Goal: Task Accomplishment & Management: Complete application form

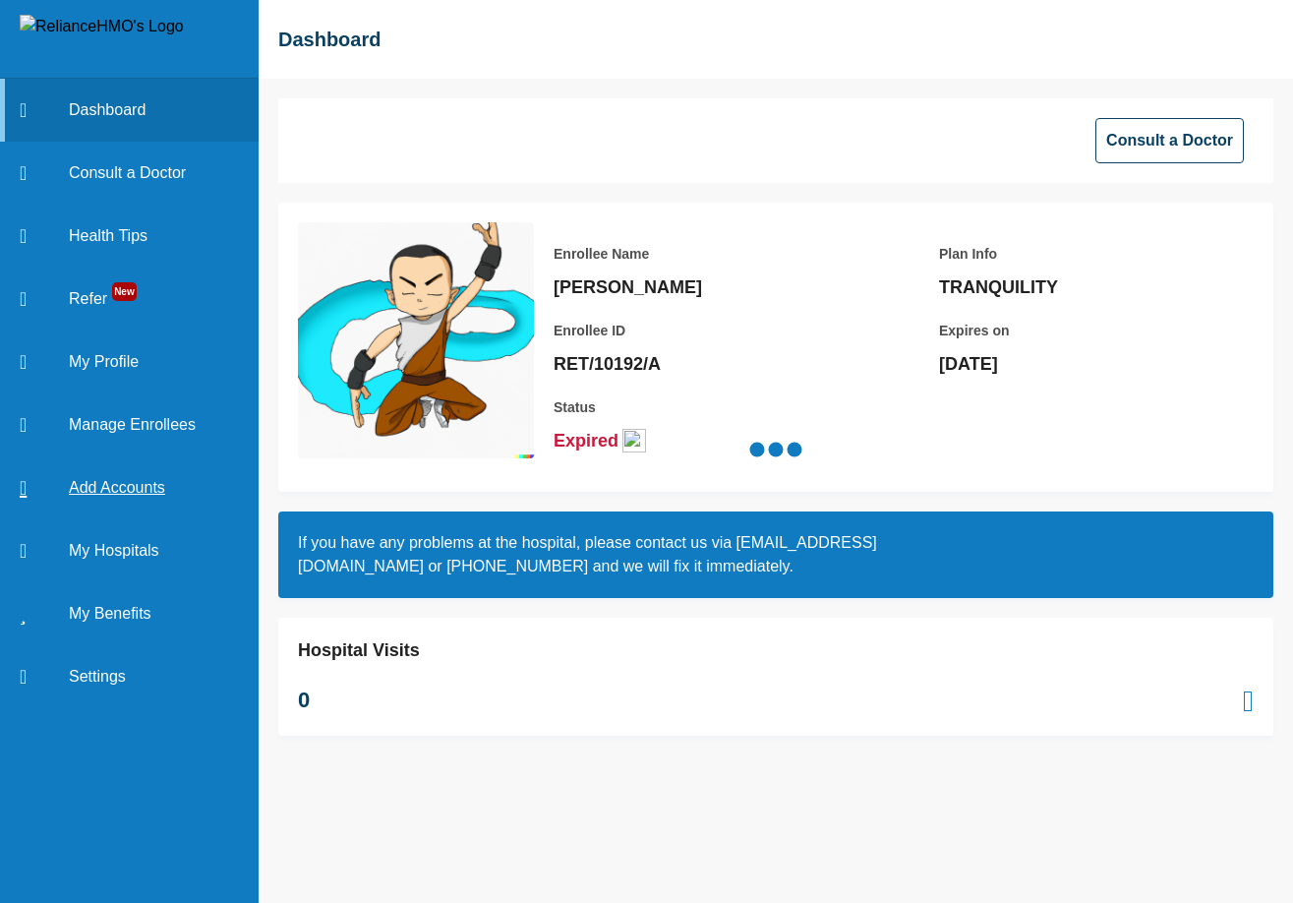
click at [139, 471] on link "Add Accounts" at bounding box center [129, 487] width 259 height 63
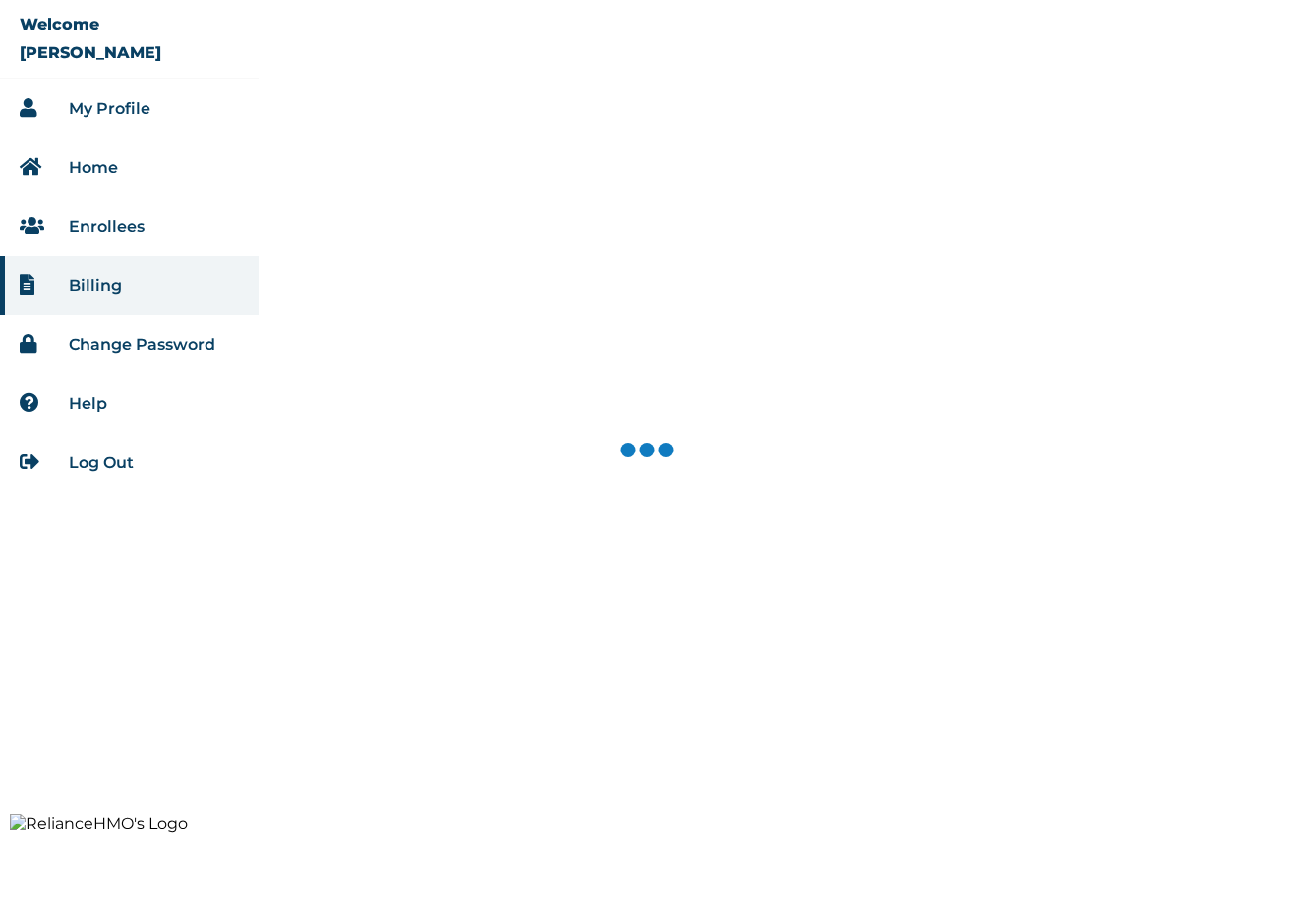
click at [104, 217] on link "Enrollees" at bounding box center [107, 226] width 76 height 19
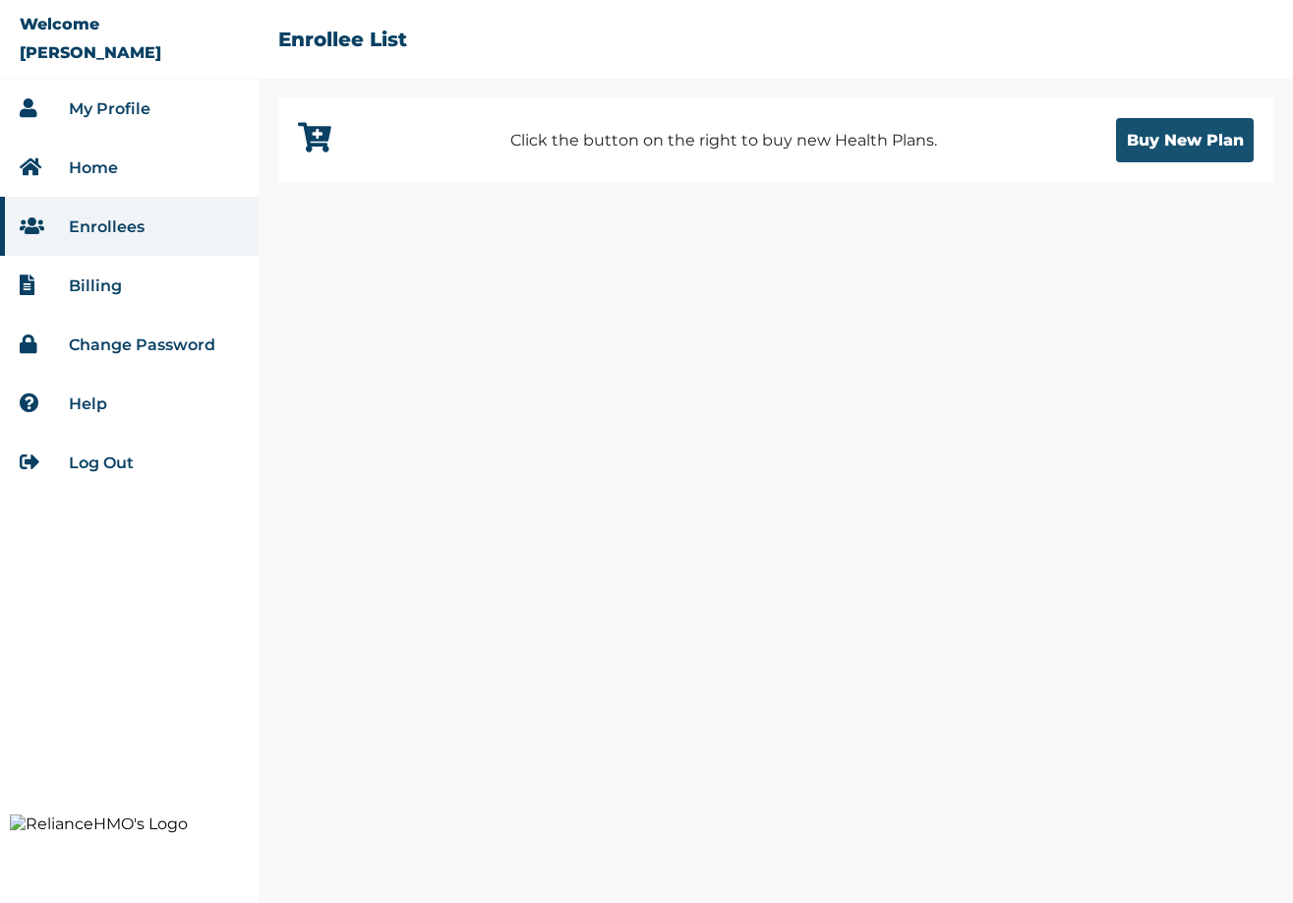
click at [1169, 148] on button "Buy New Plan" at bounding box center [1185, 140] width 138 height 44
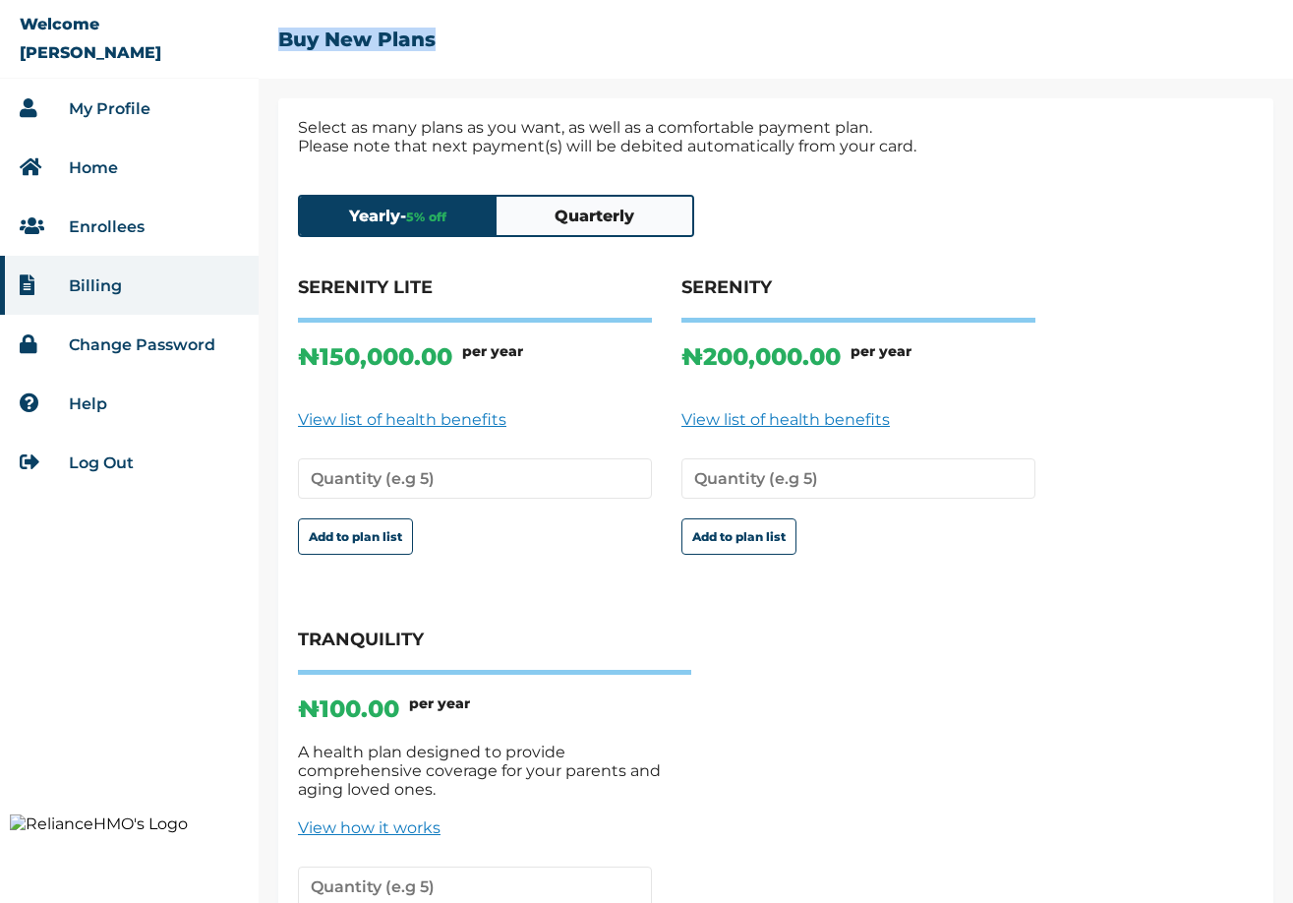
drag, startPoint x: 514, startPoint y: 28, endPoint x: 281, endPoint y: 35, distance: 233.1
click at [281, 35] on div "☰ Buy New Plans" at bounding box center [776, 49] width 1034 height 98
copy h2 "Buy New Plans"
click at [455, 468] on input "number" at bounding box center [475, 478] width 354 height 40
type input "1"
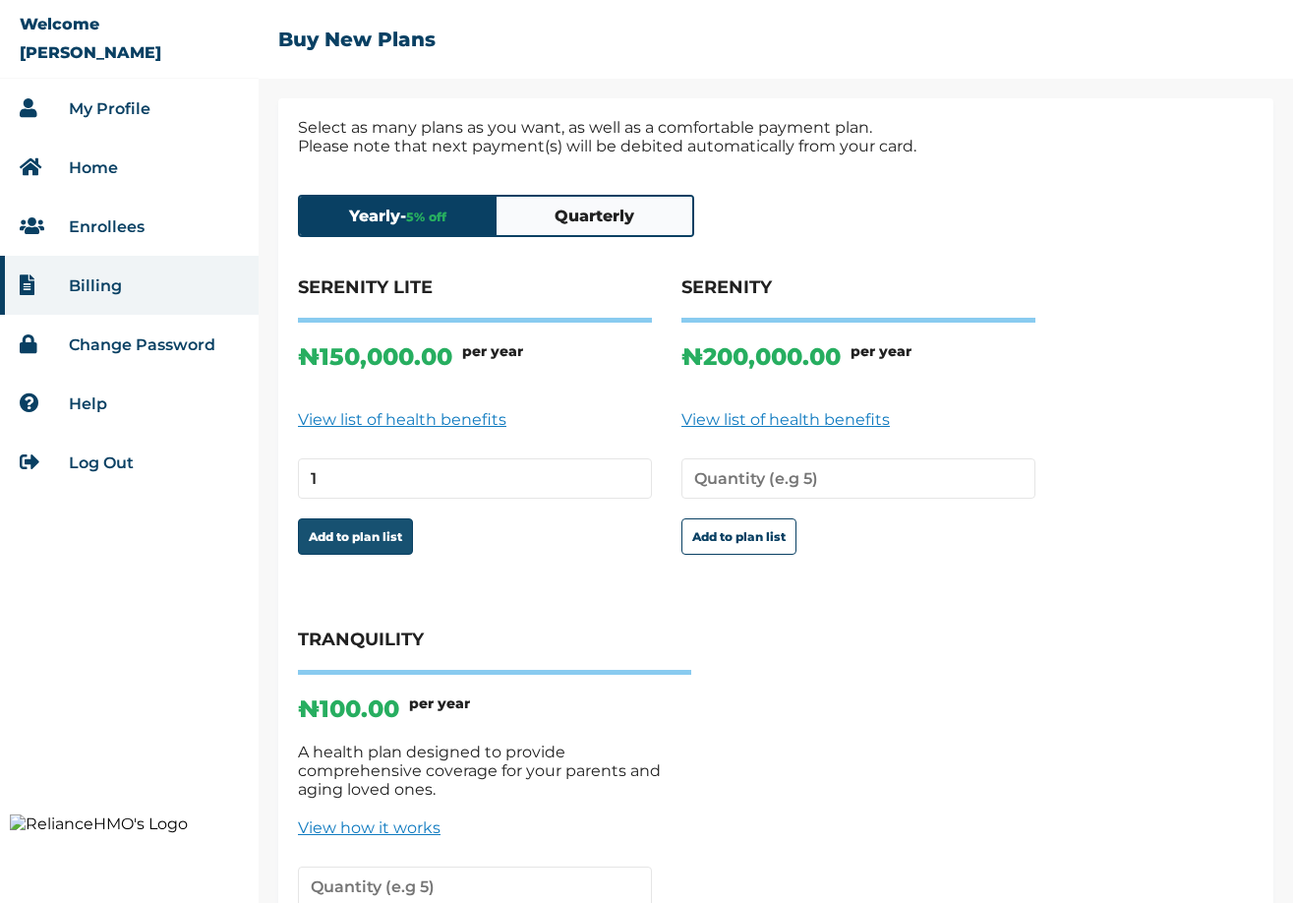
click at [394, 531] on button "Add to plan list" at bounding box center [355, 536] width 115 height 36
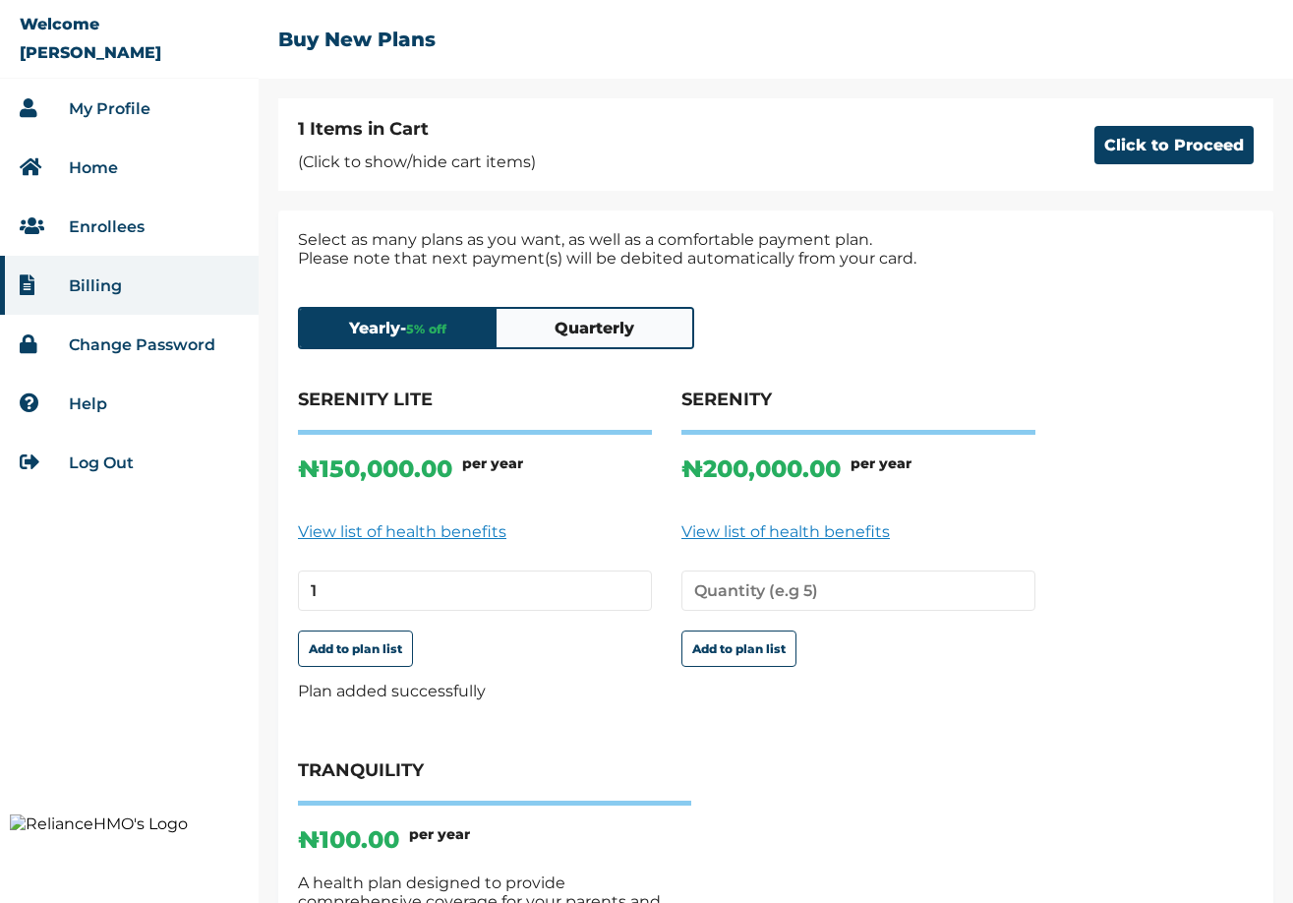
click at [606, 323] on button "Quarterly" at bounding box center [594, 328] width 197 height 38
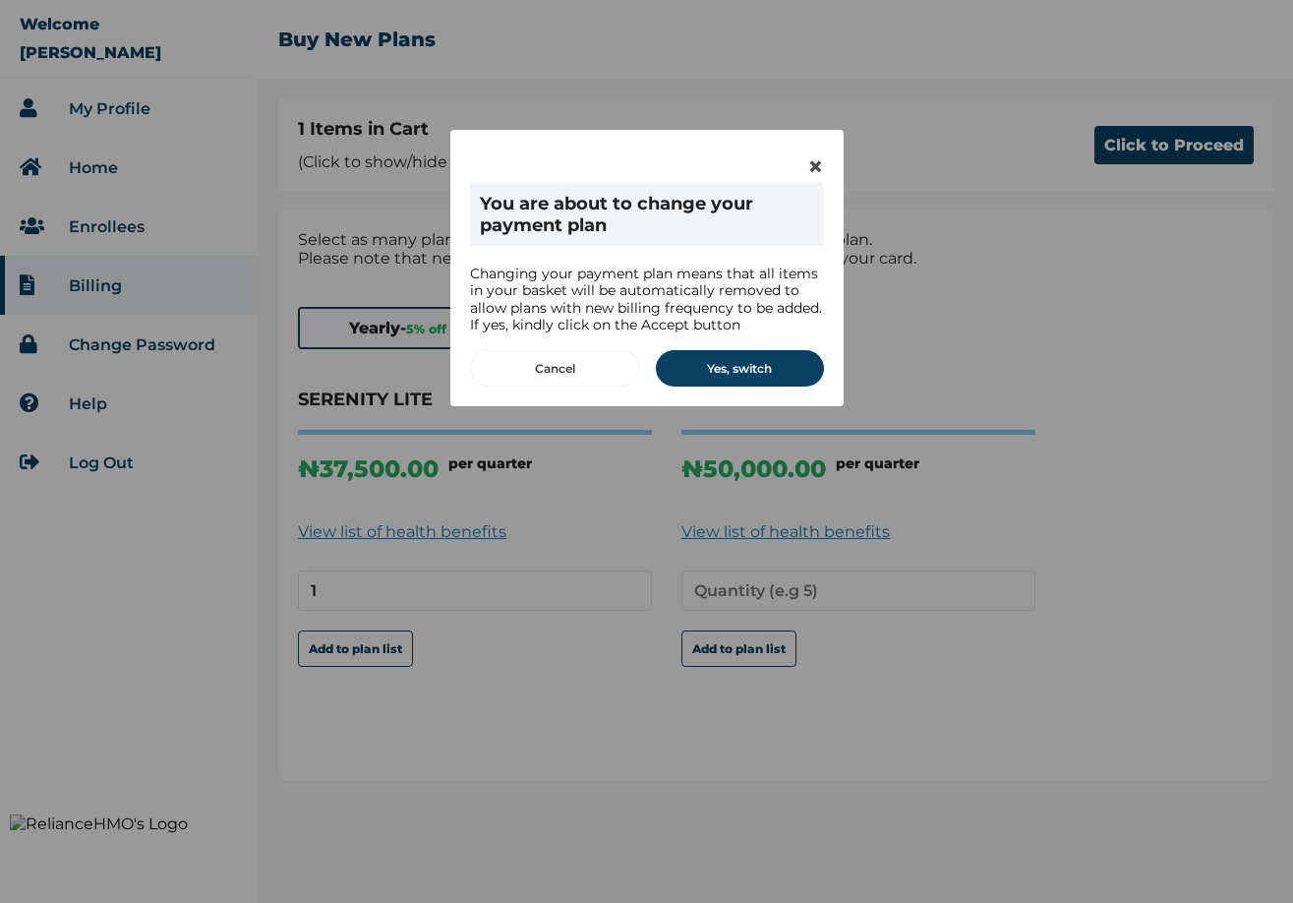
click at [552, 376] on button "Cancel" at bounding box center [555, 368] width 170 height 36
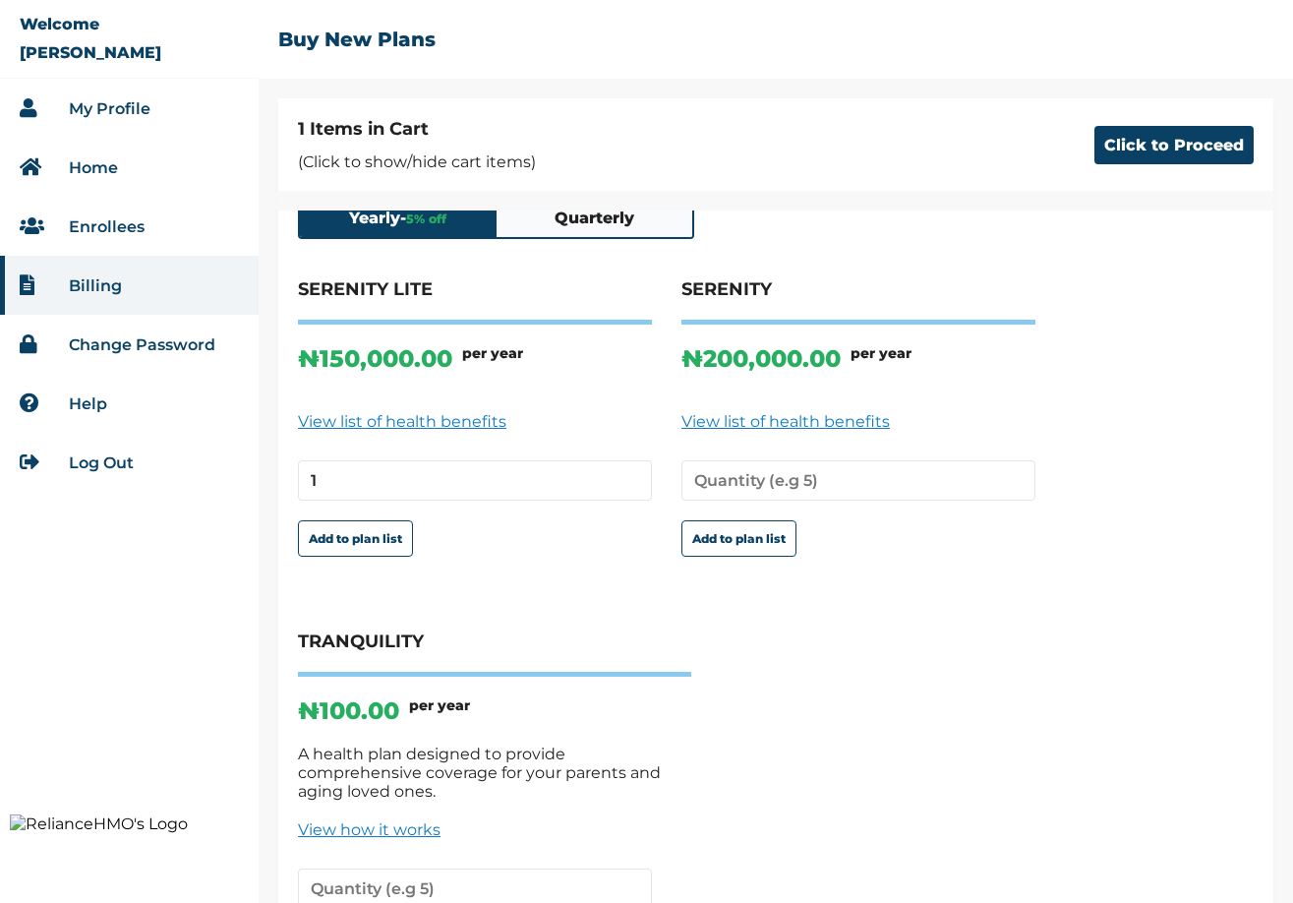
scroll to position [228, 0]
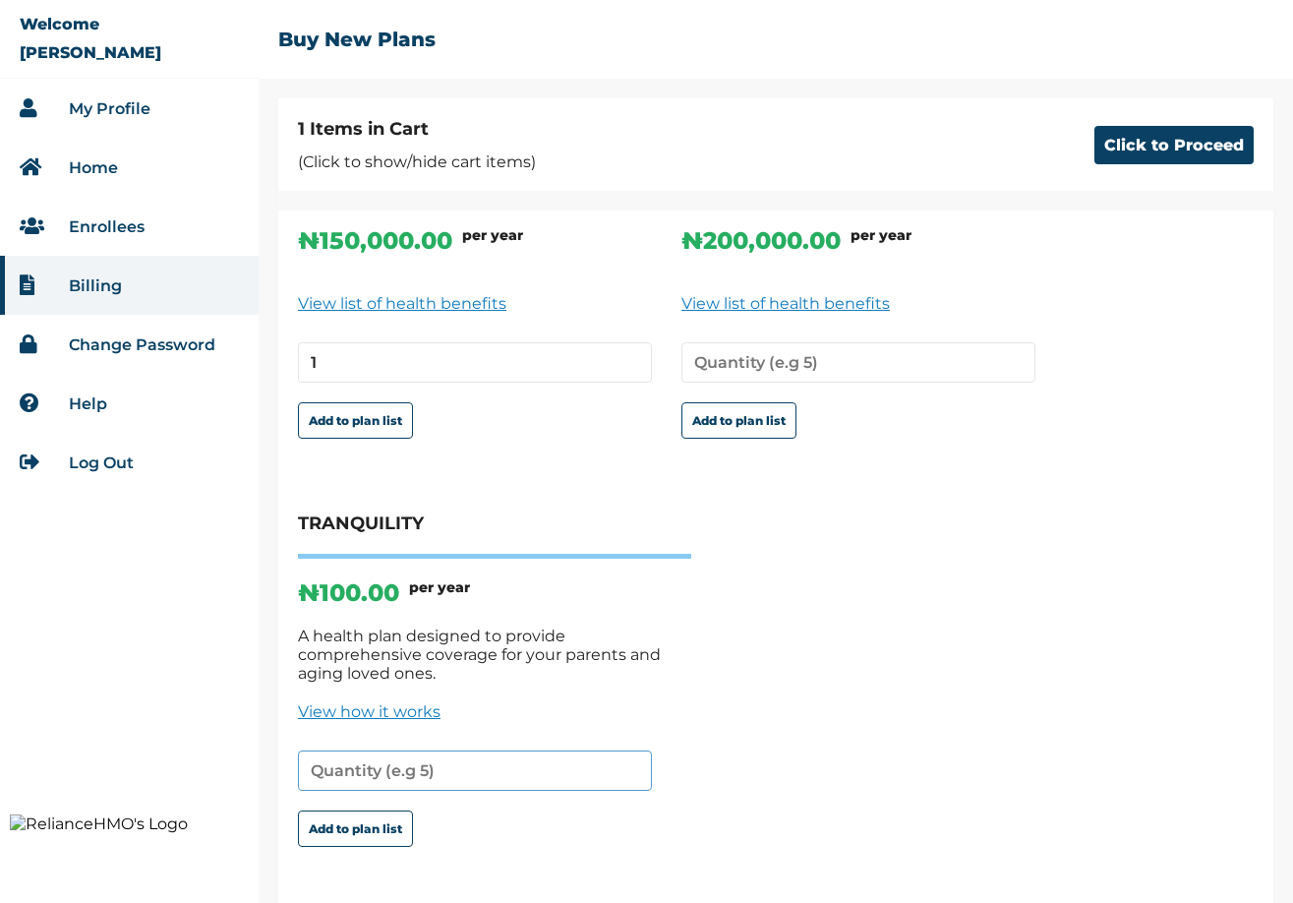
click at [415, 750] on input "number" at bounding box center [475, 770] width 354 height 40
type input "1"
click at [367, 811] on button "Add to plan list" at bounding box center [355, 828] width 115 height 36
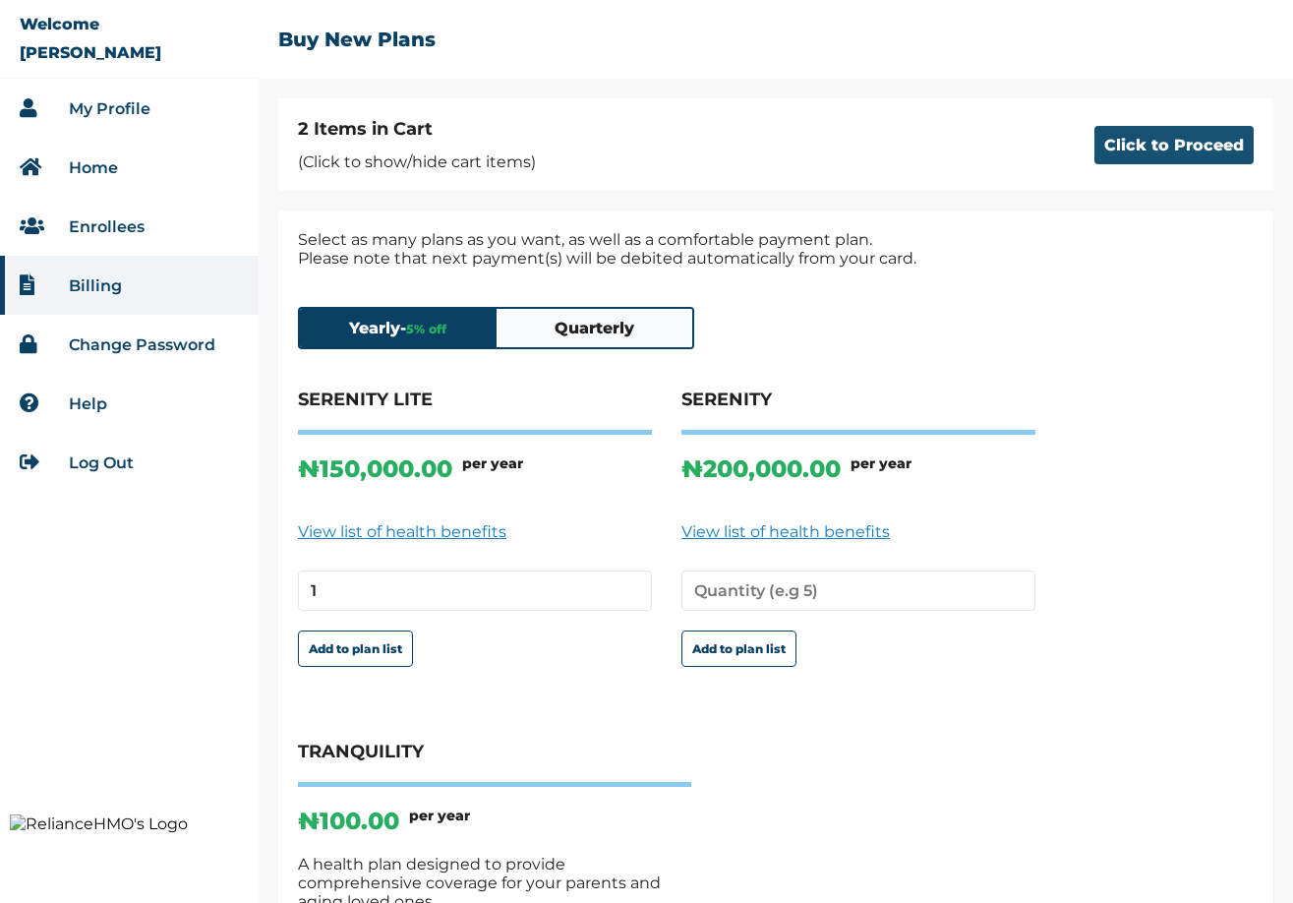
click at [1191, 145] on button "Click to Proceed" at bounding box center [1173, 145] width 159 height 38
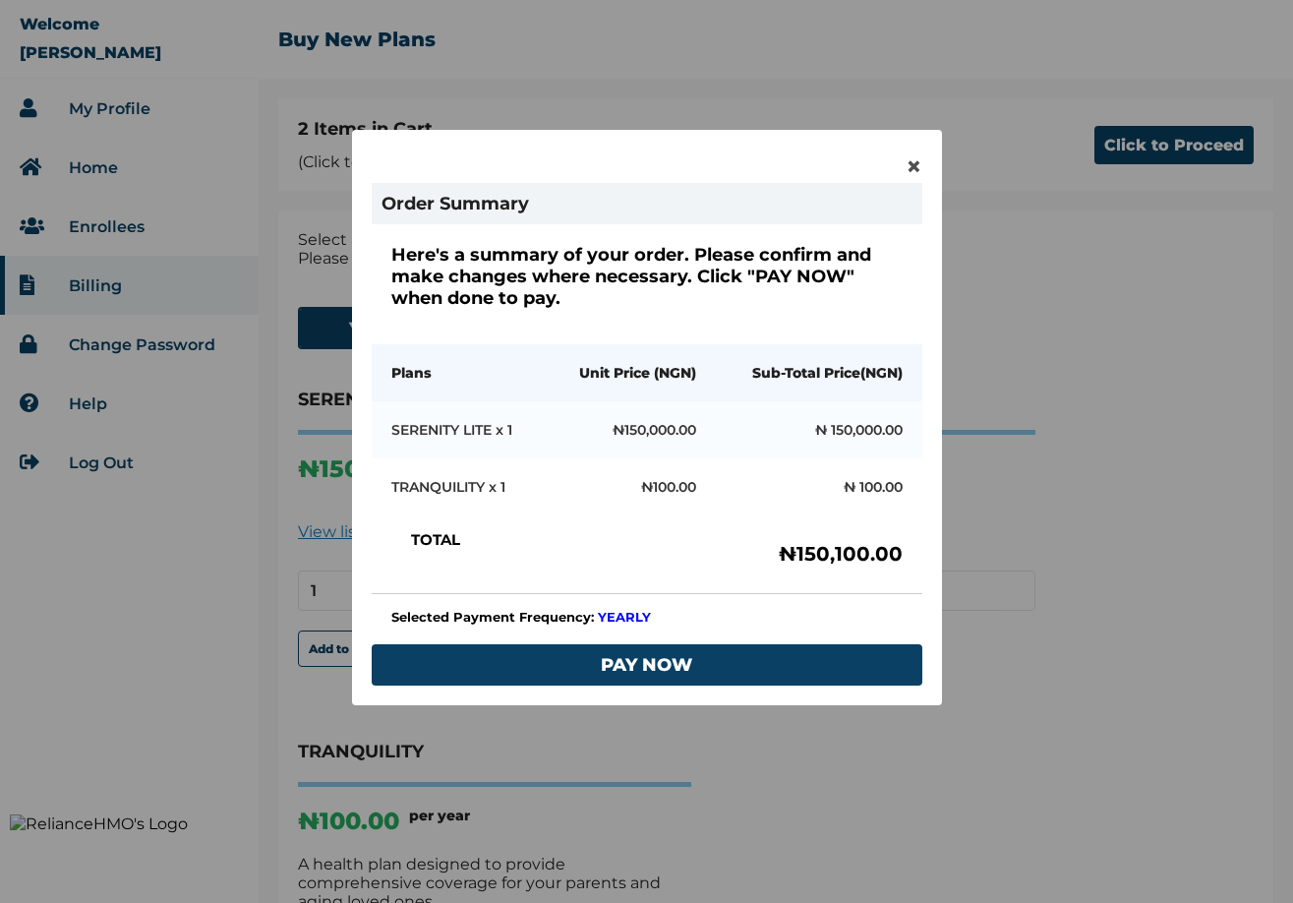
click at [925, 164] on div "× Order Summary Here's a summary of your order. Please confirm and make changes…" at bounding box center [647, 417] width 590 height 575
click at [907, 168] on span "×" at bounding box center [913, 165] width 17 height 33
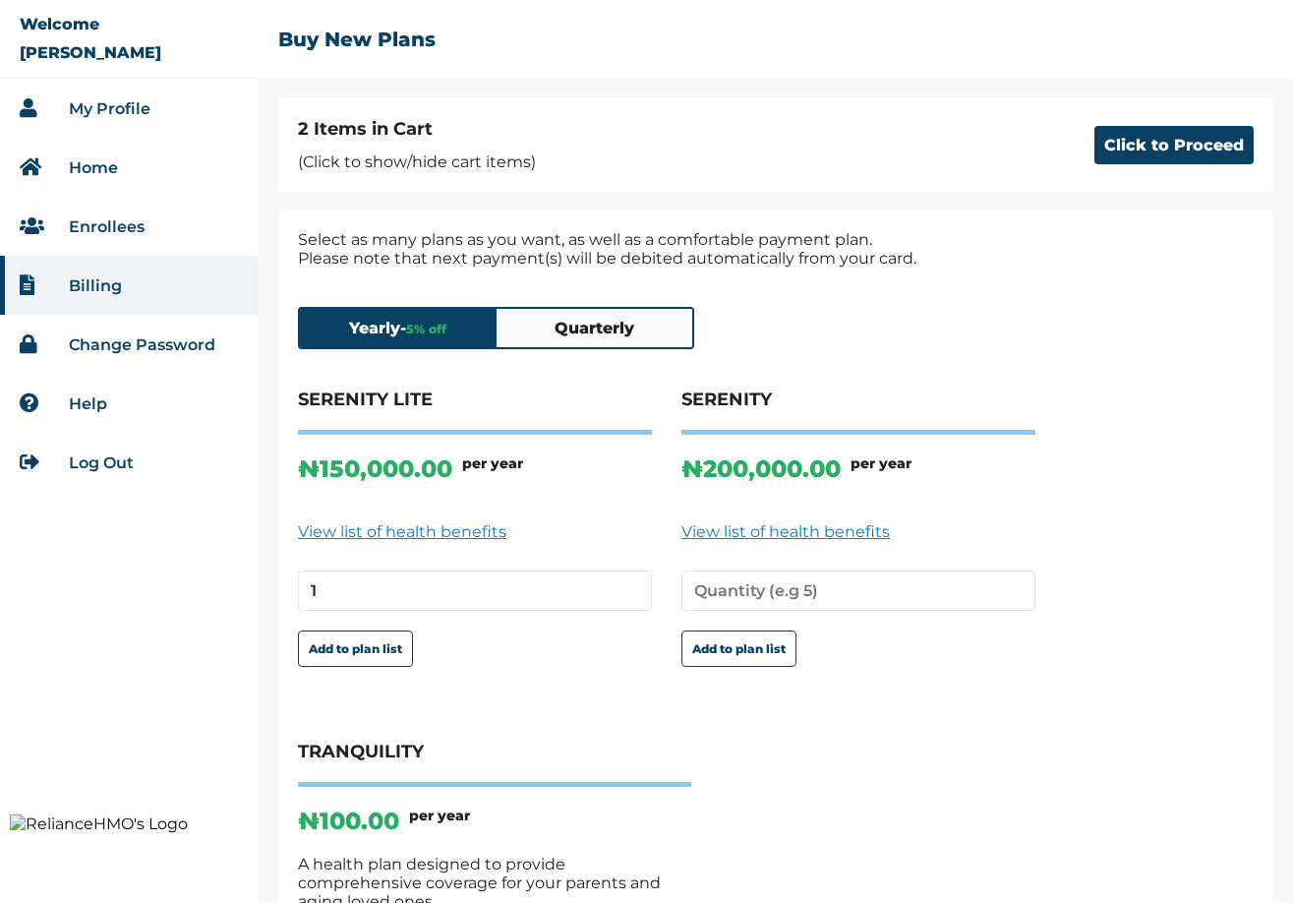
click at [597, 344] on button "Quarterly" at bounding box center [594, 328] width 197 height 38
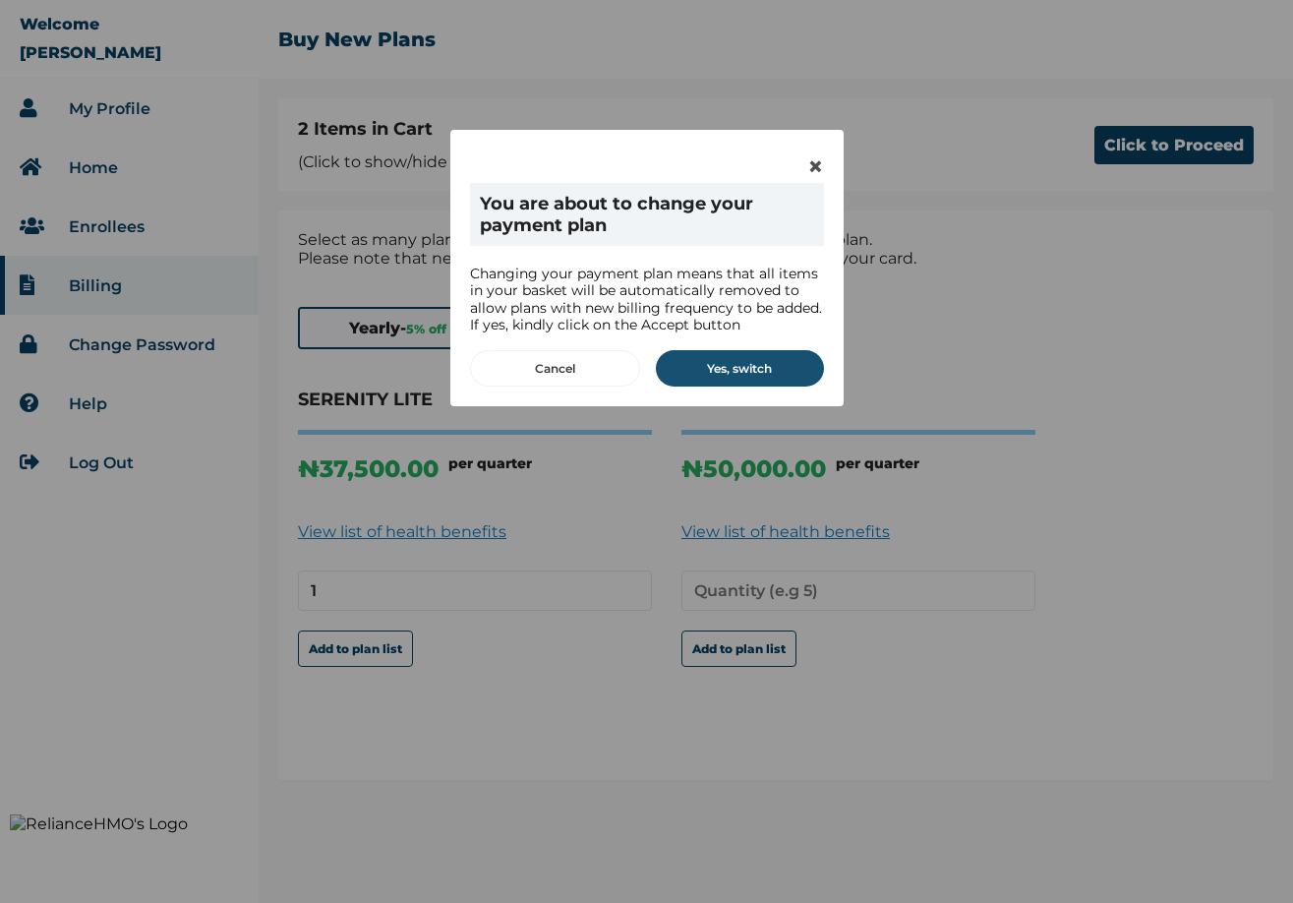
click at [714, 367] on button "Yes, switch" at bounding box center [740, 368] width 168 height 36
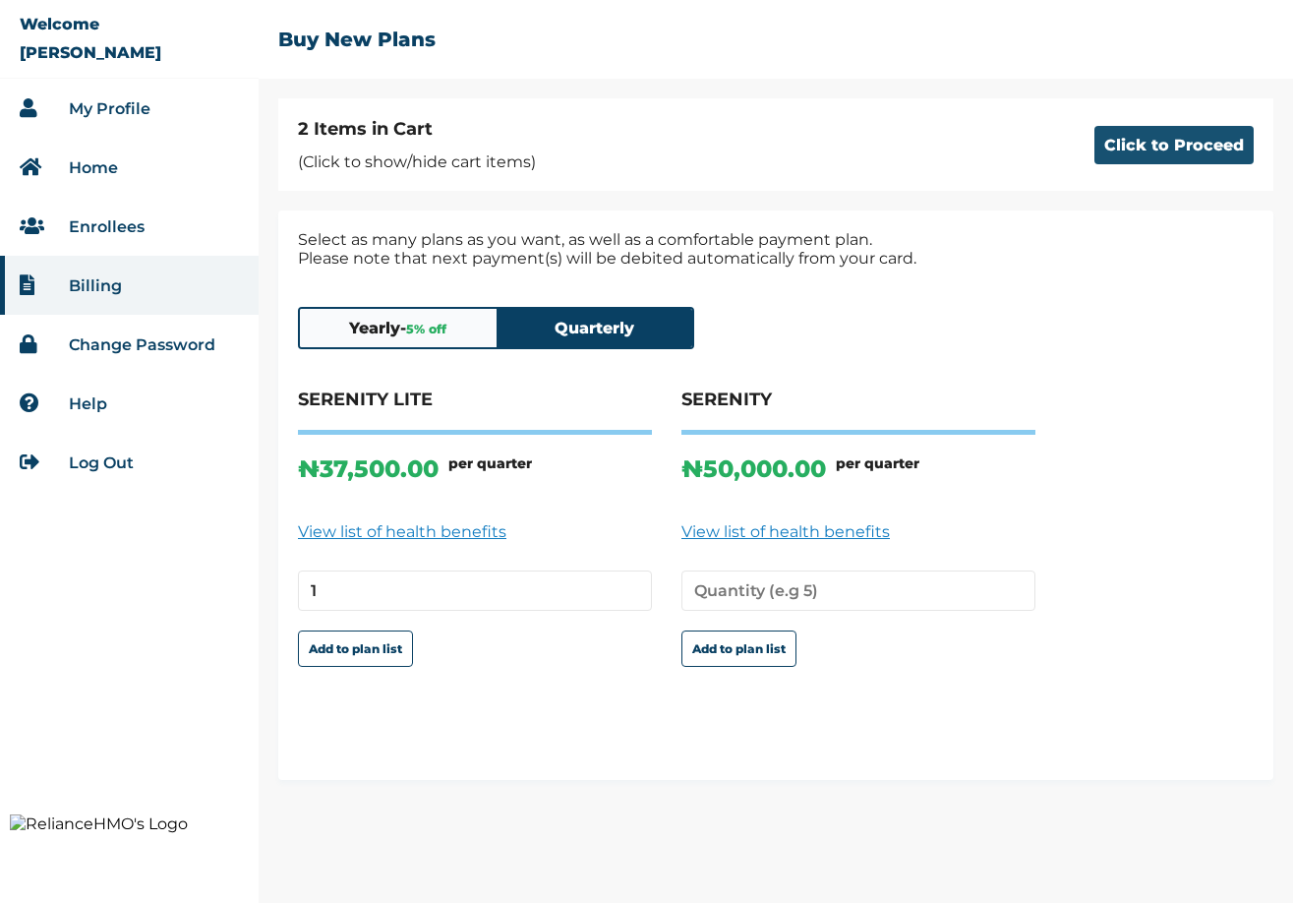
click at [1134, 148] on button "Click to Proceed" at bounding box center [1173, 145] width 159 height 38
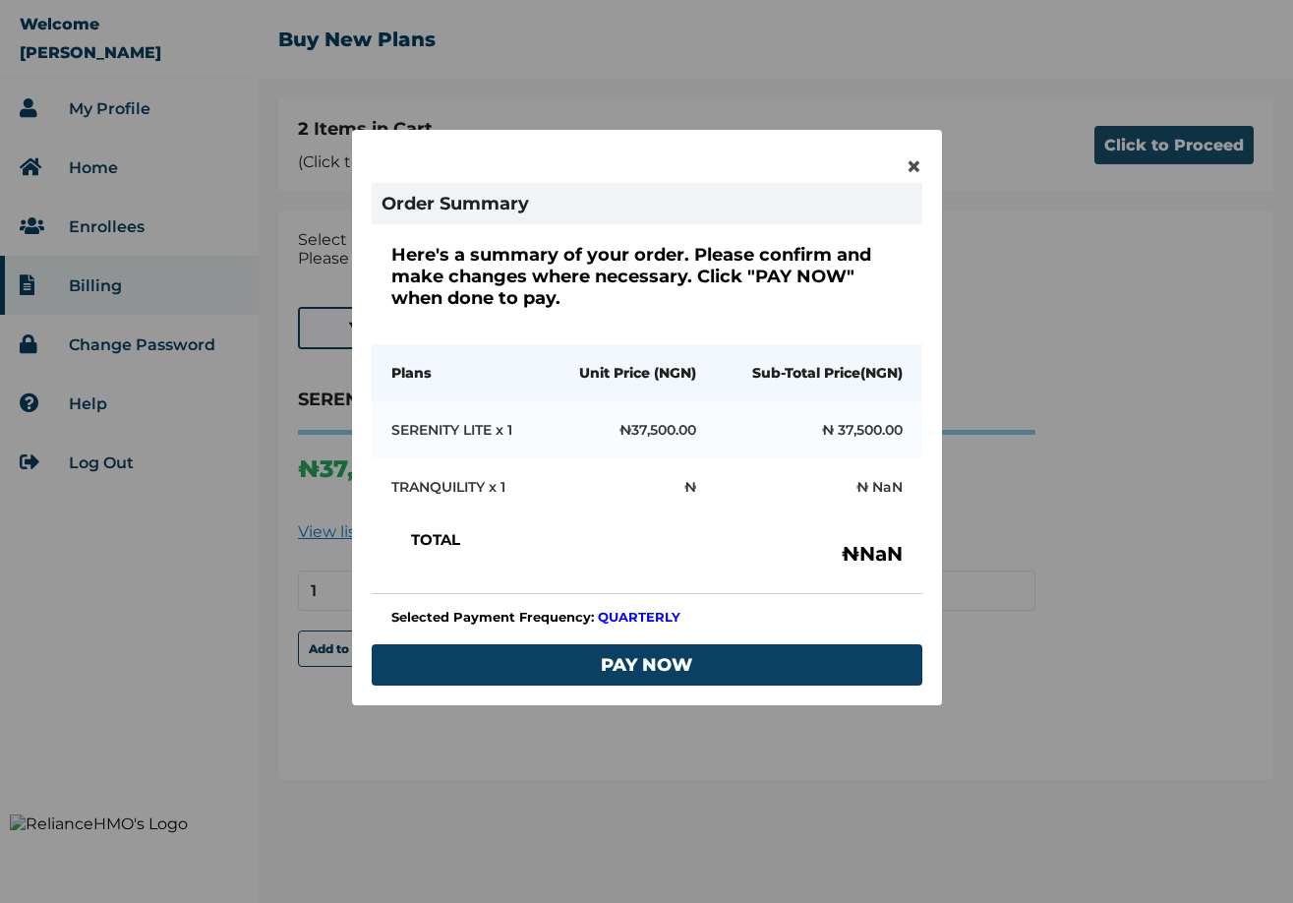
click at [1134, 148] on div "× Order Summary Here's a summary of your order. Please confirm and make changes…" at bounding box center [646, 451] width 1293 height 903
click at [918, 162] on span "×" at bounding box center [913, 165] width 17 height 33
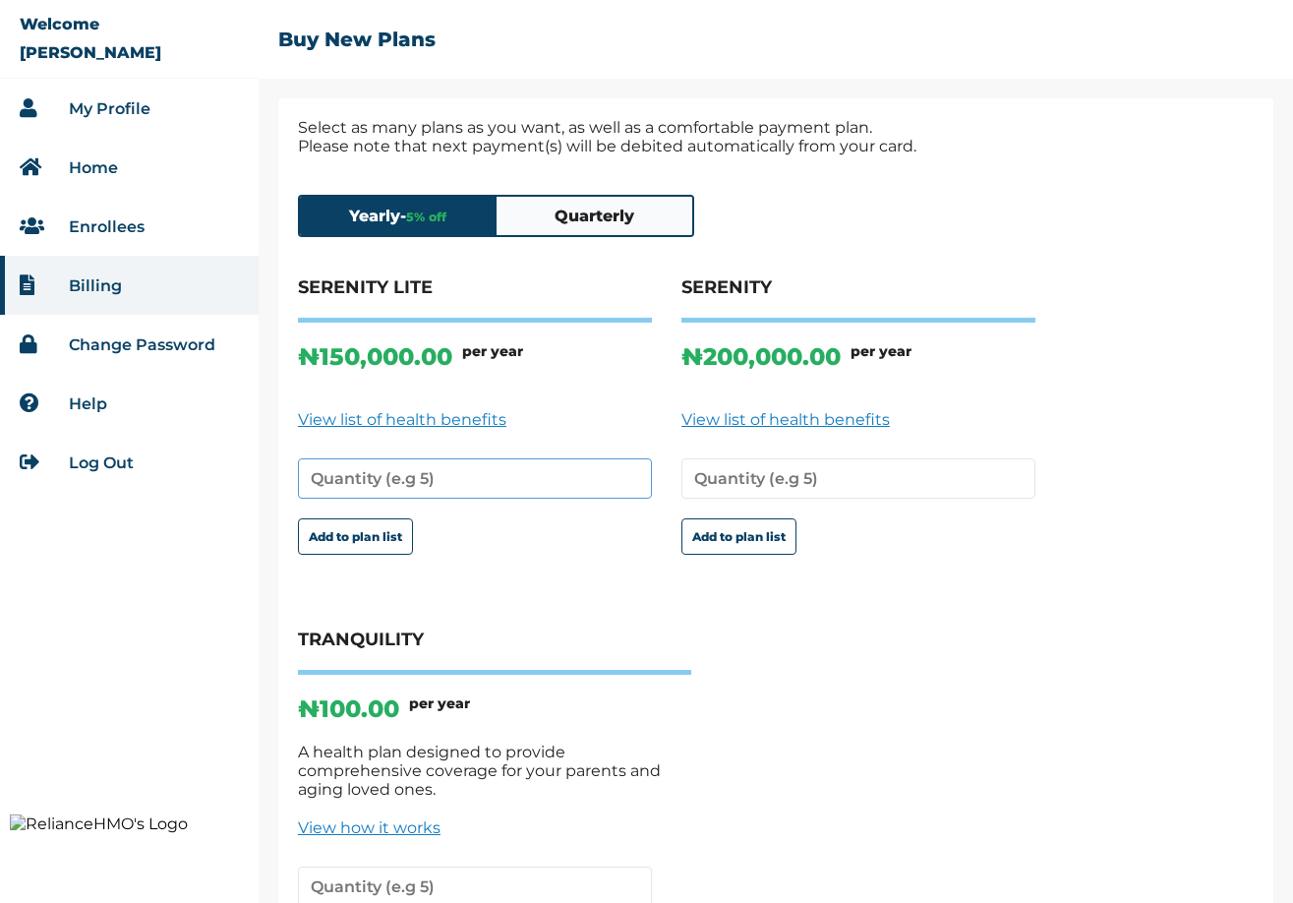
click at [387, 484] on input "number" at bounding box center [475, 478] width 354 height 40
type input "1"
click at [370, 522] on button "Add to plan list" at bounding box center [355, 536] width 115 height 36
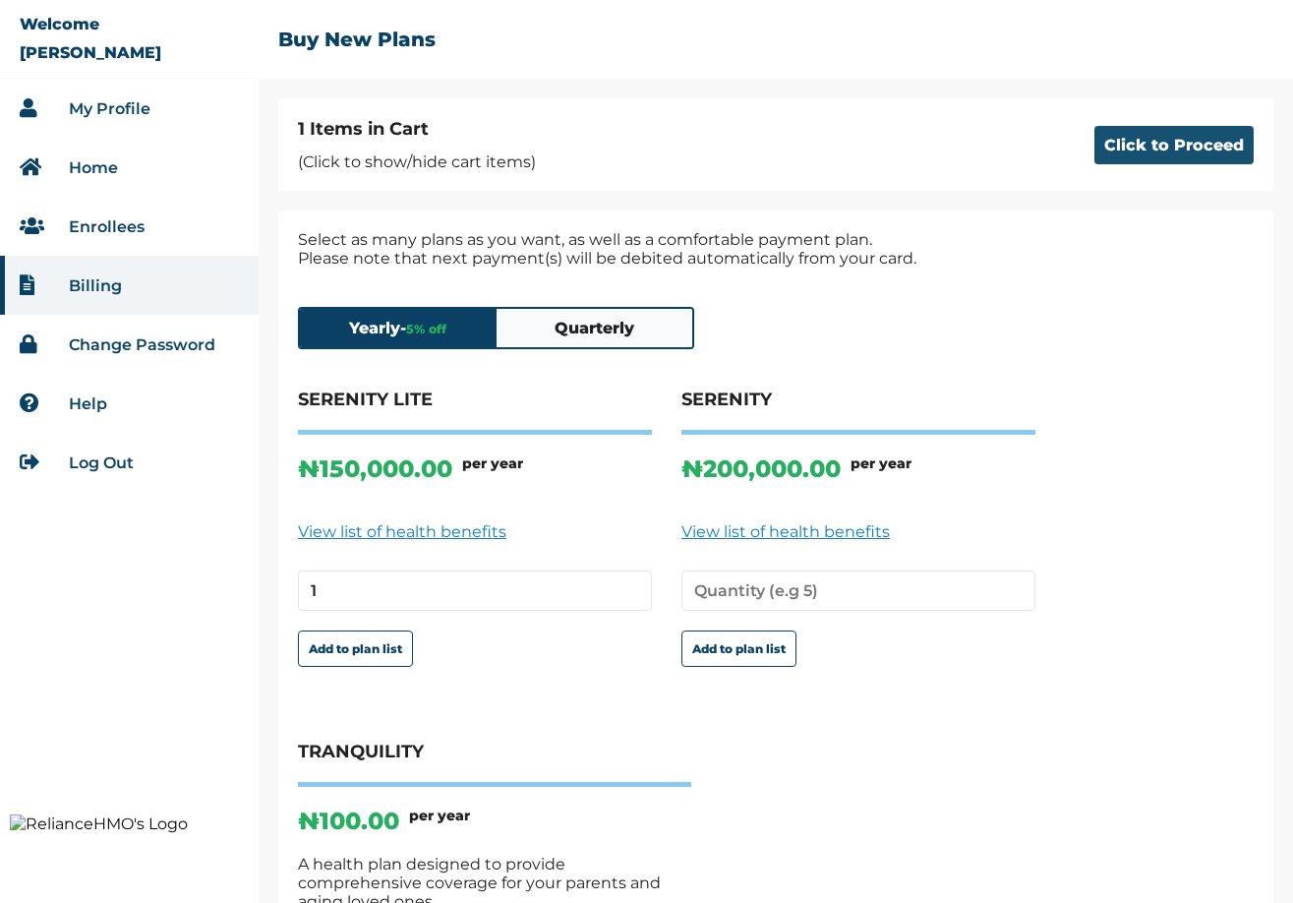
click at [1129, 146] on button "Click to Proceed" at bounding box center [1173, 145] width 159 height 38
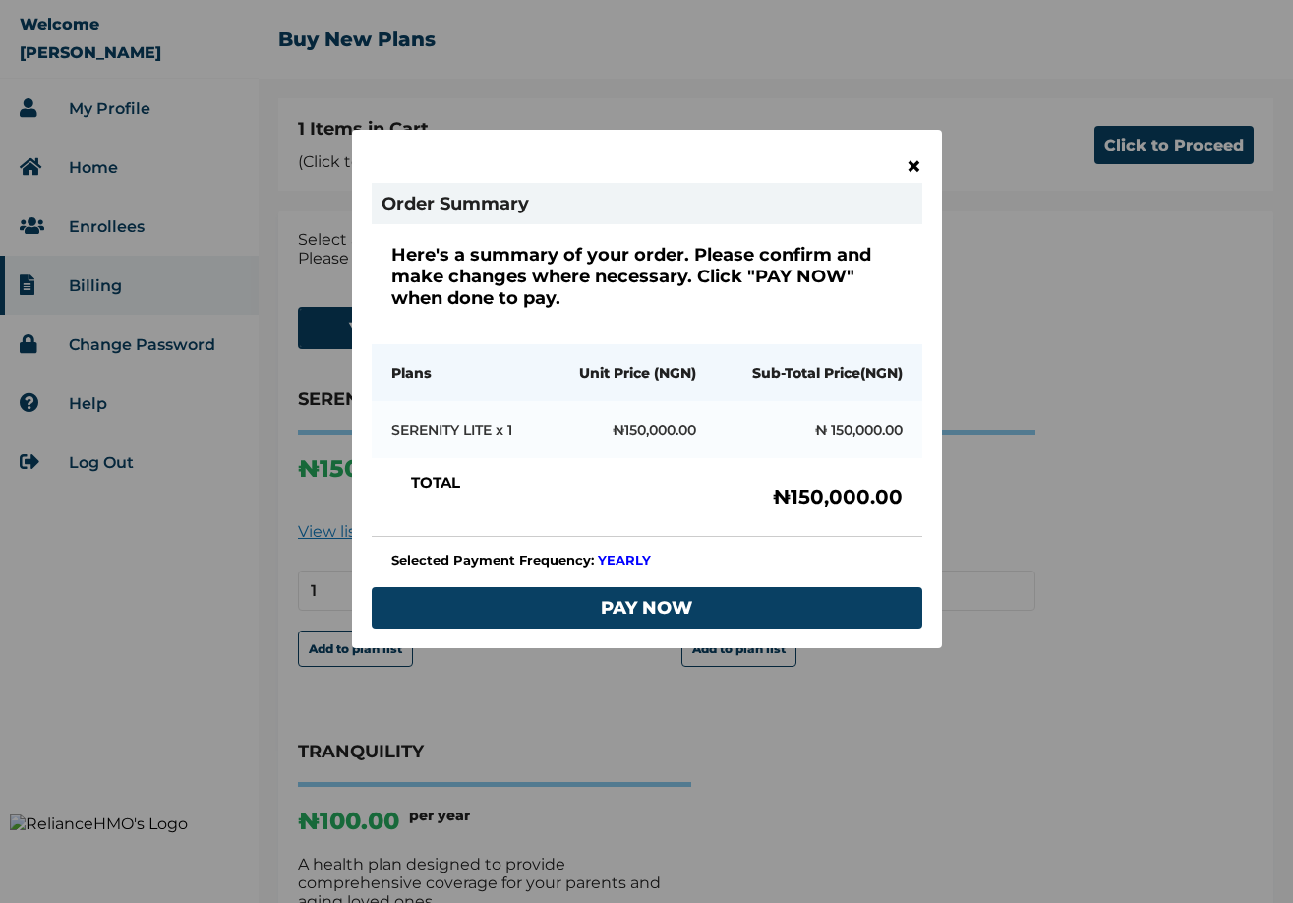
click at [914, 162] on span "×" at bounding box center [913, 165] width 17 height 33
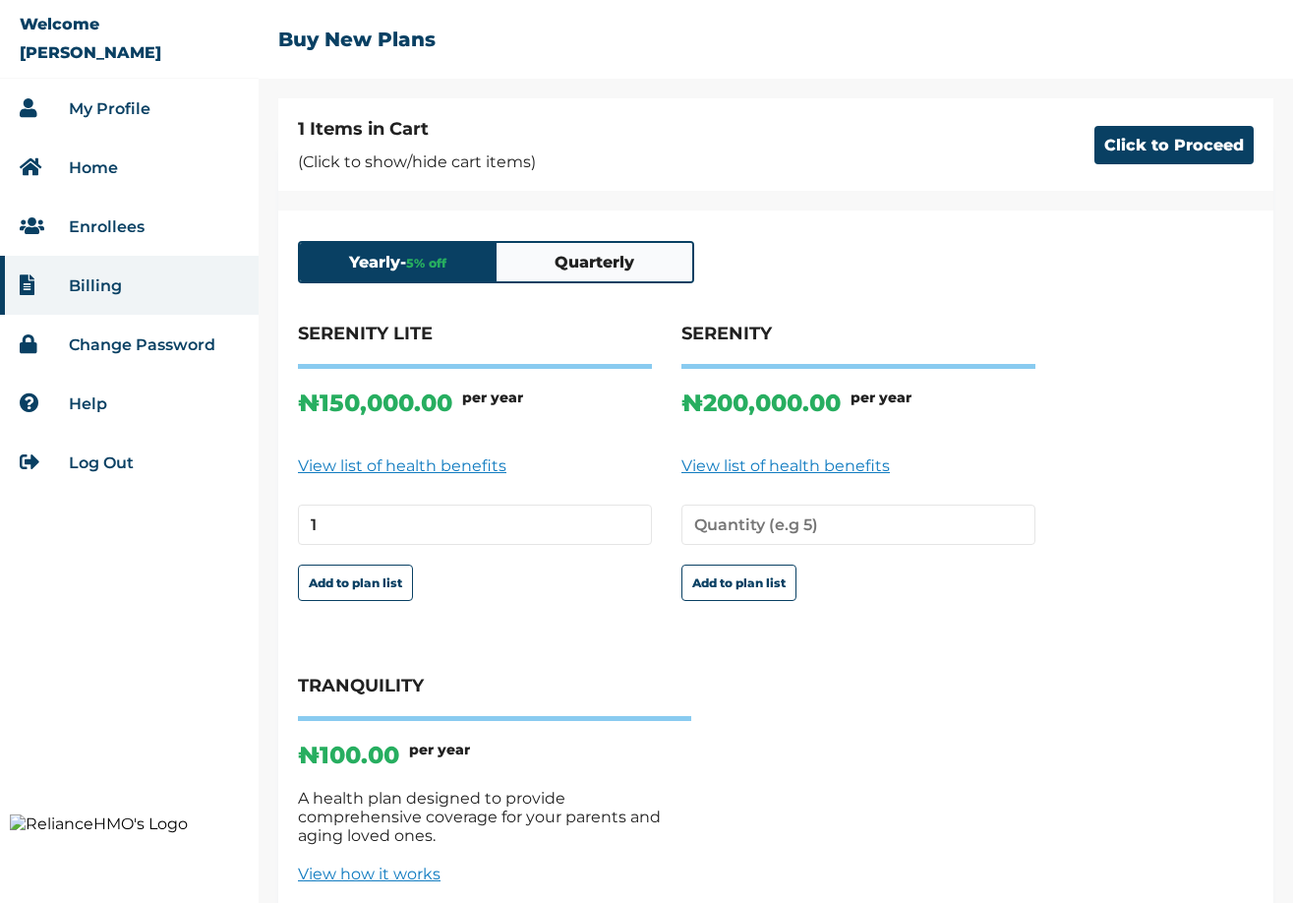
scroll to position [291, 0]
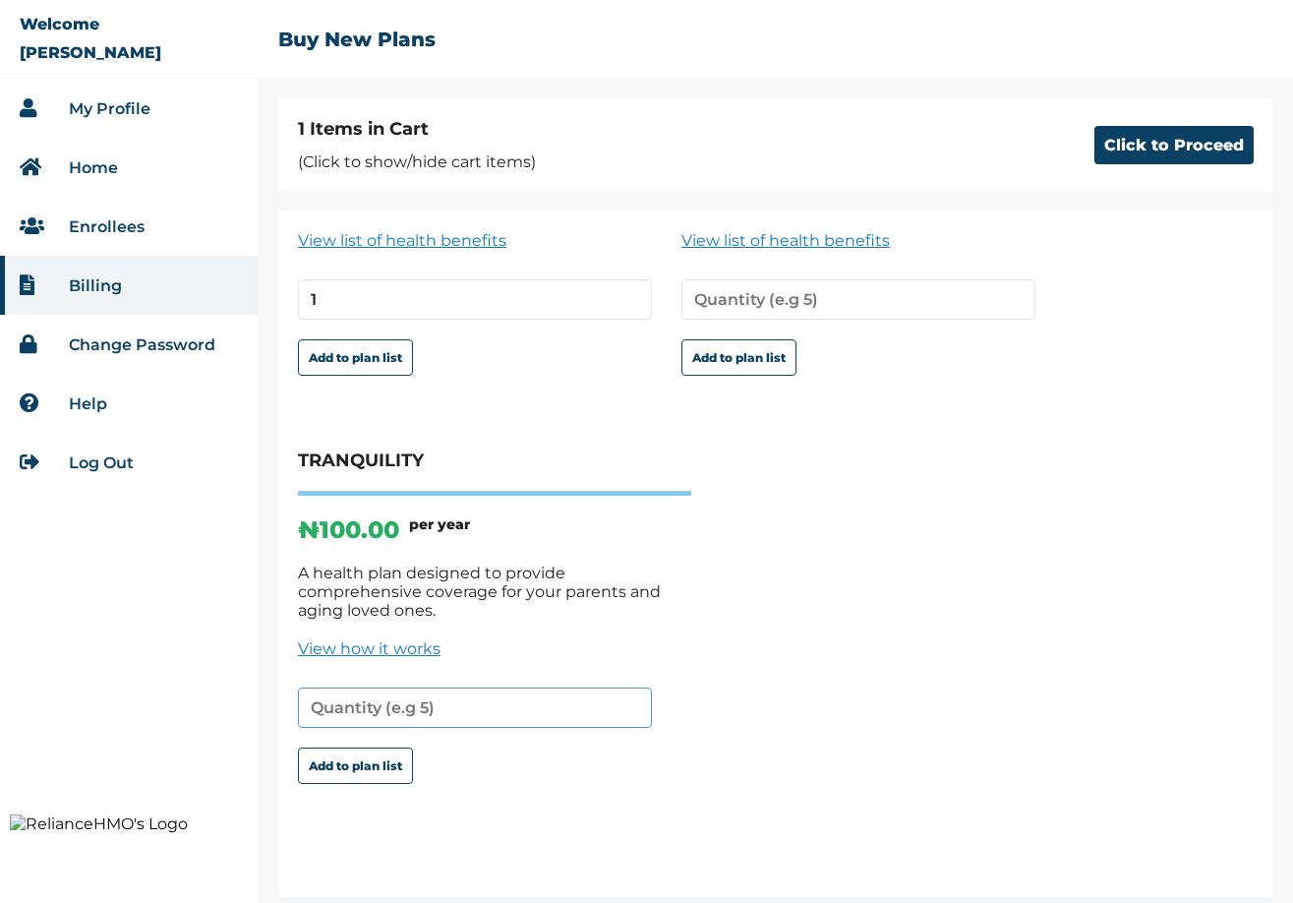
click at [363, 687] on input "number" at bounding box center [475, 707] width 354 height 40
type input "2"
click at [357, 747] on button "Add to plan list" at bounding box center [355, 765] width 115 height 36
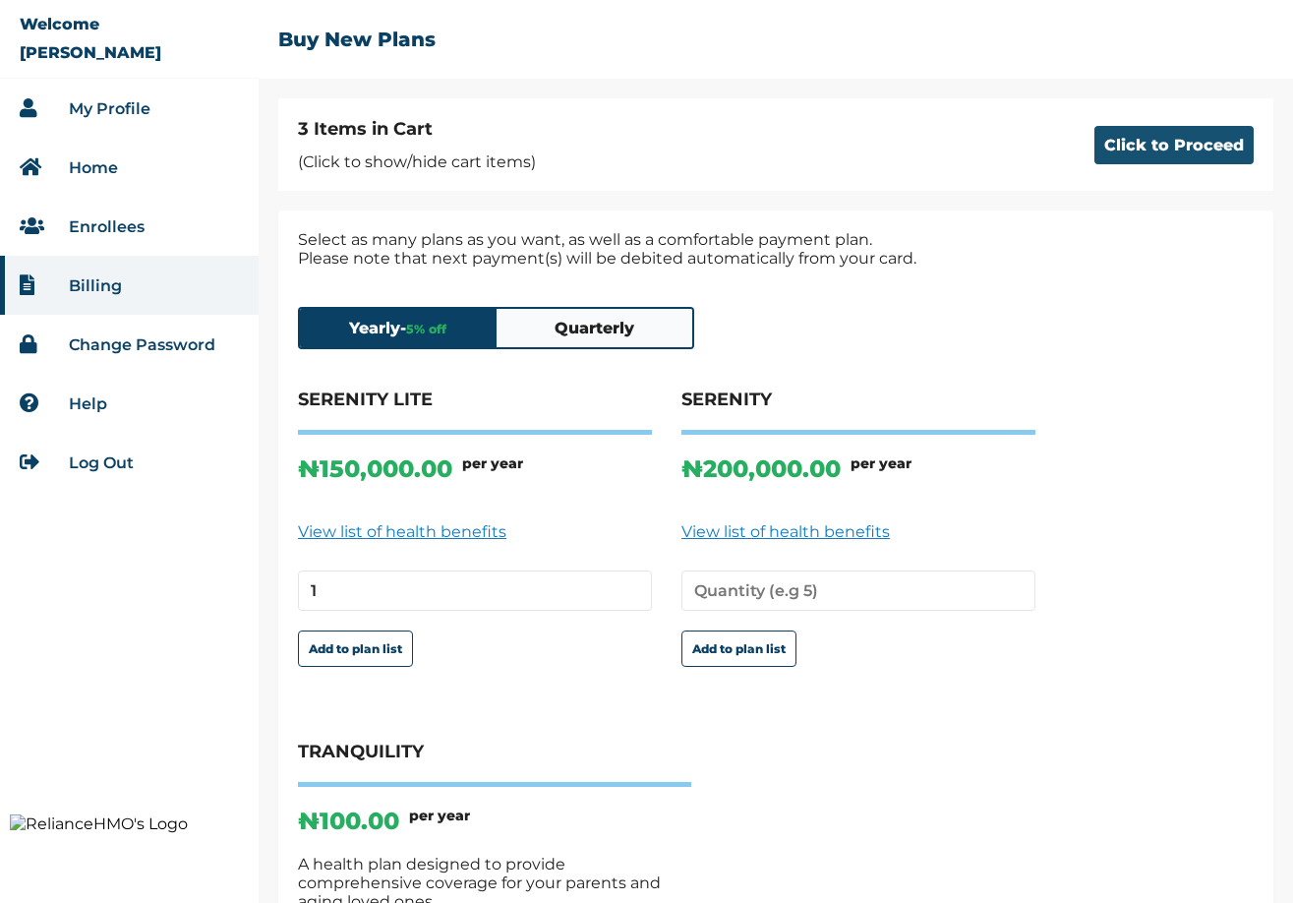
click at [1111, 152] on button "Click to Proceed" at bounding box center [1173, 145] width 159 height 38
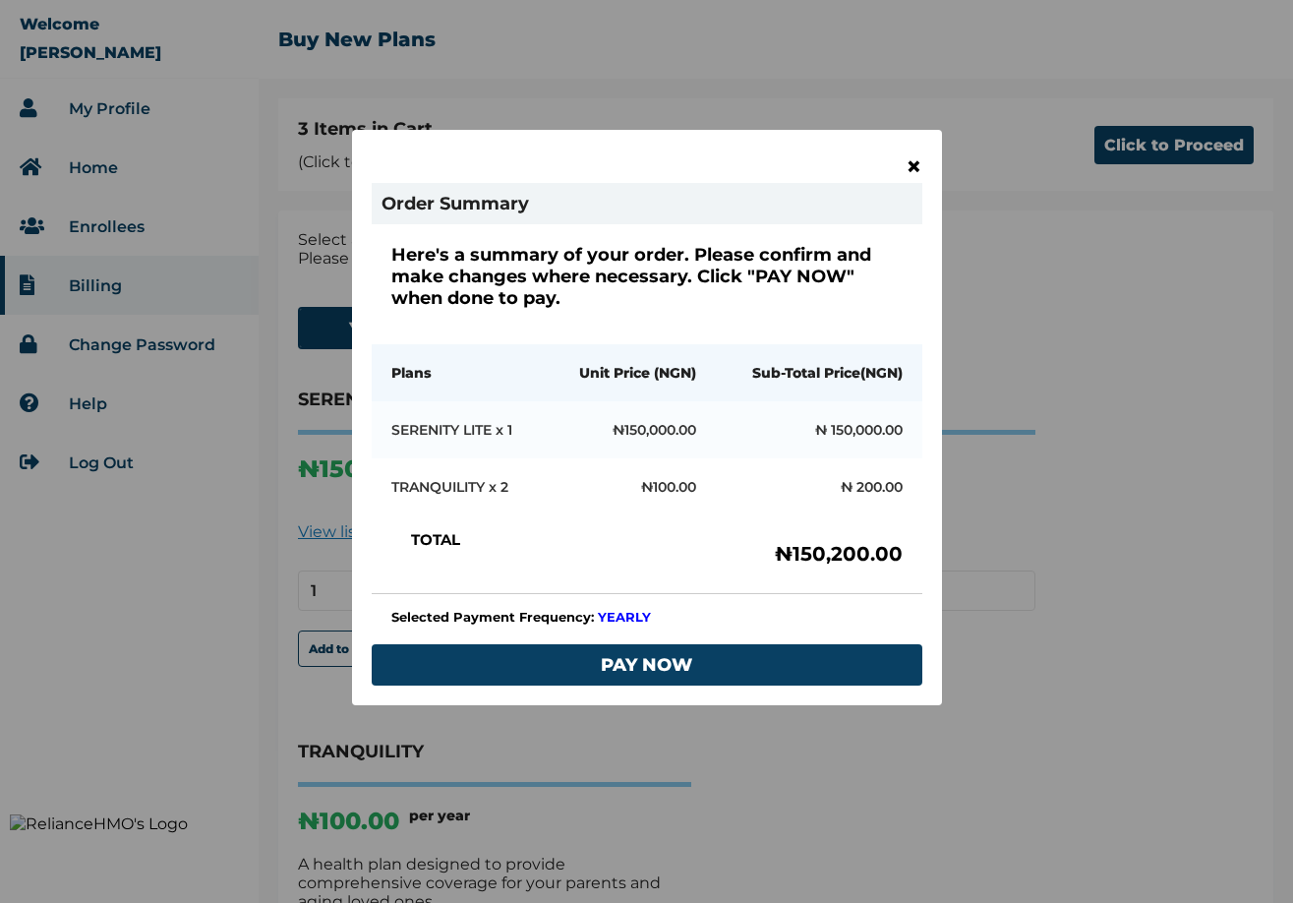
click at [917, 165] on span "×" at bounding box center [913, 165] width 17 height 33
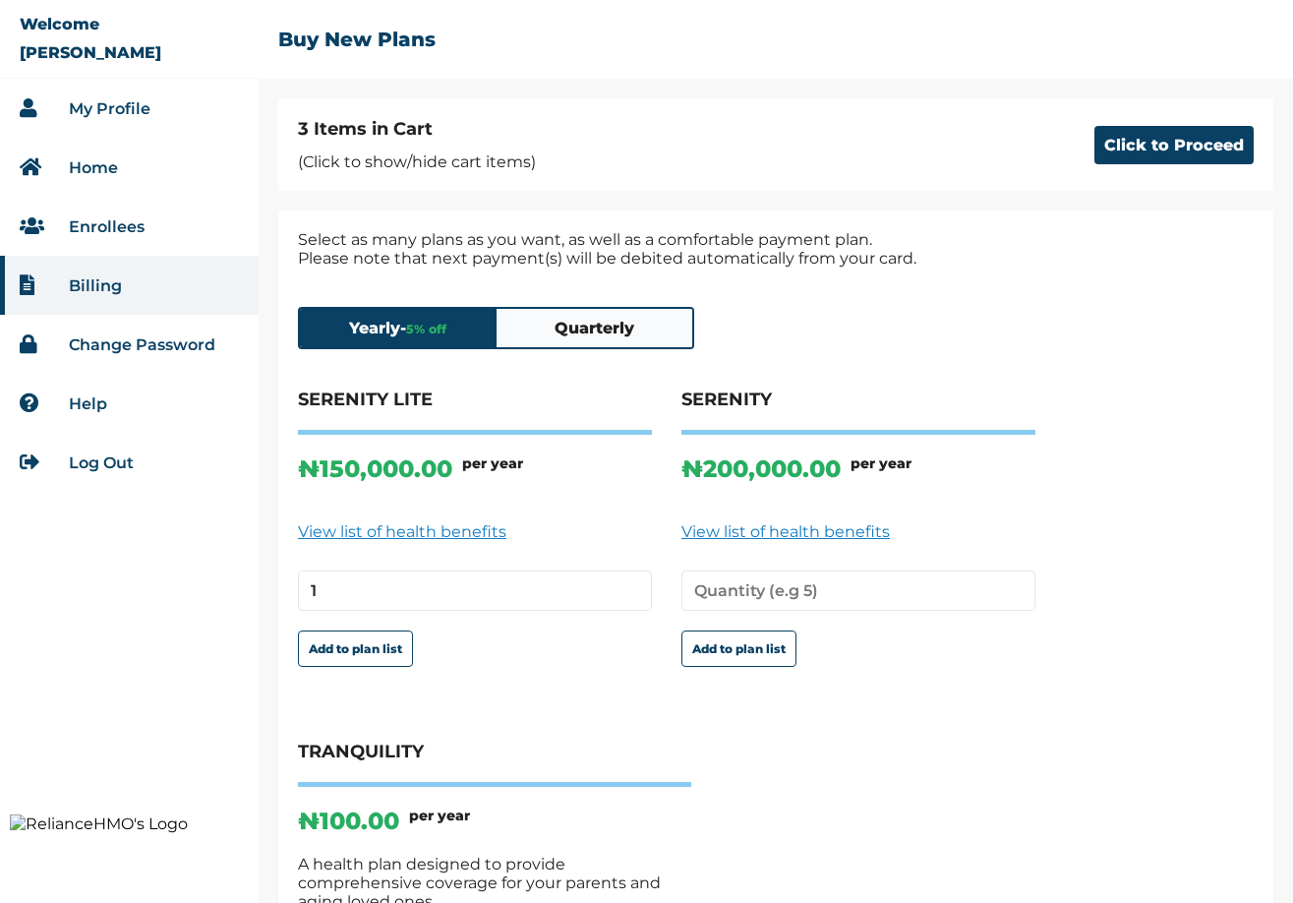
click at [593, 337] on button "Quarterly" at bounding box center [594, 328] width 197 height 38
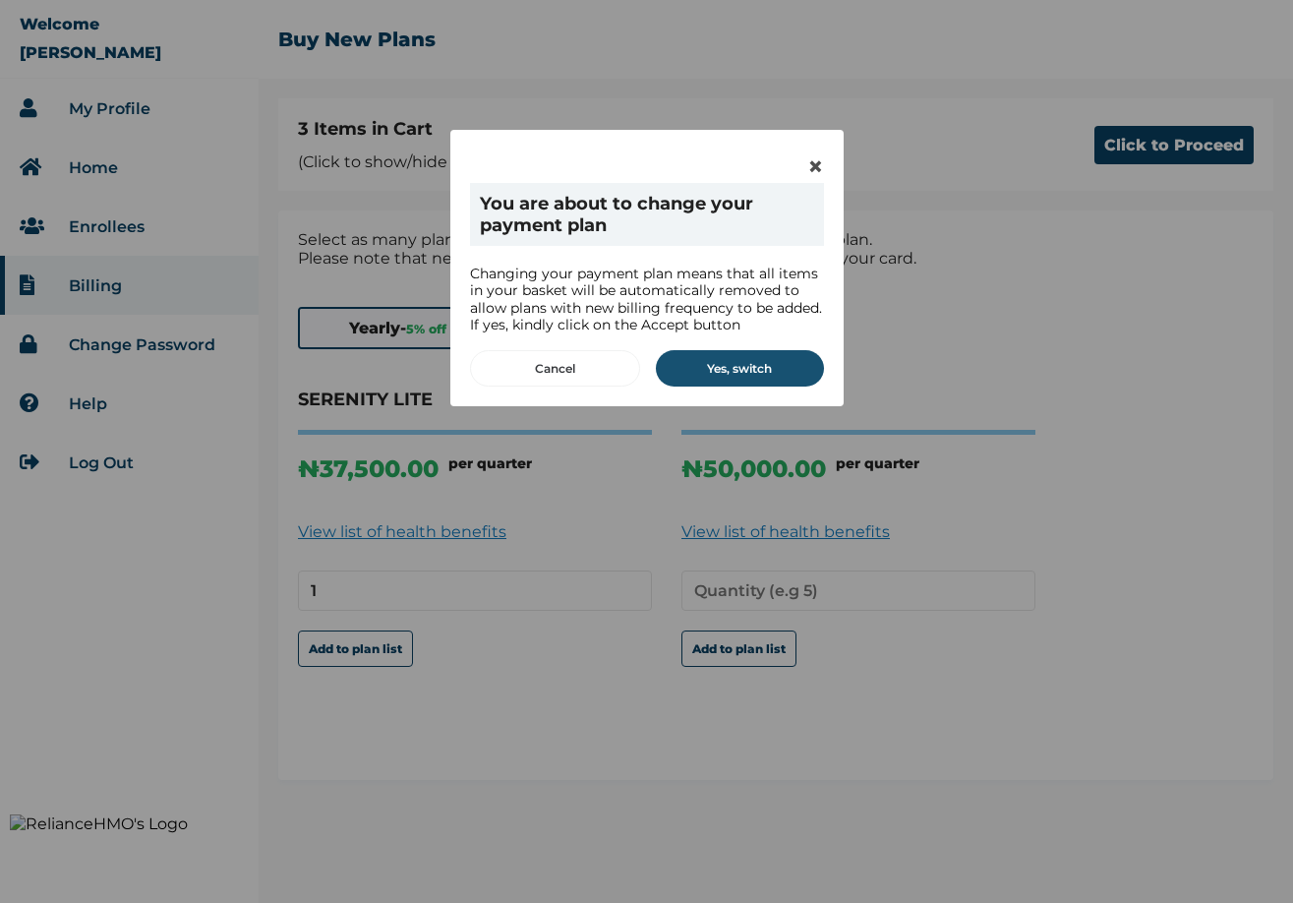
click at [729, 361] on button "Yes, switch" at bounding box center [740, 368] width 168 height 36
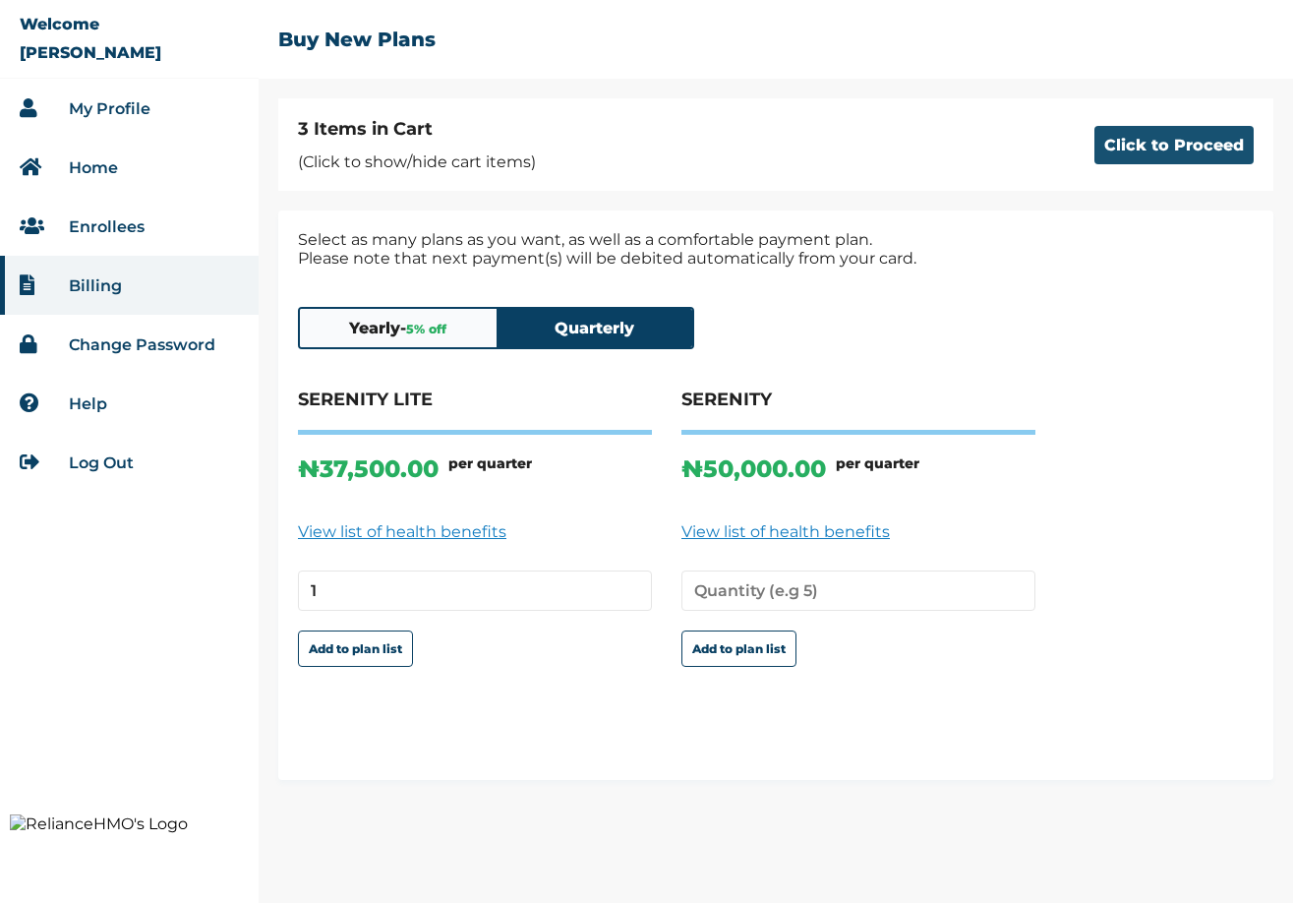
click at [1153, 140] on button "Click to Proceed" at bounding box center [1173, 145] width 159 height 38
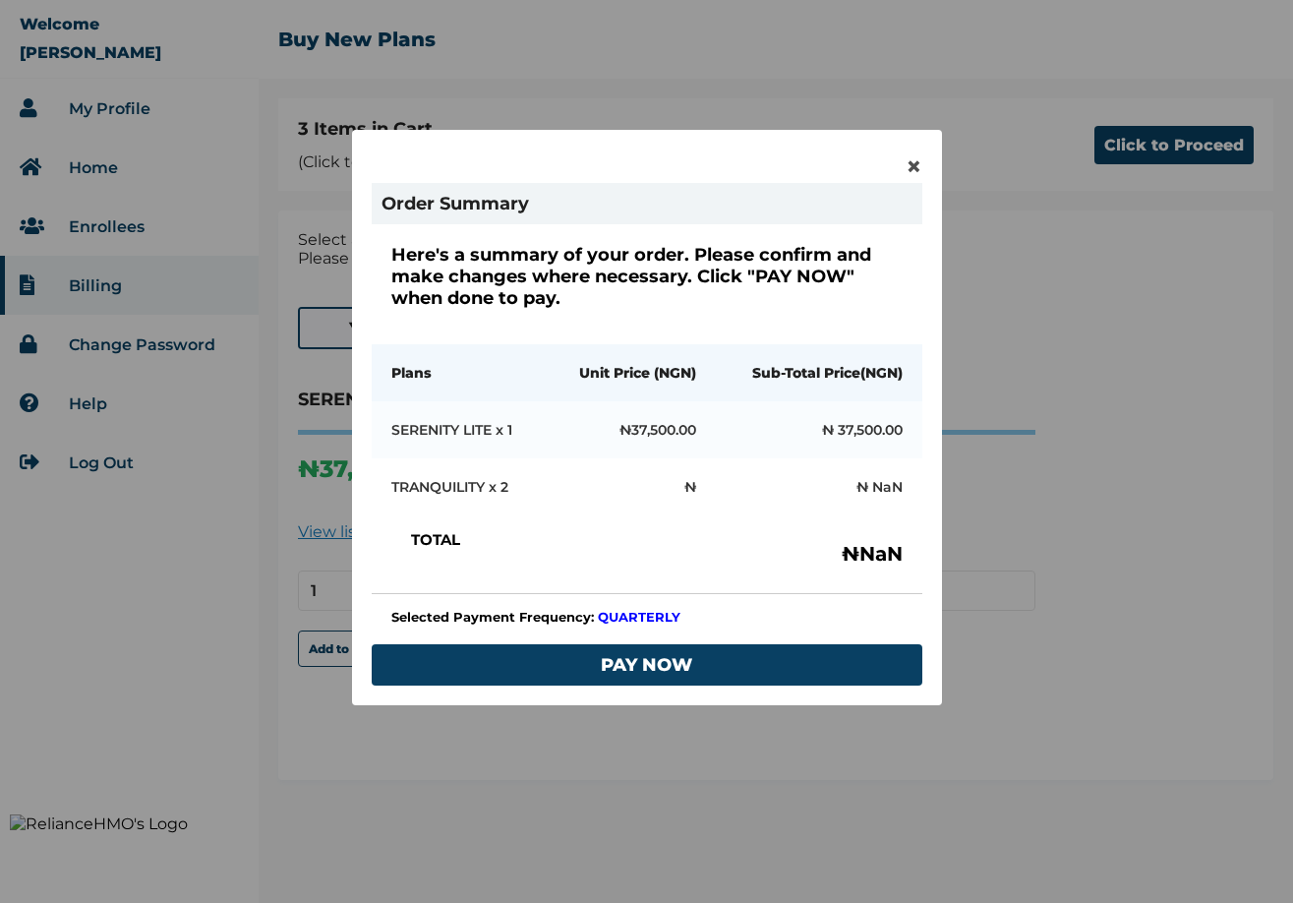
click at [927, 163] on div "× Order Summary Here's a summary of your order. Please confirm and make changes…" at bounding box center [647, 417] width 590 height 575
click at [911, 165] on span "×" at bounding box center [913, 165] width 17 height 33
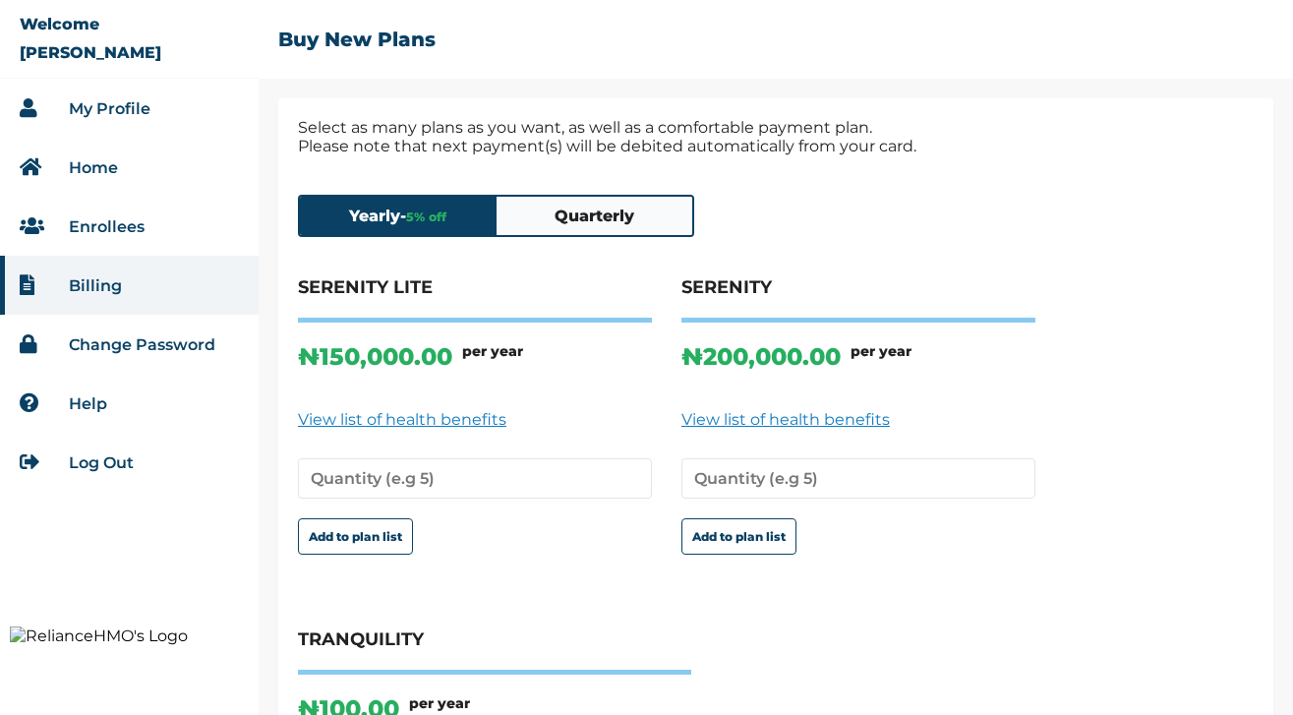
scroll to position [187, 0]
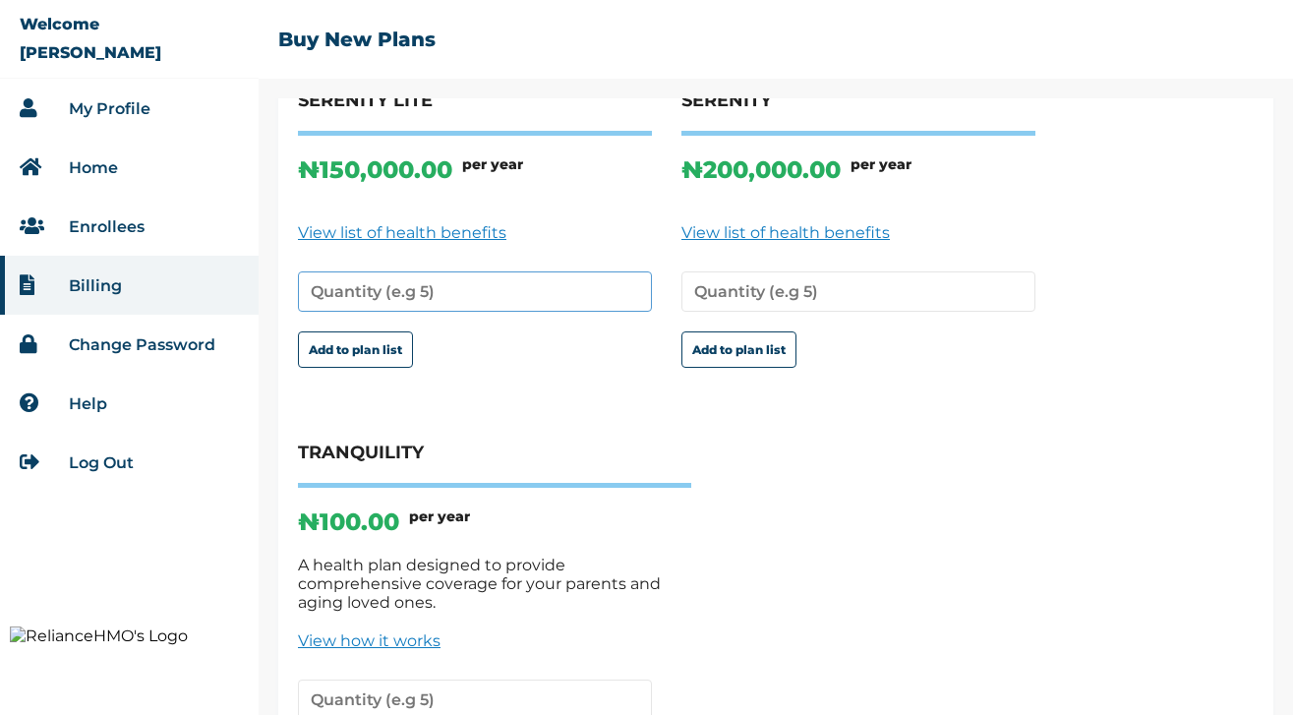
click at [442, 294] on input "number" at bounding box center [475, 291] width 354 height 40
click at [439, 294] on input "number" at bounding box center [475, 291] width 354 height 40
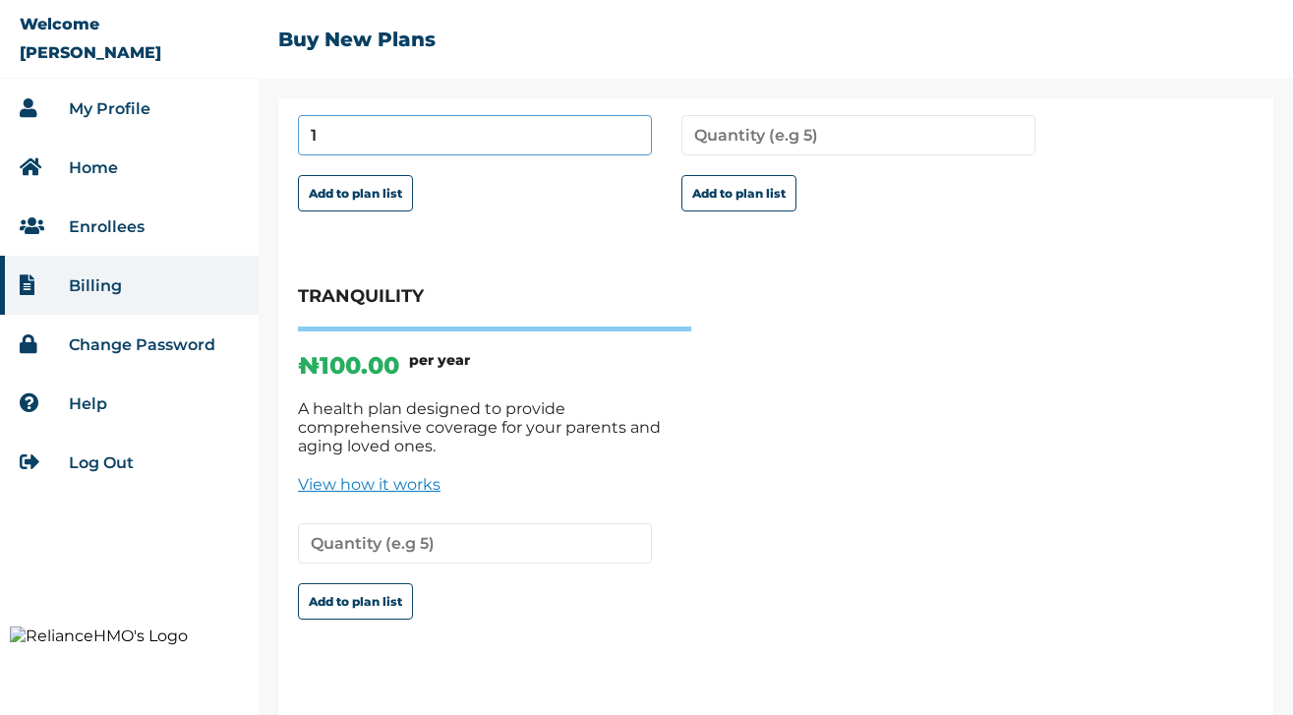
scroll to position [352, 0]
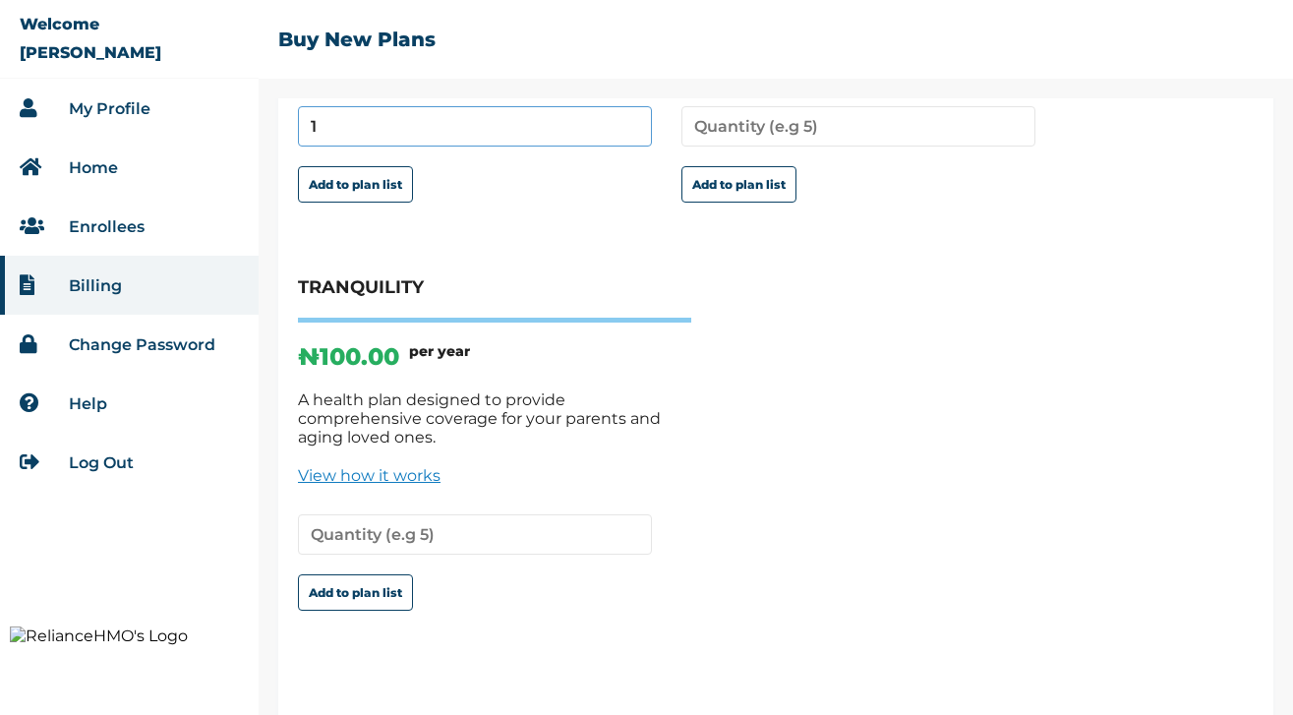
type input "1"
click at [406, 528] on input "number" at bounding box center [475, 534] width 354 height 40
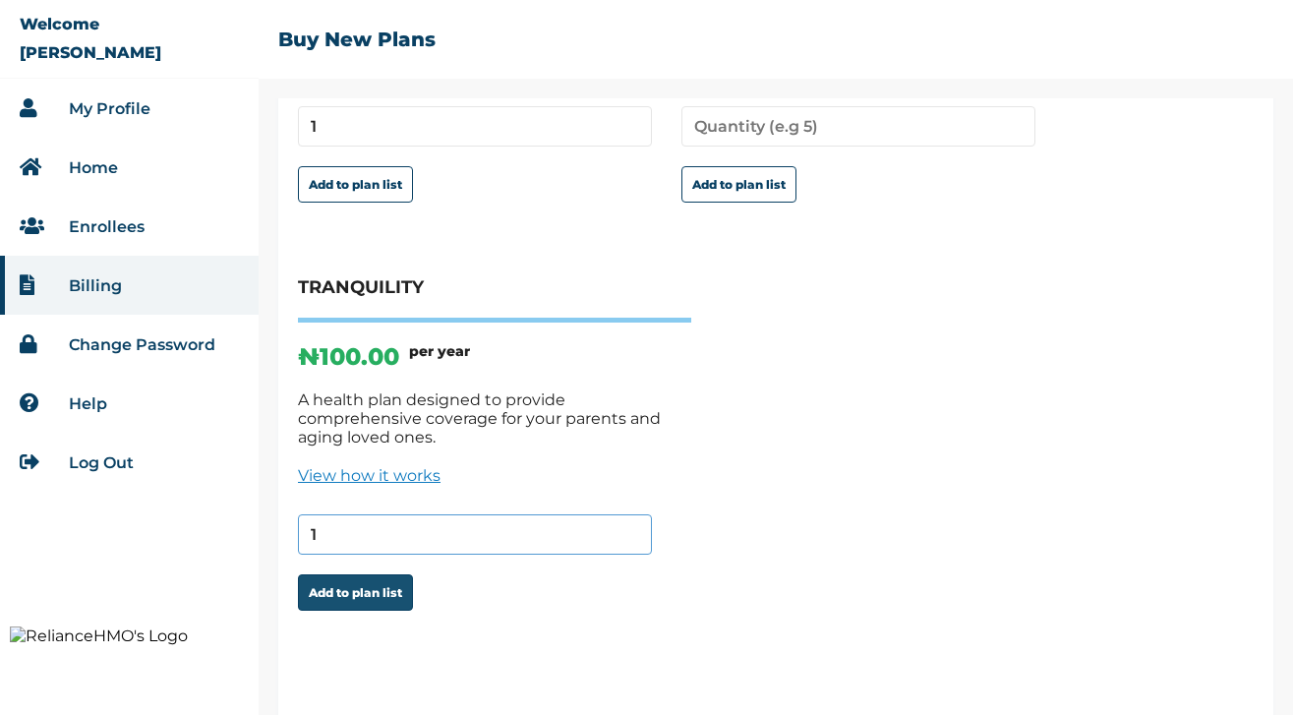
type input "1"
click at [378, 574] on button "Add to plan list" at bounding box center [355, 592] width 115 height 36
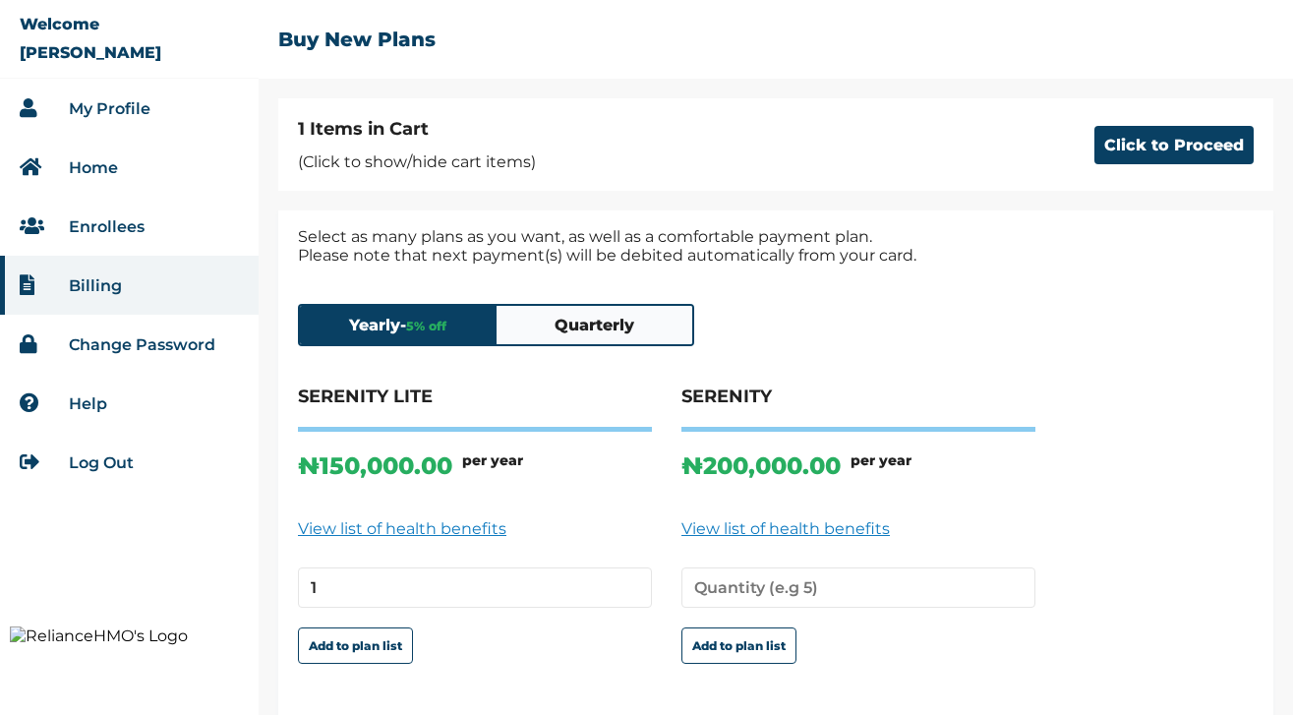
scroll to position [4, 0]
click at [1200, 157] on button "Click to Proceed" at bounding box center [1173, 145] width 159 height 38
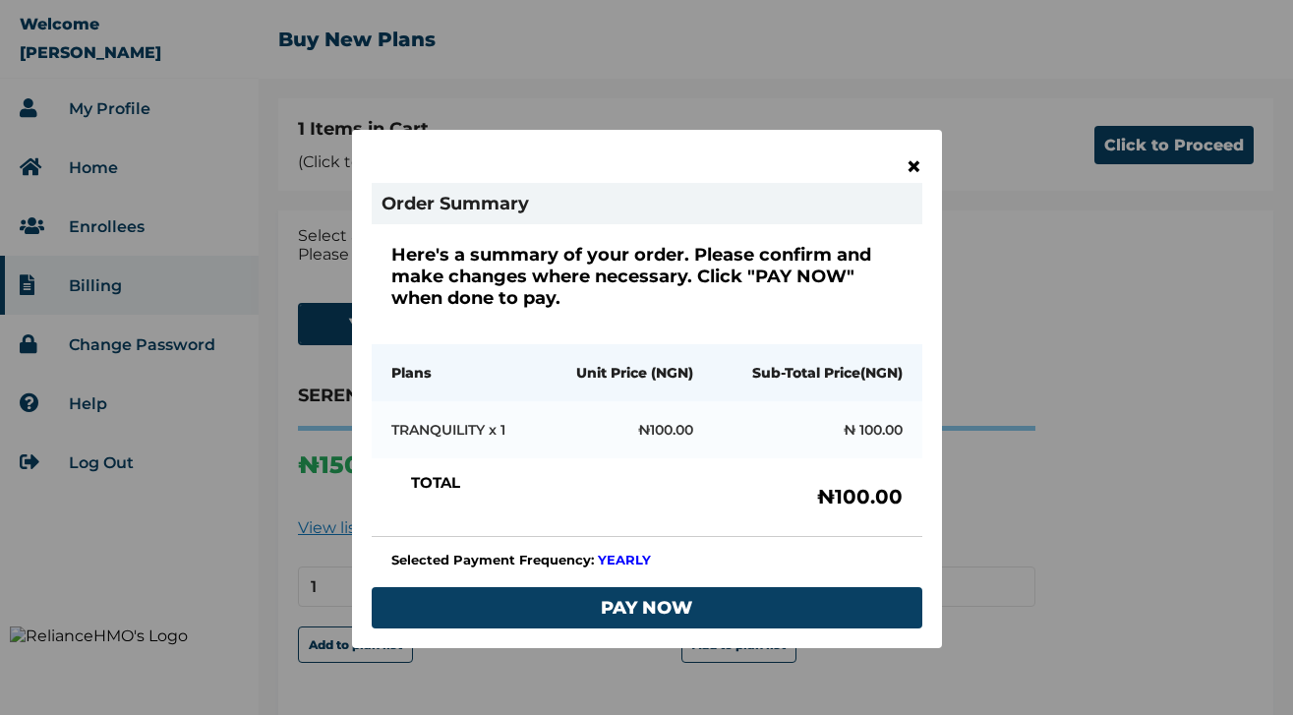
click at [910, 166] on span "×" at bounding box center [913, 165] width 17 height 33
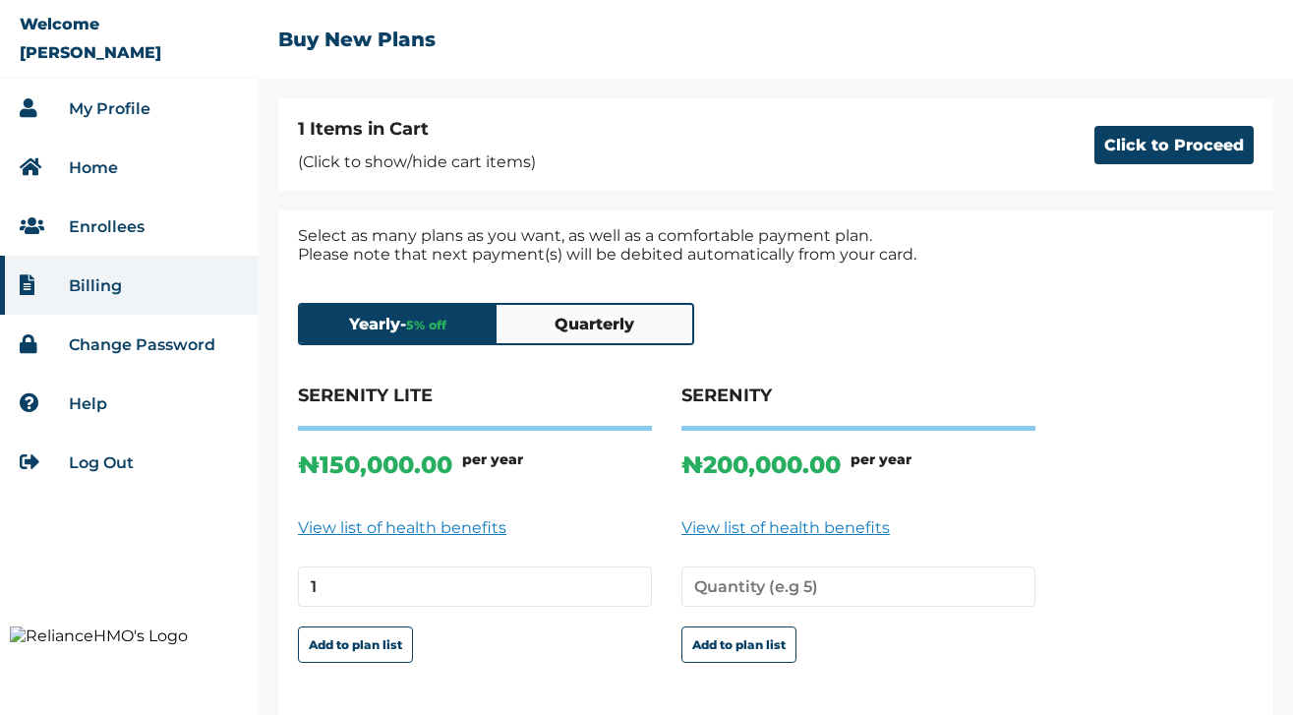
click at [647, 338] on button "Quarterly" at bounding box center [594, 324] width 197 height 38
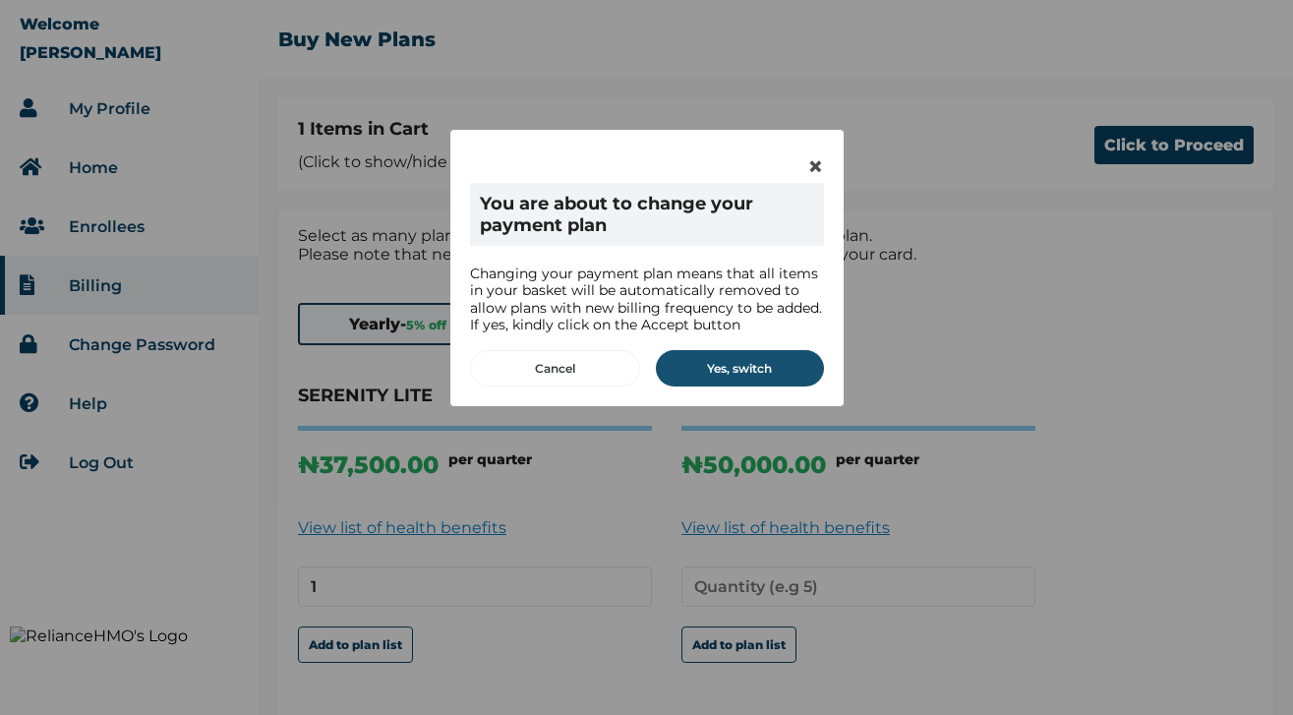
click at [756, 375] on button "Yes, switch" at bounding box center [740, 368] width 168 height 36
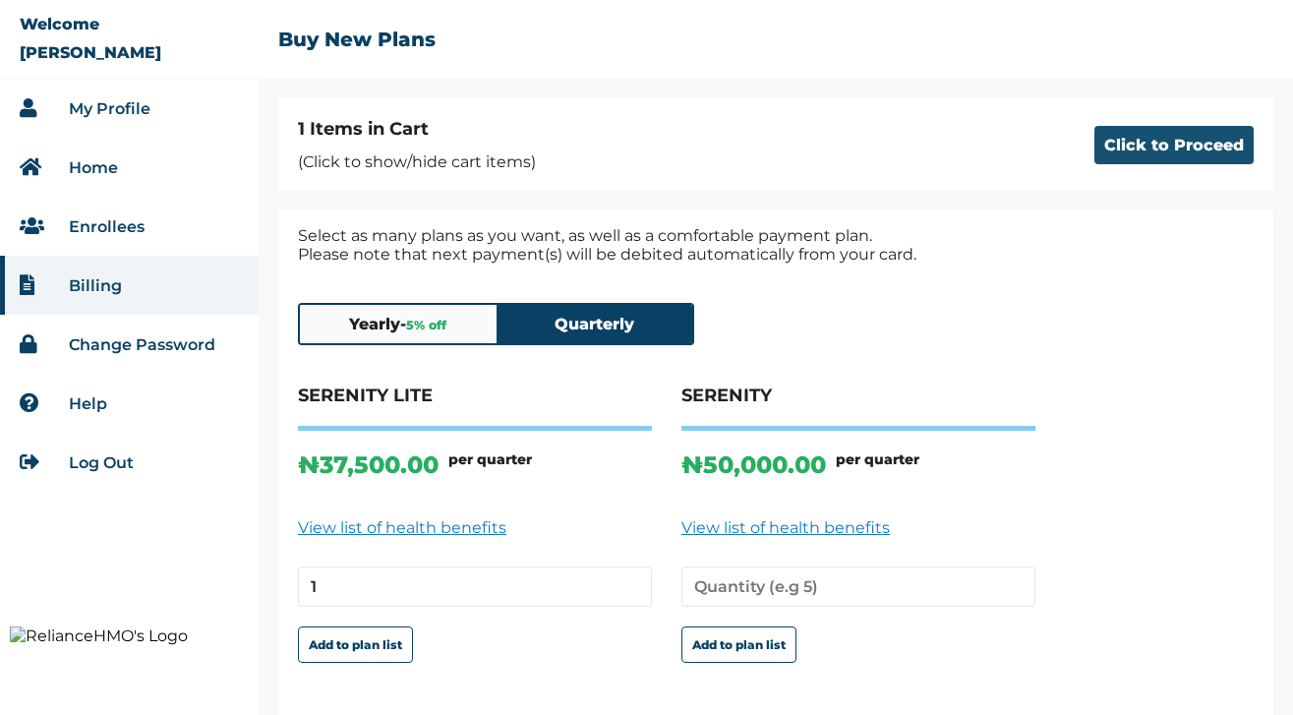
click at [1112, 154] on button "Click to Proceed" at bounding box center [1173, 145] width 159 height 38
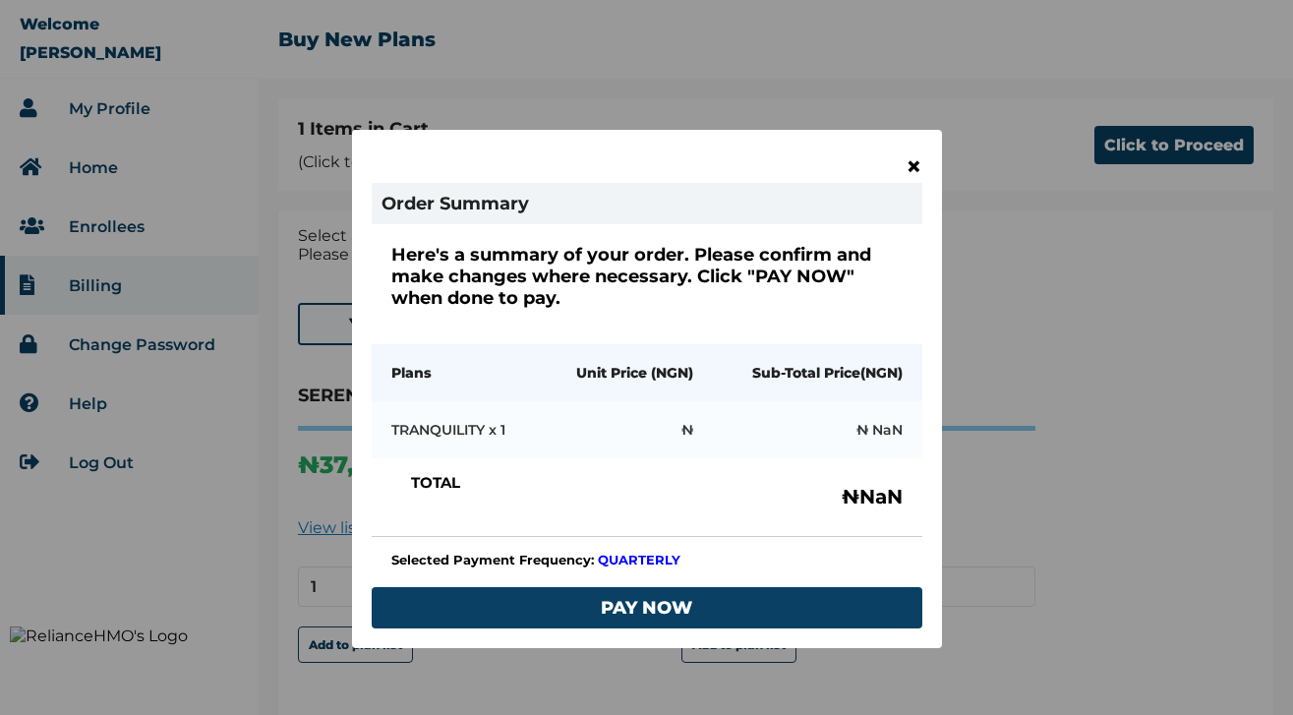
click at [908, 163] on span "×" at bounding box center [913, 165] width 17 height 33
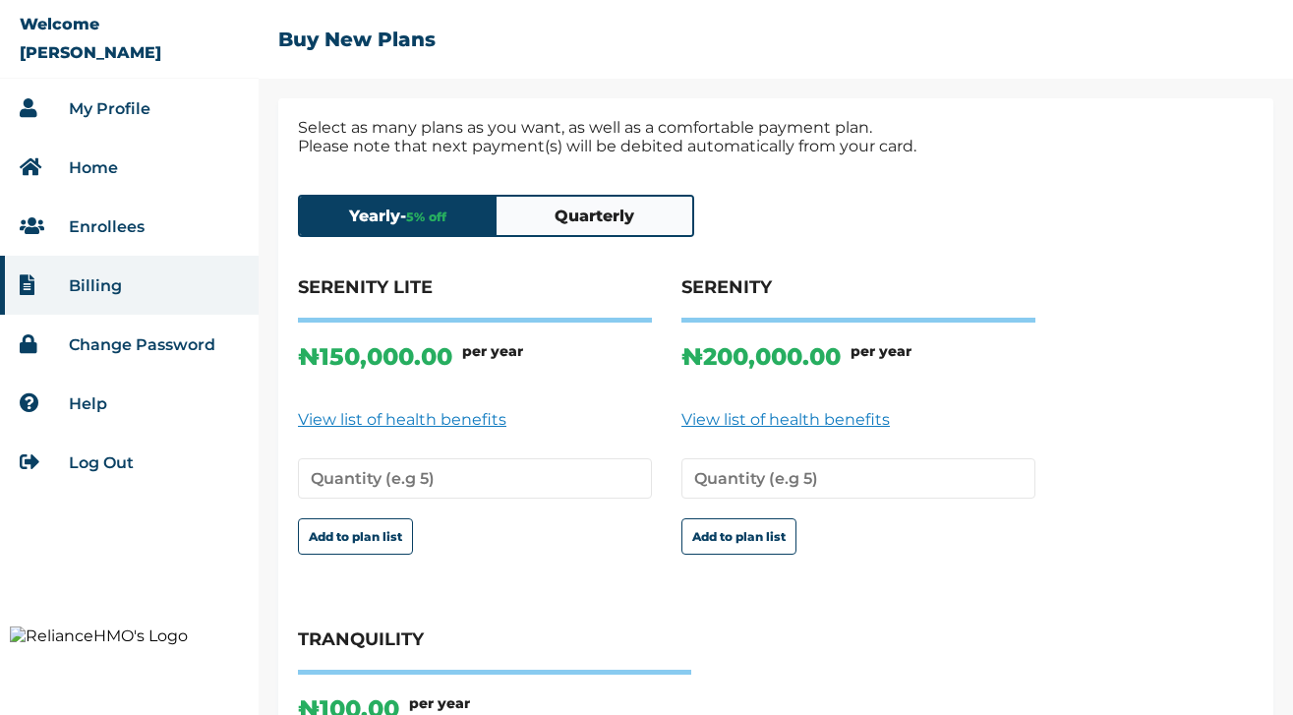
click at [616, 227] on button "Quarterly" at bounding box center [594, 216] width 197 height 38
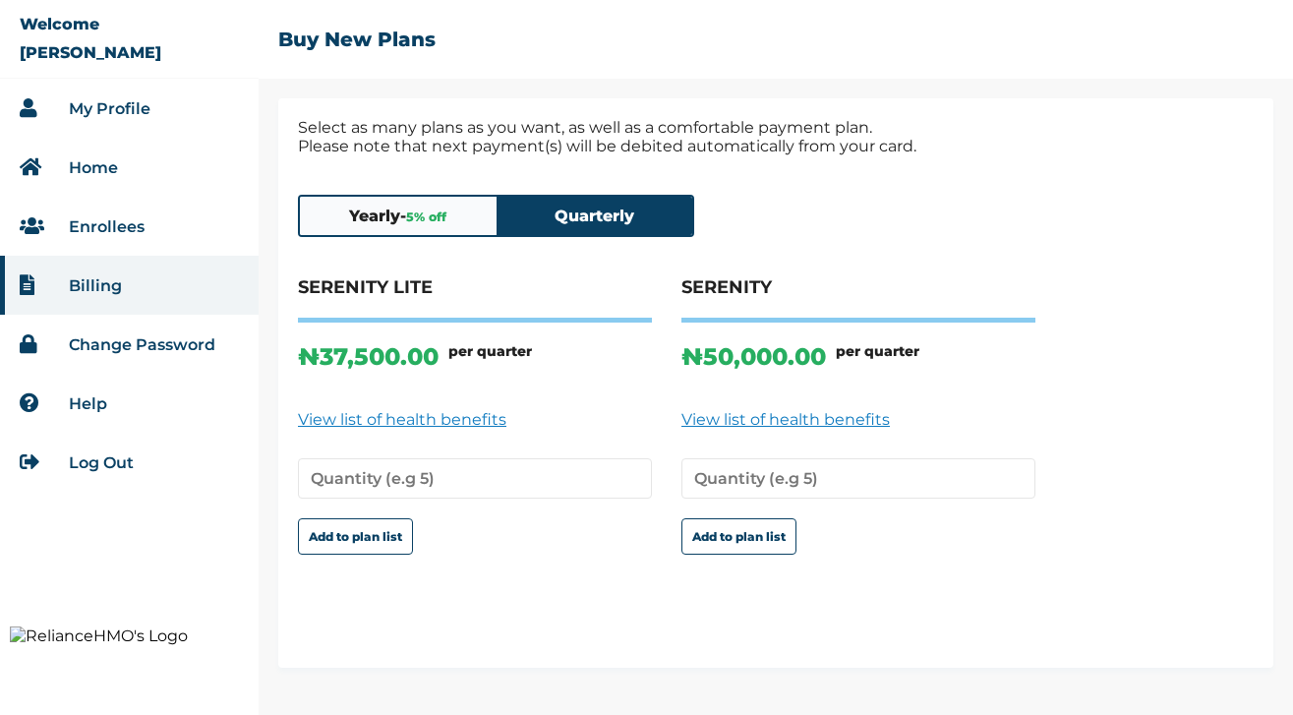
click at [416, 215] on span "5 % off" at bounding box center [426, 216] width 40 height 15
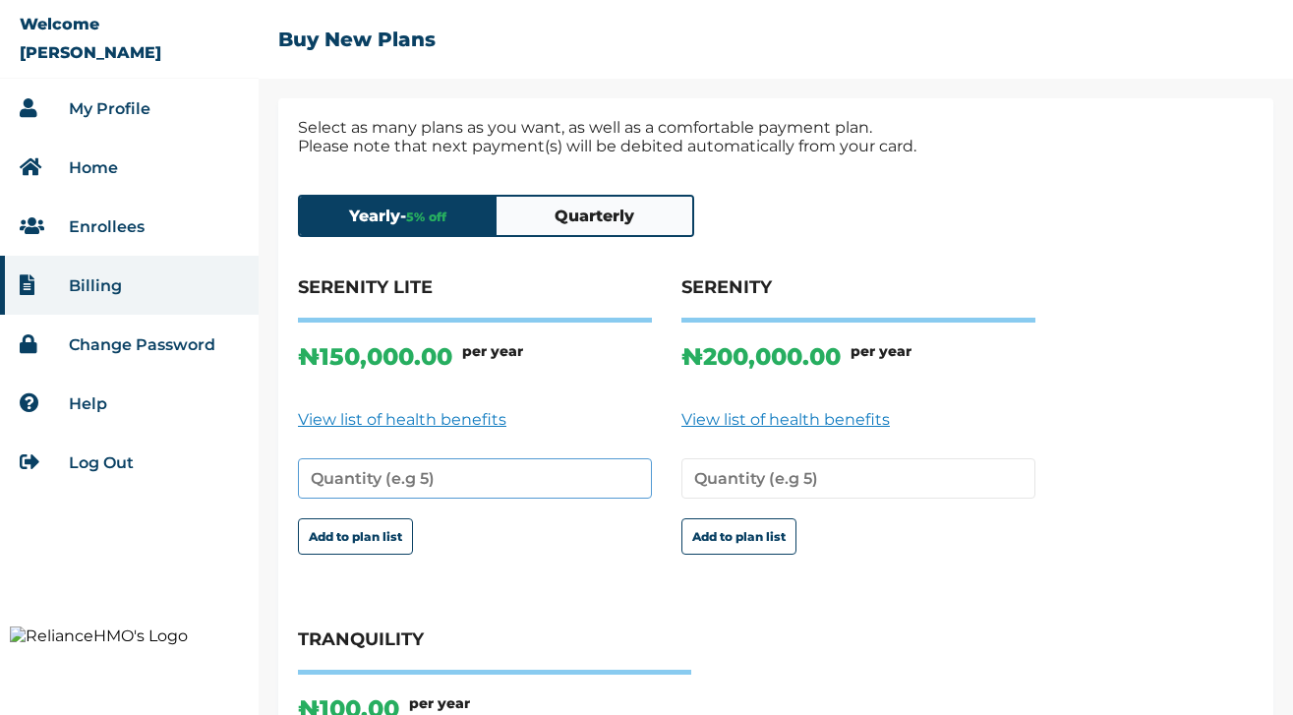
click at [427, 480] on input "number" at bounding box center [475, 478] width 354 height 40
type input "1"
click at [375, 535] on button "Add to plan list" at bounding box center [355, 536] width 115 height 36
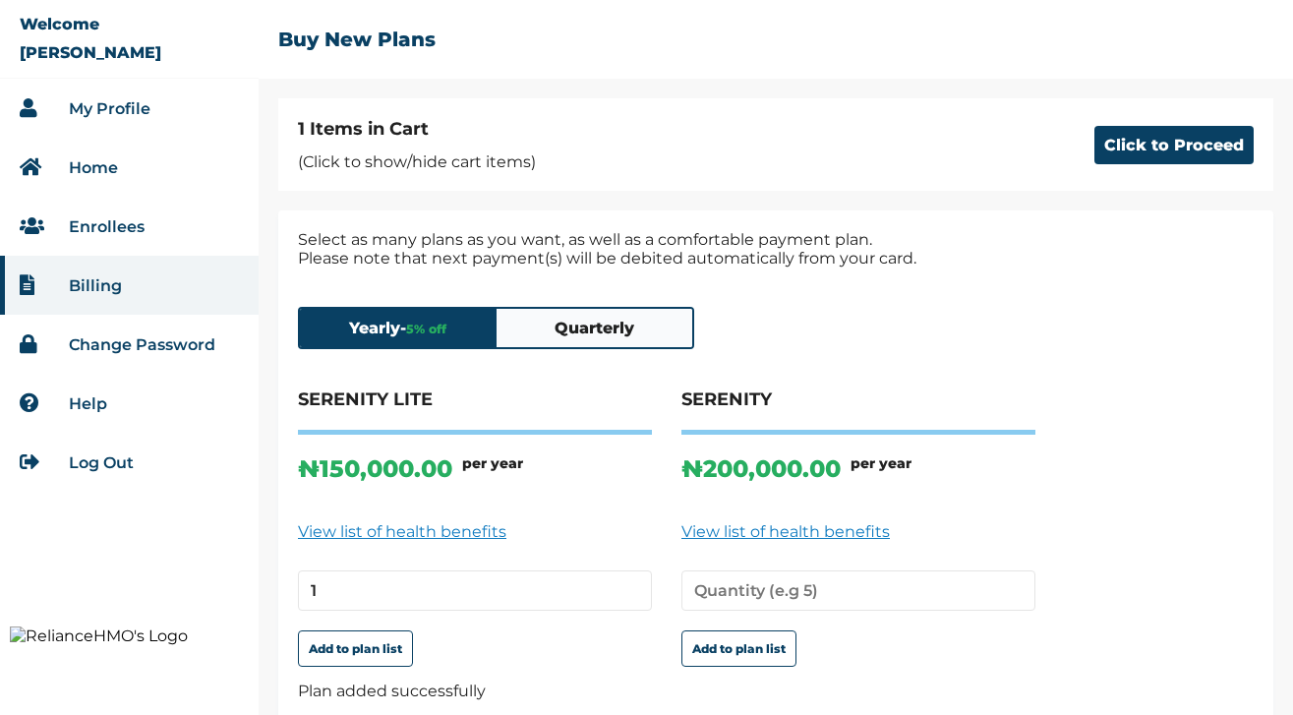
click at [567, 337] on button "Quarterly" at bounding box center [594, 328] width 197 height 38
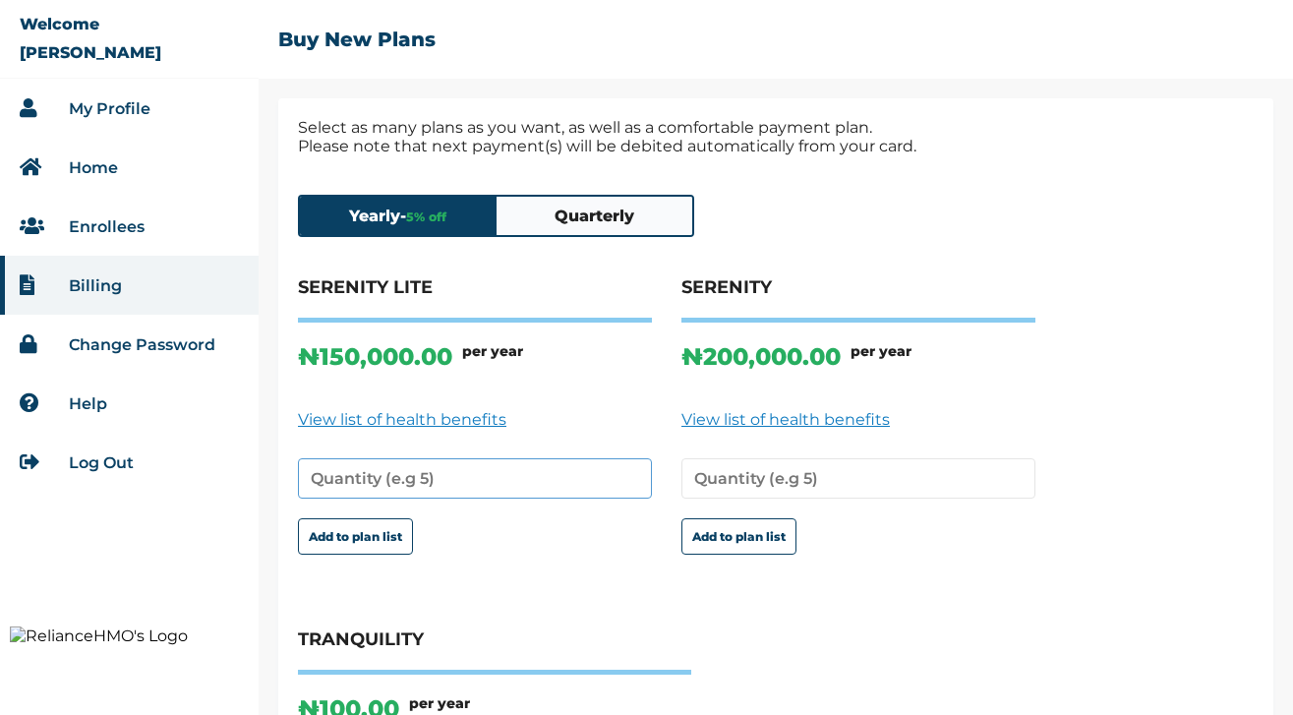
click at [392, 479] on input "number" at bounding box center [475, 478] width 354 height 40
type input "1"
click at [367, 549] on button "Add to plan list" at bounding box center [355, 536] width 115 height 36
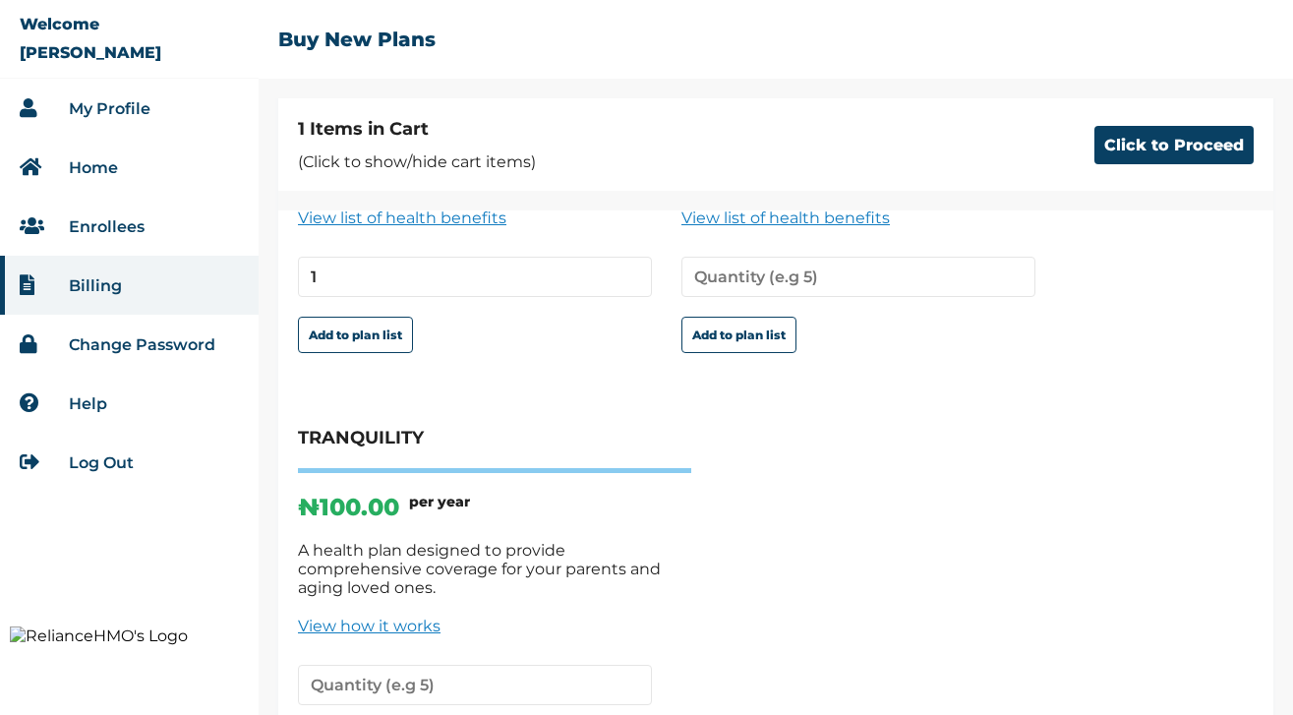
scroll to position [405, 0]
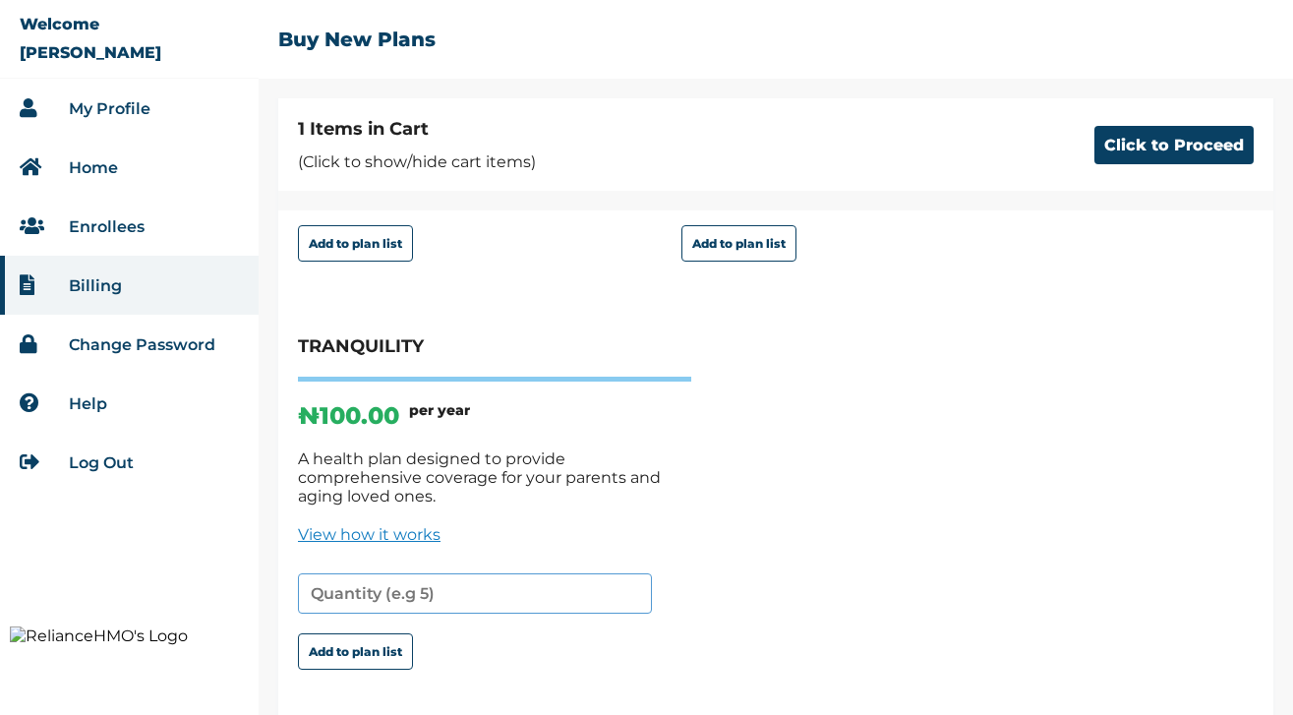
click at [361, 593] on input "number" at bounding box center [475, 593] width 354 height 40
type input "1"
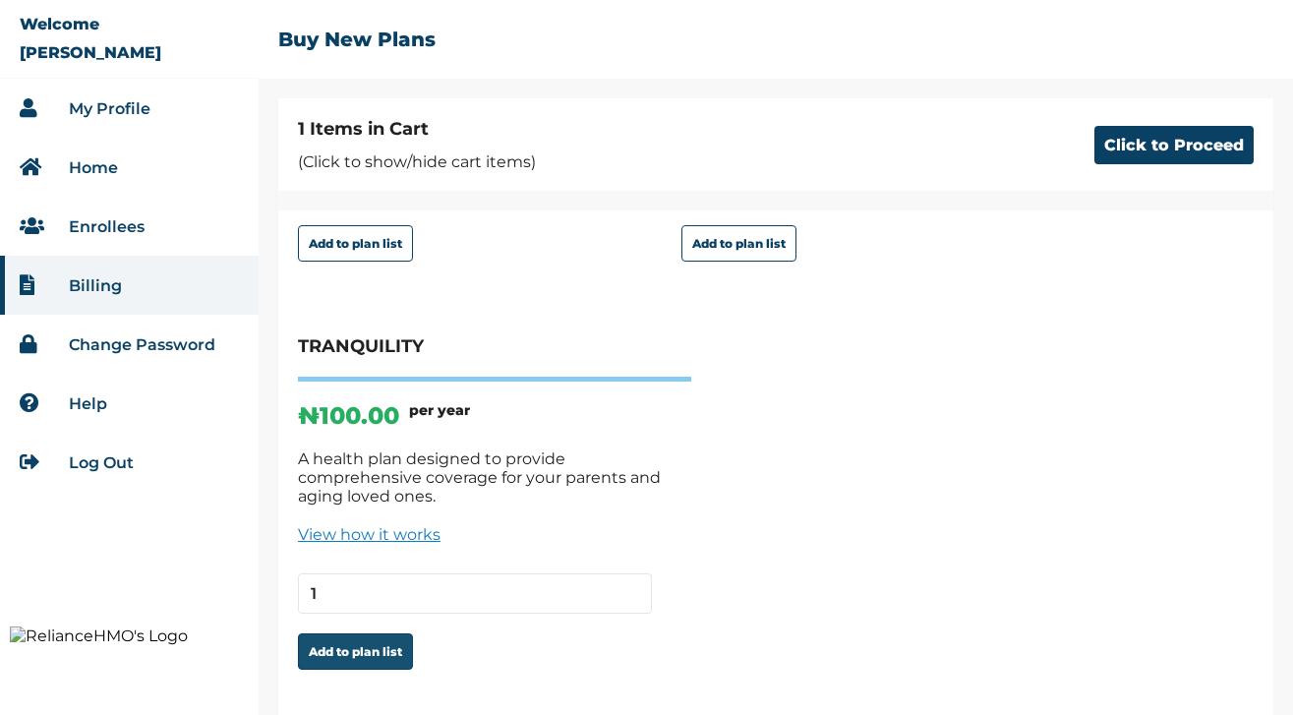
click at [357, 639] on button "Add to plan list" at bounding box center [355, 651] width 115 height 36
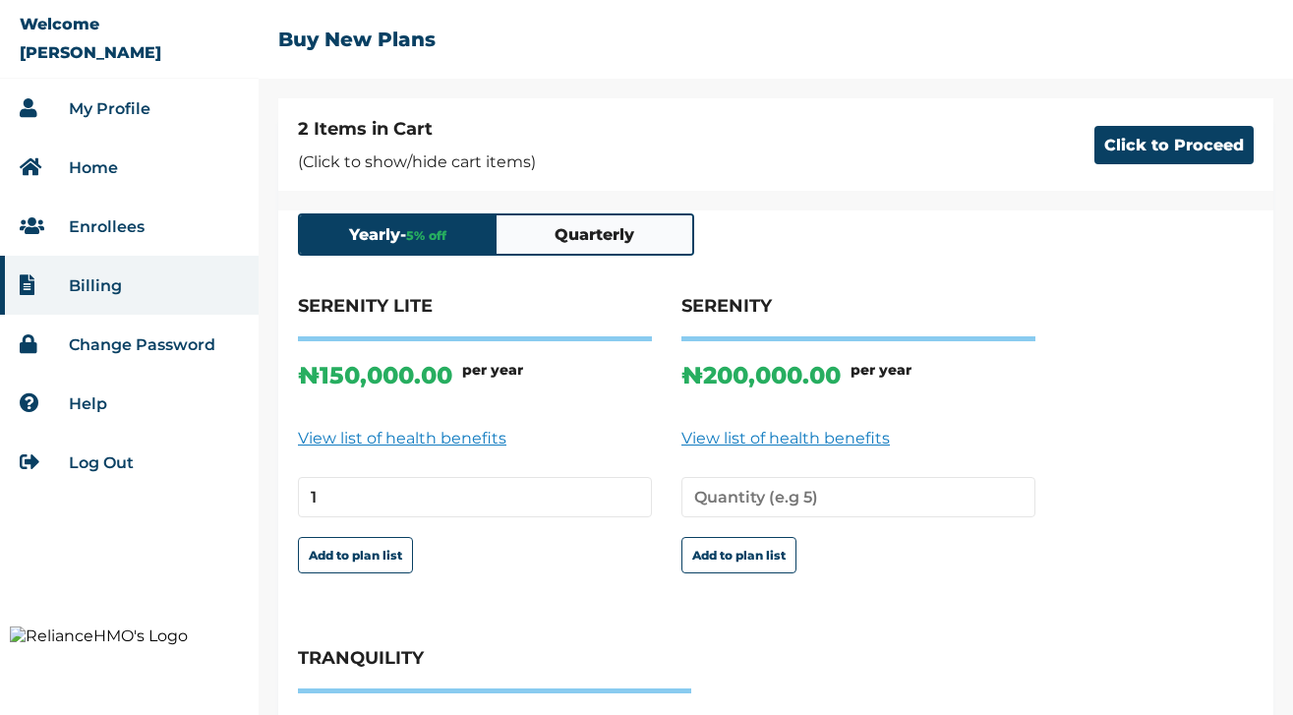
scroll to position [0, 0]
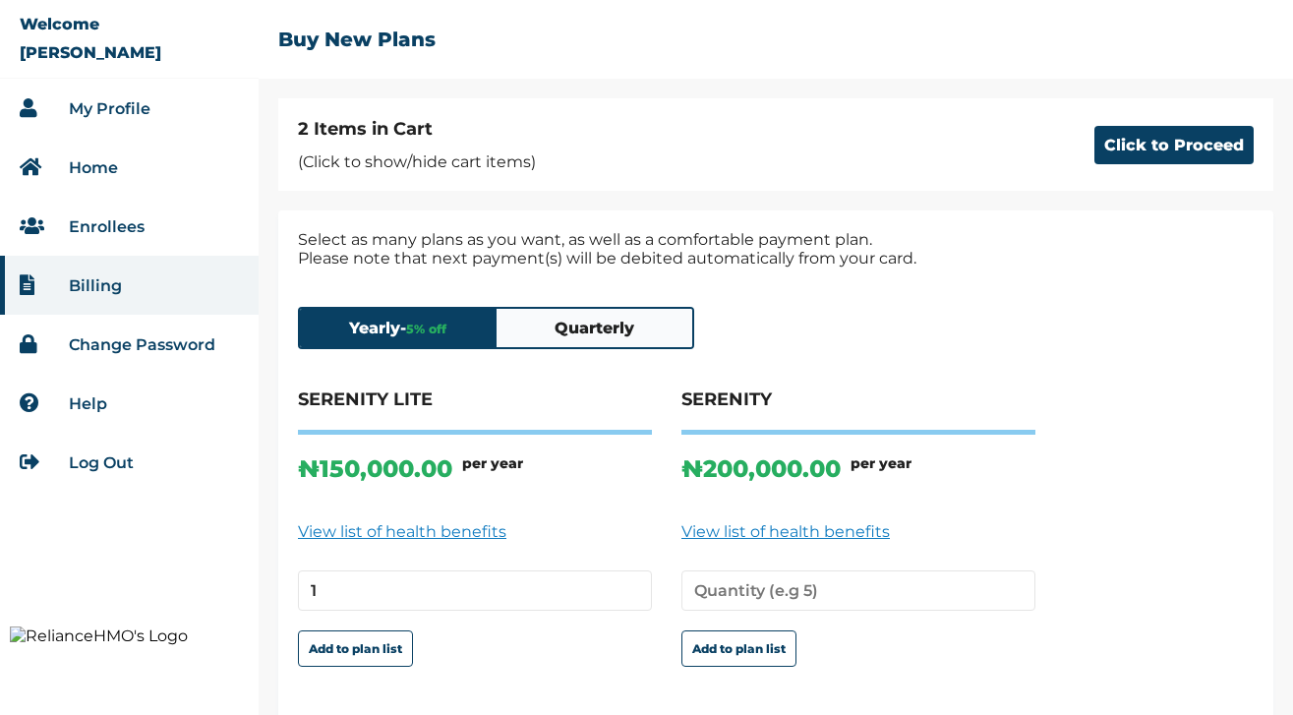
click at [635, 329] on button "Quarterly" at bounding box center [594, 328] width 197 height 38
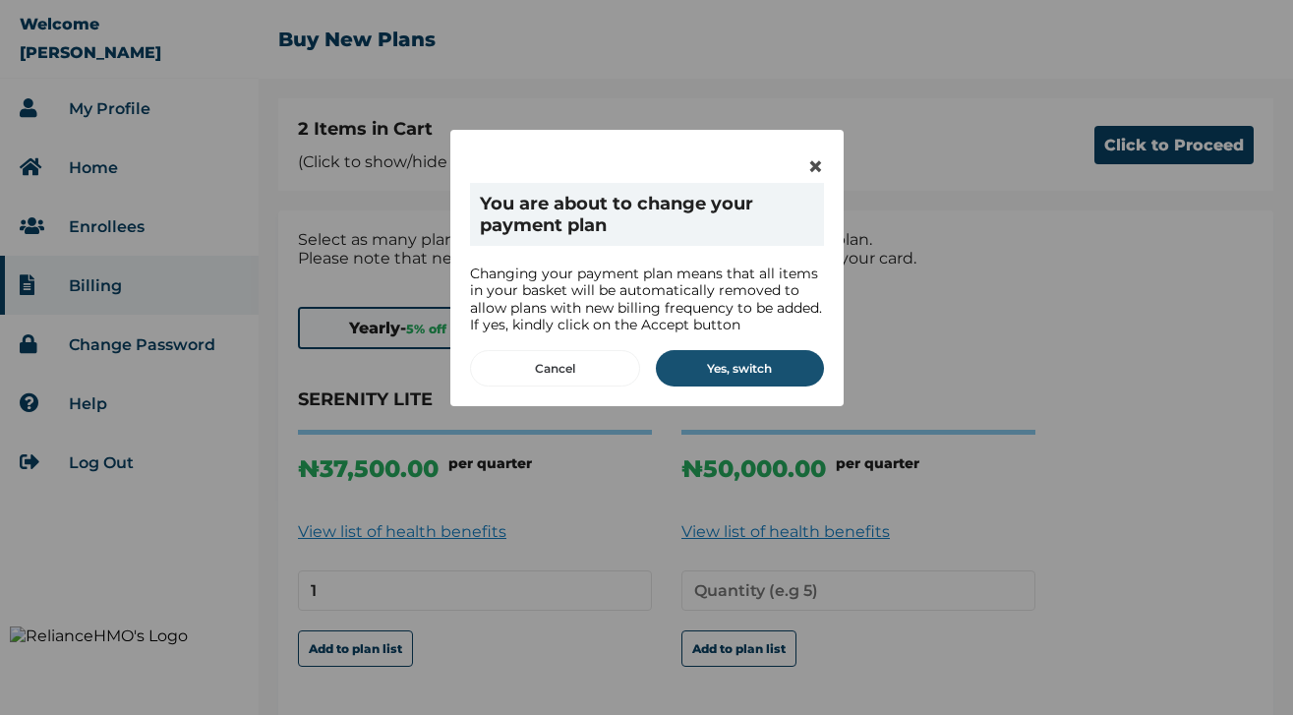
click at [742, 362] on button "Yes, switch" at bounding box center [740, 368] width 168 height 36
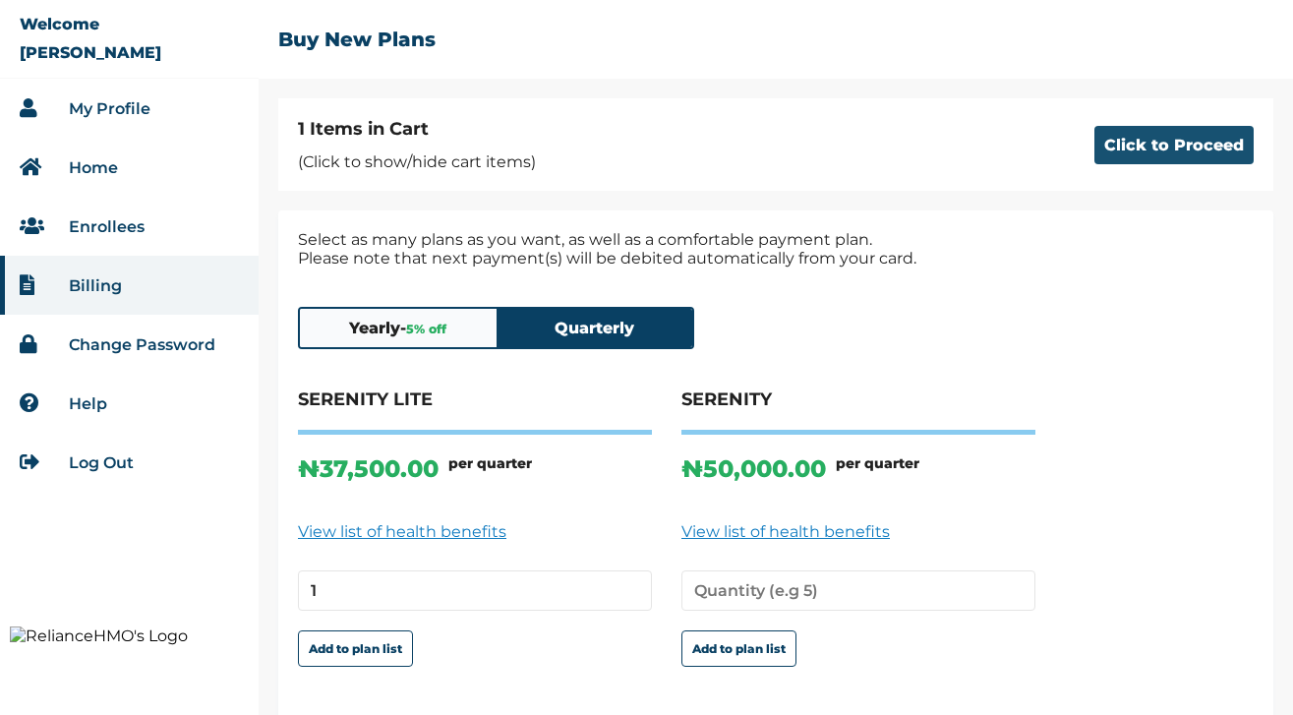
click at [1113, 146] on button "Click to Proceed" at bounding box center [1173, 145] width 159 height 38
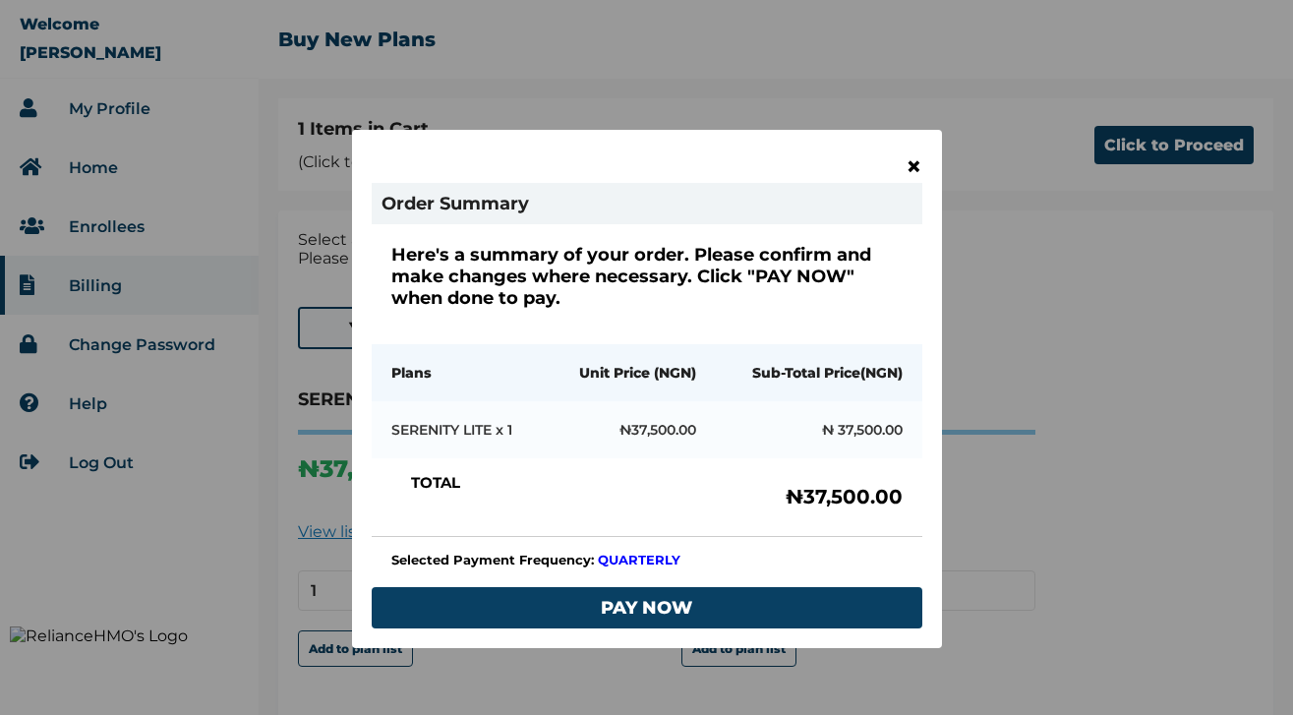
click at [906, 176] on span "×" at bounding box center [913, 165] width 17 height 33
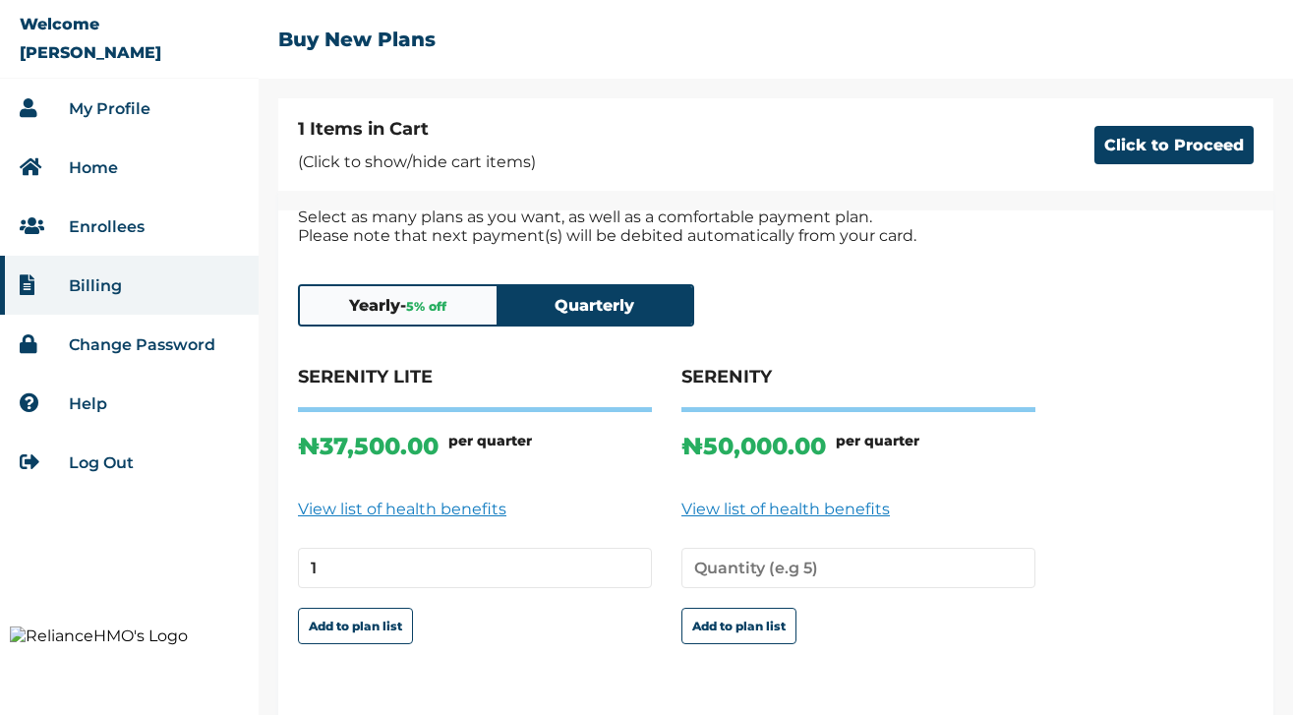
scroll to position [87, 0]
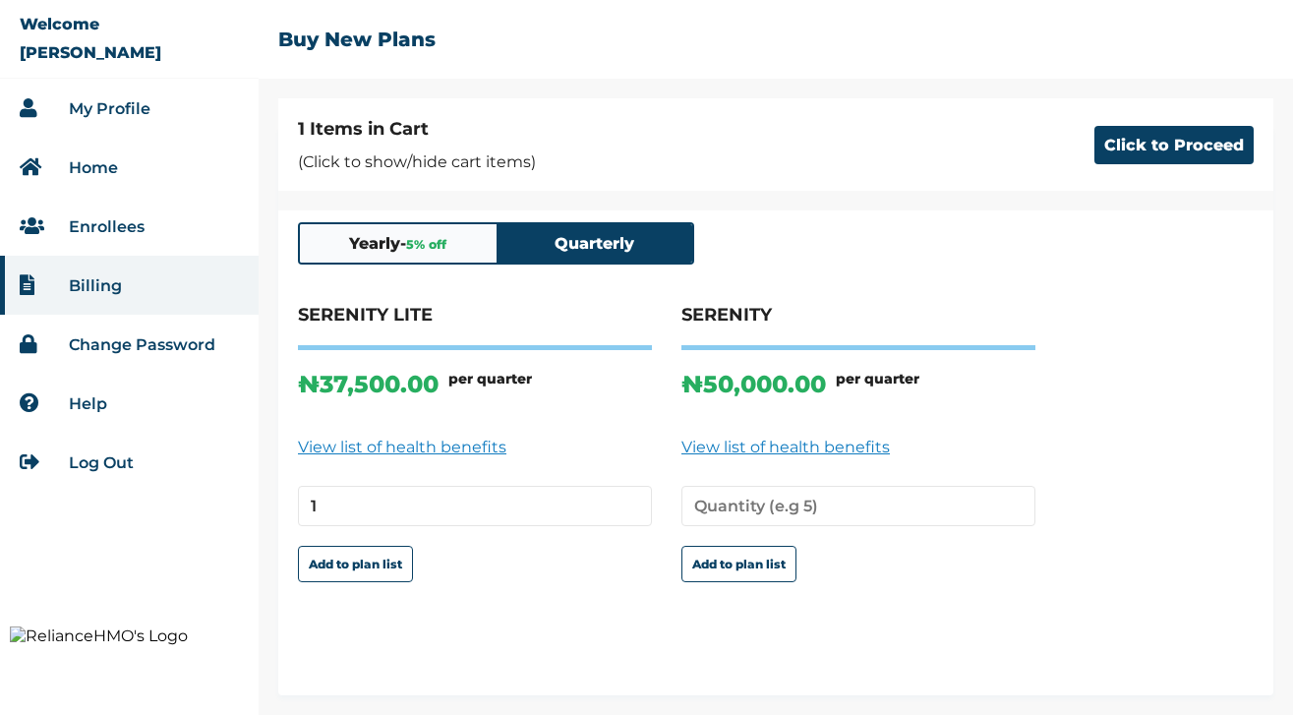
click at [424, 242] on span "5 % off" at bounding box center [426, 244] width 40 height 15
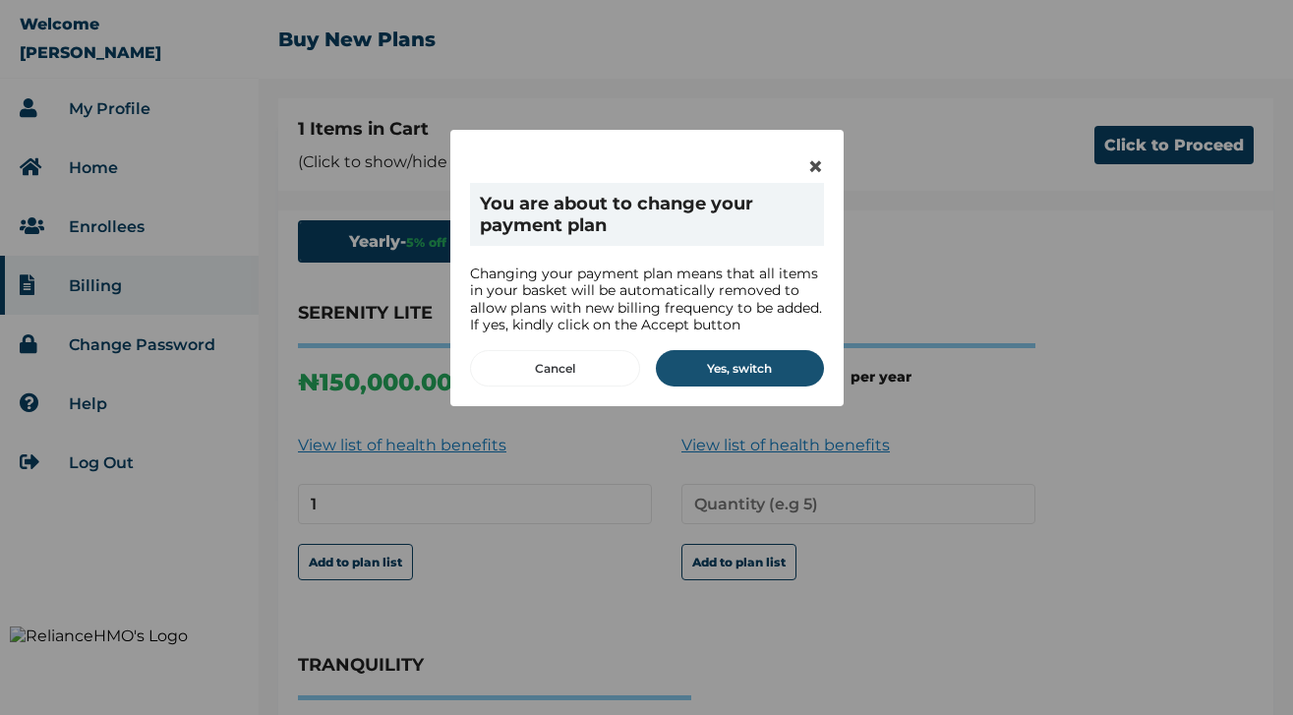
click at [757, 364] on button "Yes, switch" at bounding box center [740, 368] width 168 height 36
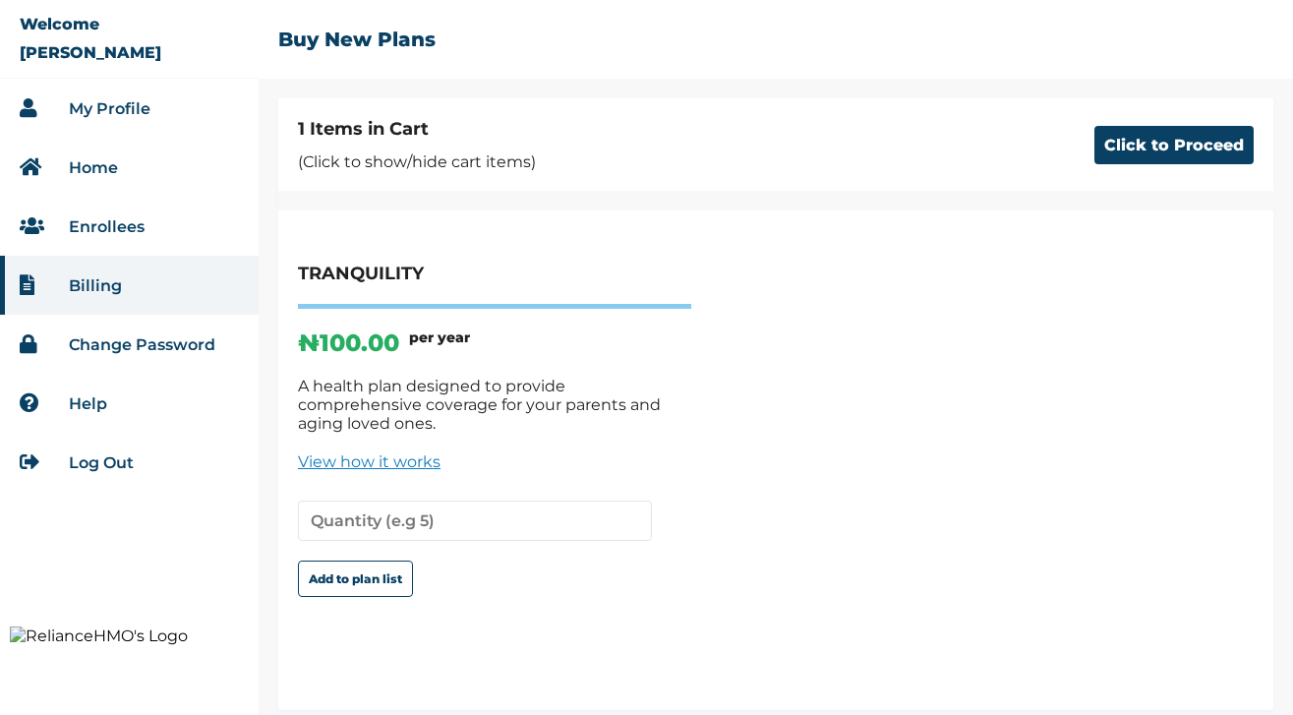
scroll to position [479, 0]
click at [422, 499] on input "number" at bounding box center [475, 519] width 354 height 40
type input "11"
click at [365, 563] on button "Add to plan list" at bounding box center [355, 577] width 115 height 36
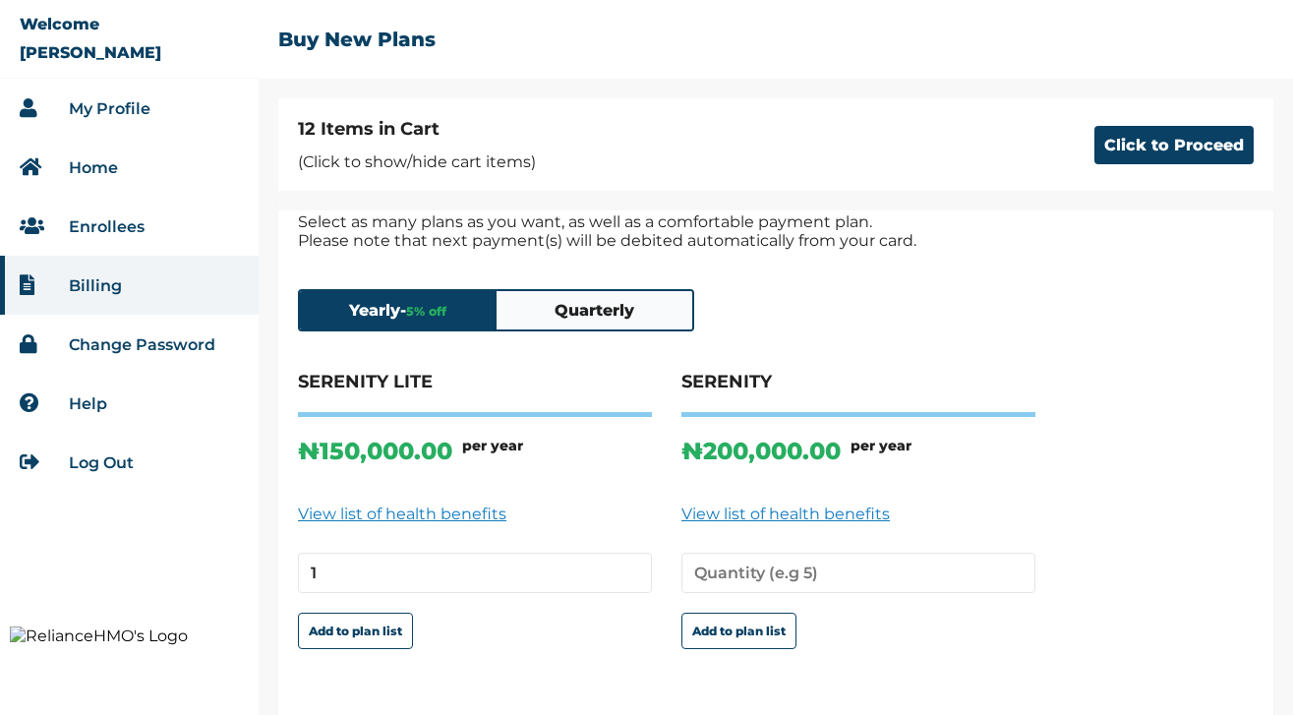
scroll to position [0, 0]
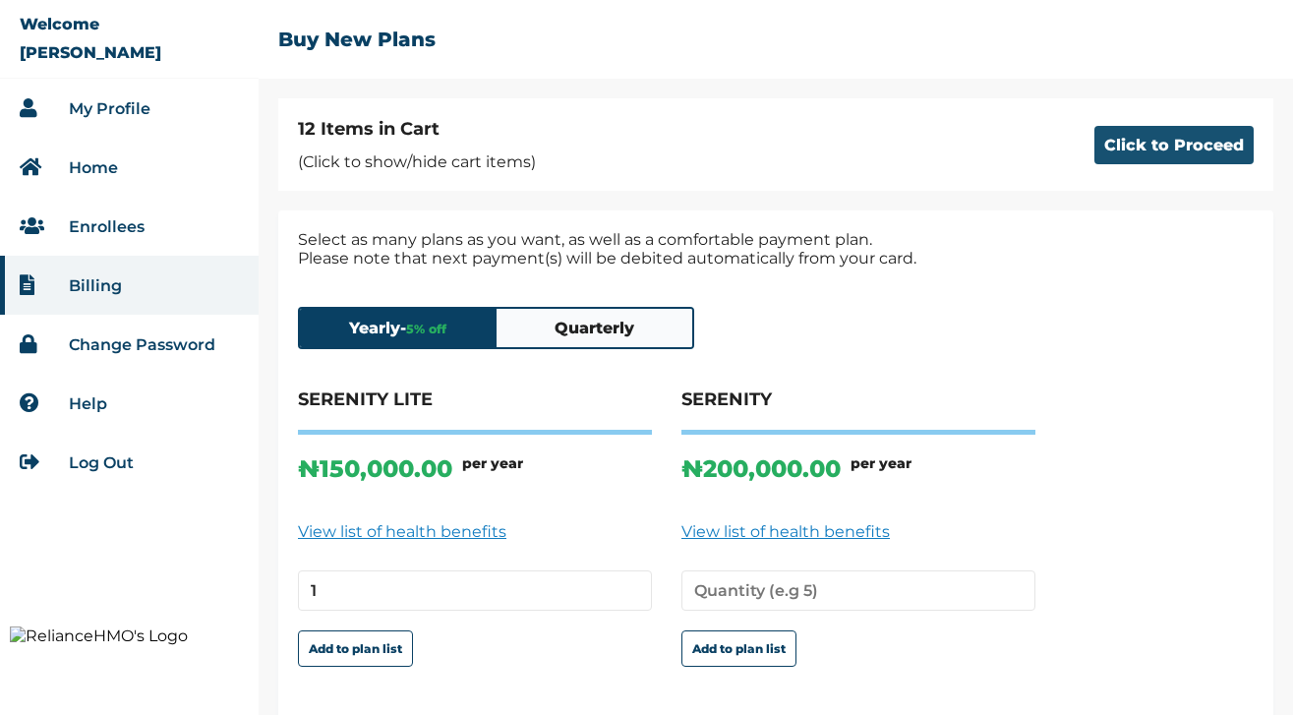
click at [1137, 139] on button "Click to Proceed" at bounding box center [1173, 145] width 159 height 38
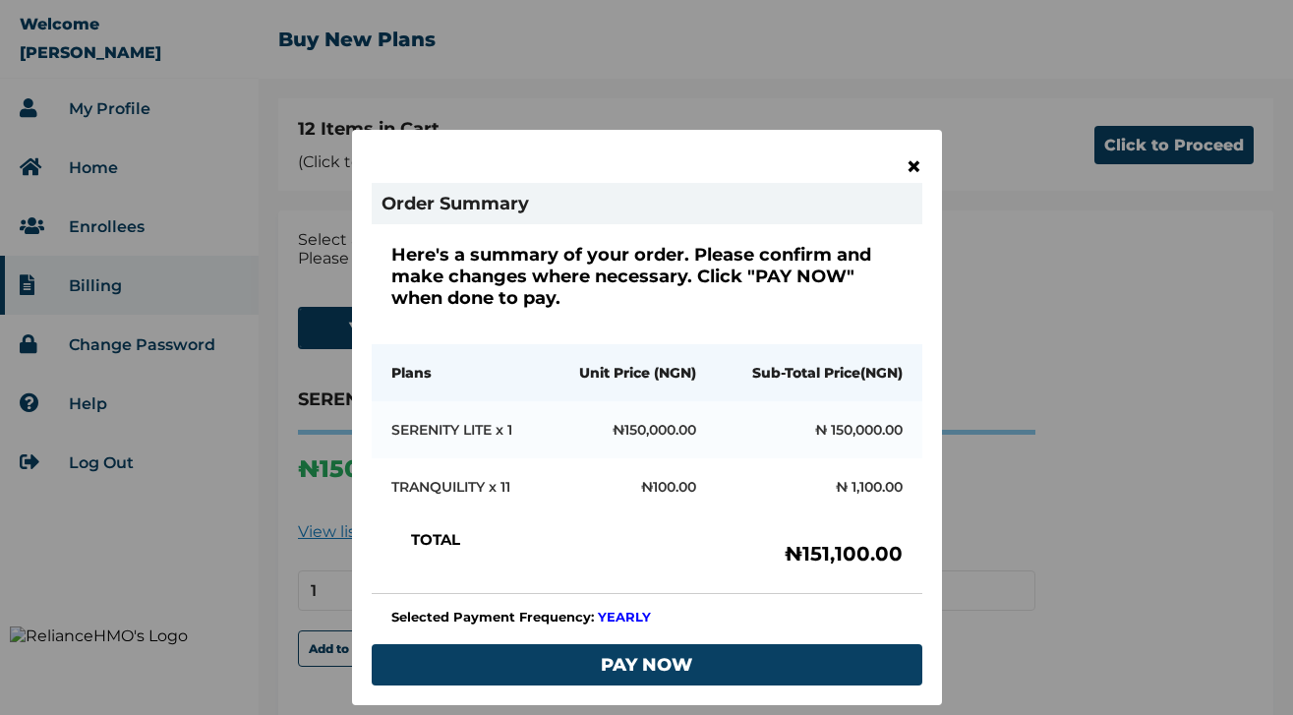
click at [905, 158] on span "×" at bounding box center [913, 165] width 17 height 33
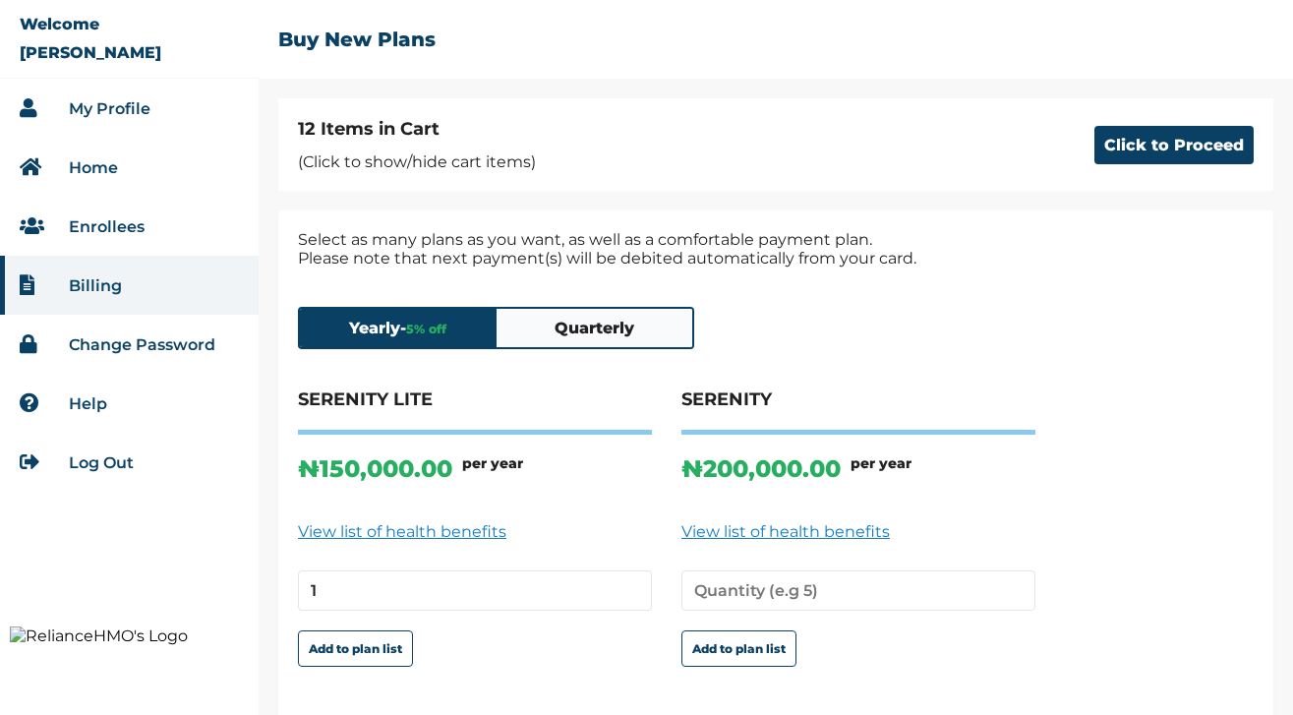
click at [585, 315] on button "Quarterly" at bounding box center [594, 328] width 197 height 38
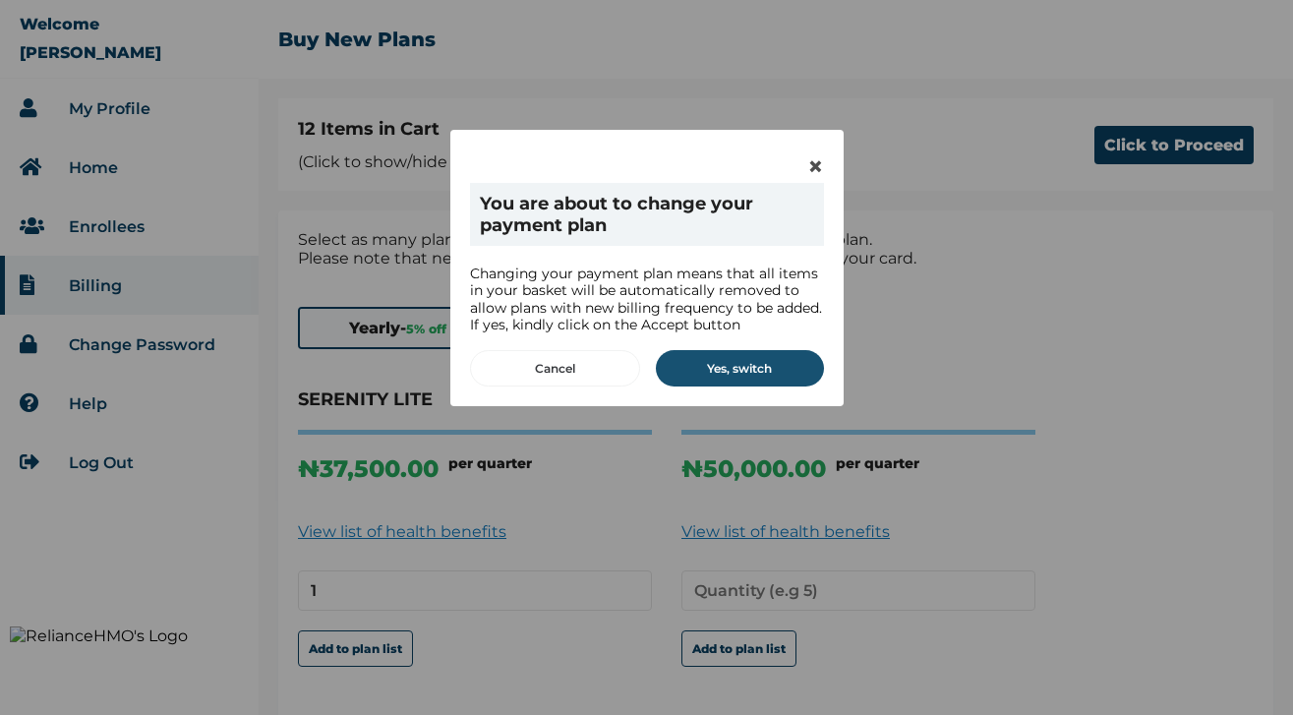
click at [737, 362] on button "Yes, switch" at bounding box center [740, 368] width 168 height 36
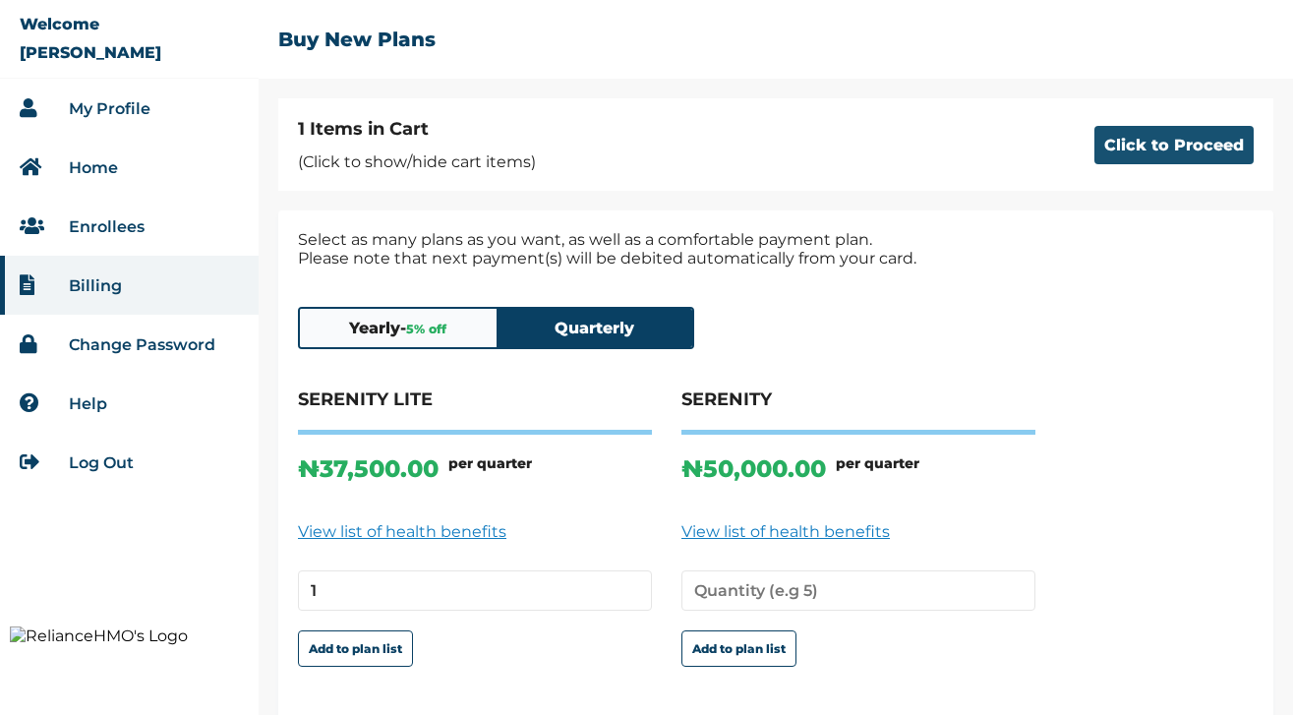
click at [1163, 150] on button "Click to Proceed" at bounding box center [1173, 145] width 159 height 38
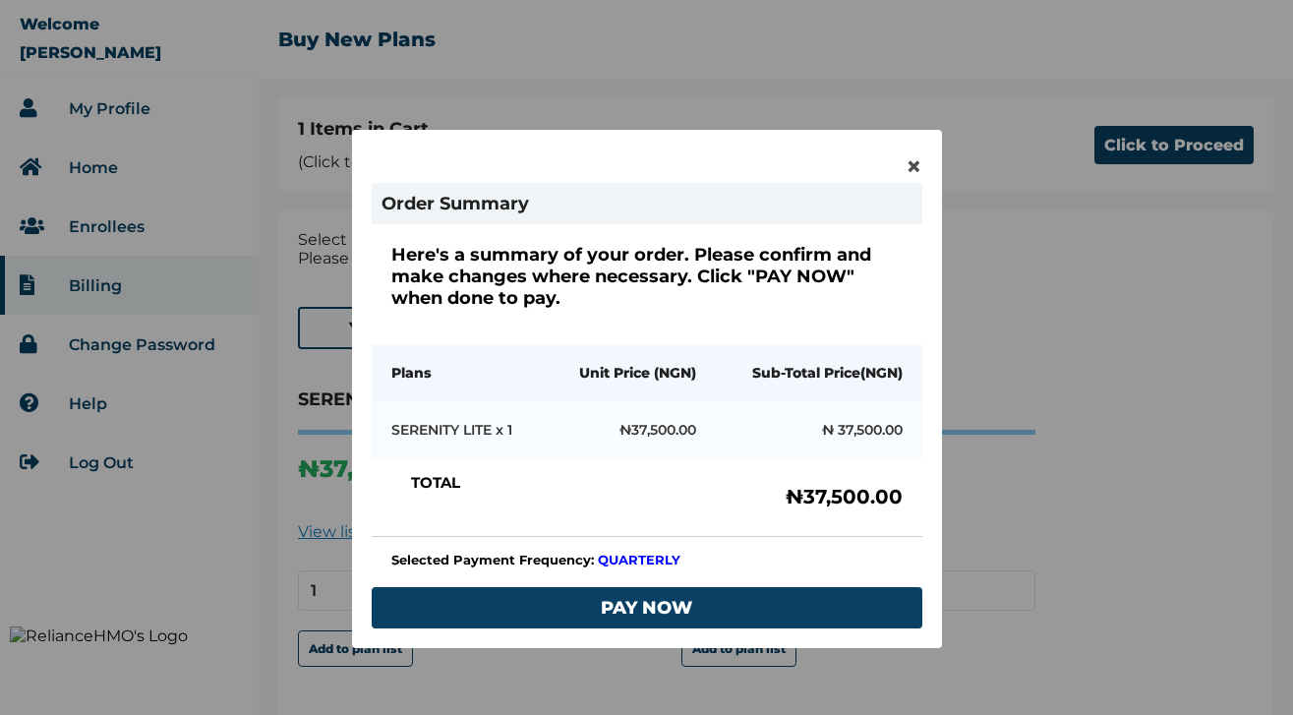
click at [928, 152] on div "× Order Summary Here's a summary of your order. Please confirm and make changes…" at bounding box center [647, 389] width 590 height 518
click at [911, 162] on span "×" at bounding box center [913, 165] width 17 height 33
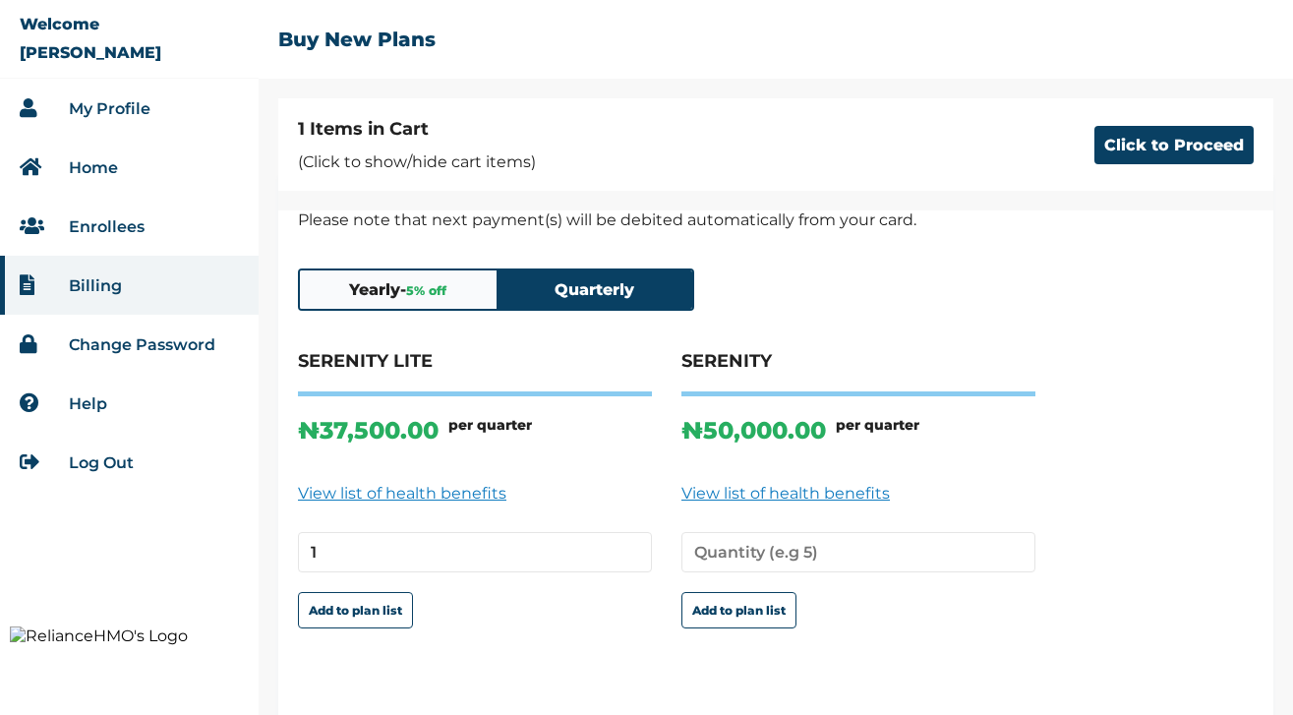
scroll to position [39, 0]
click at [806, 560] on input "number" at bounding box center [858, 551] width 354 height 40
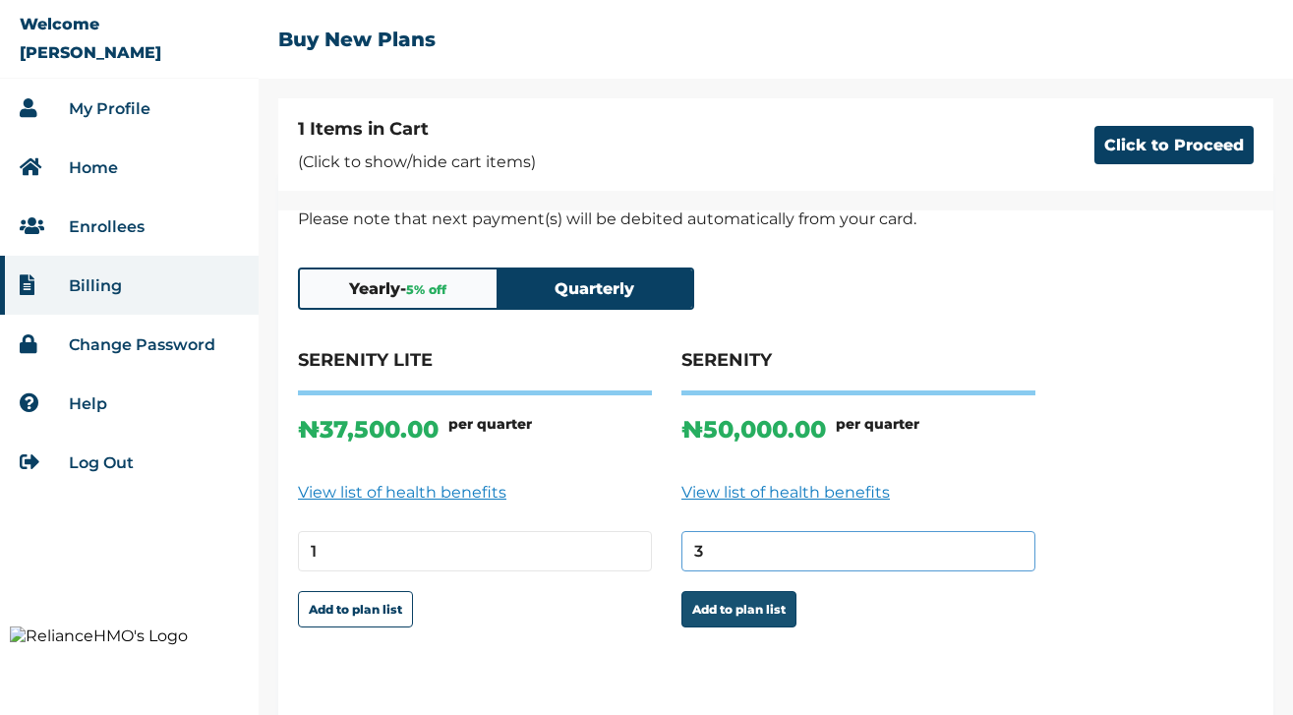
type input "3"
click at [746, 627] on button "Add to plan list" at bounding box center [738, 609] width 115 height 36
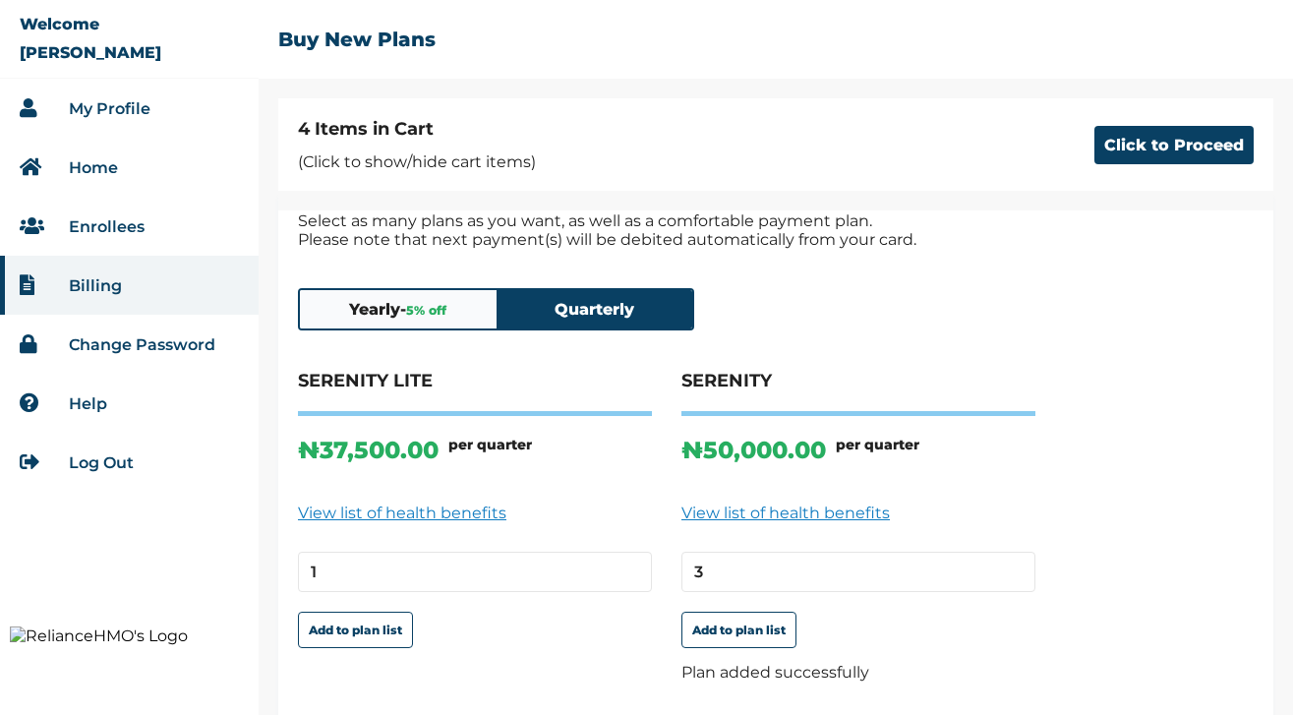
scroll to position [0, 0]
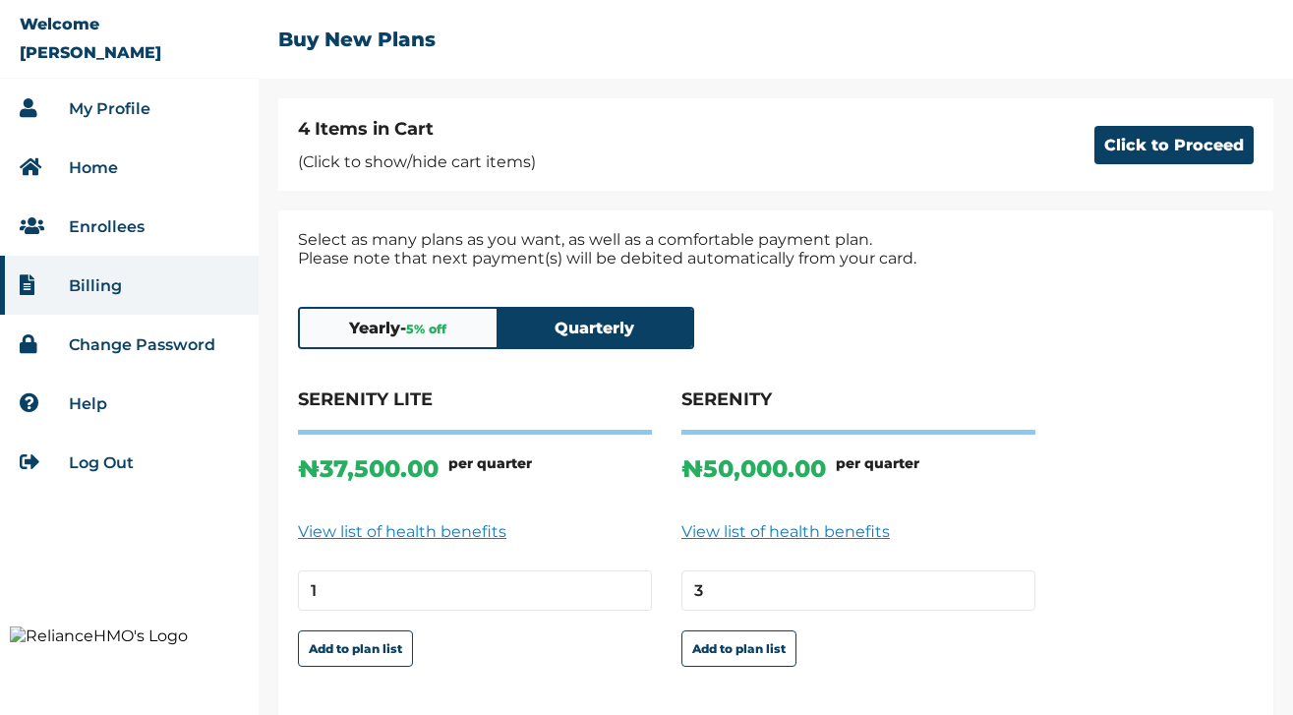
click at [1147, 164] on div "4 Items in Cart (Click to show/hide cart items) Click to Proceed" at bounding box center [775, 144] width 995 height 92
click at [417, 334] on span "5 % off" at bounding box center [426, 328] width 40 height 15
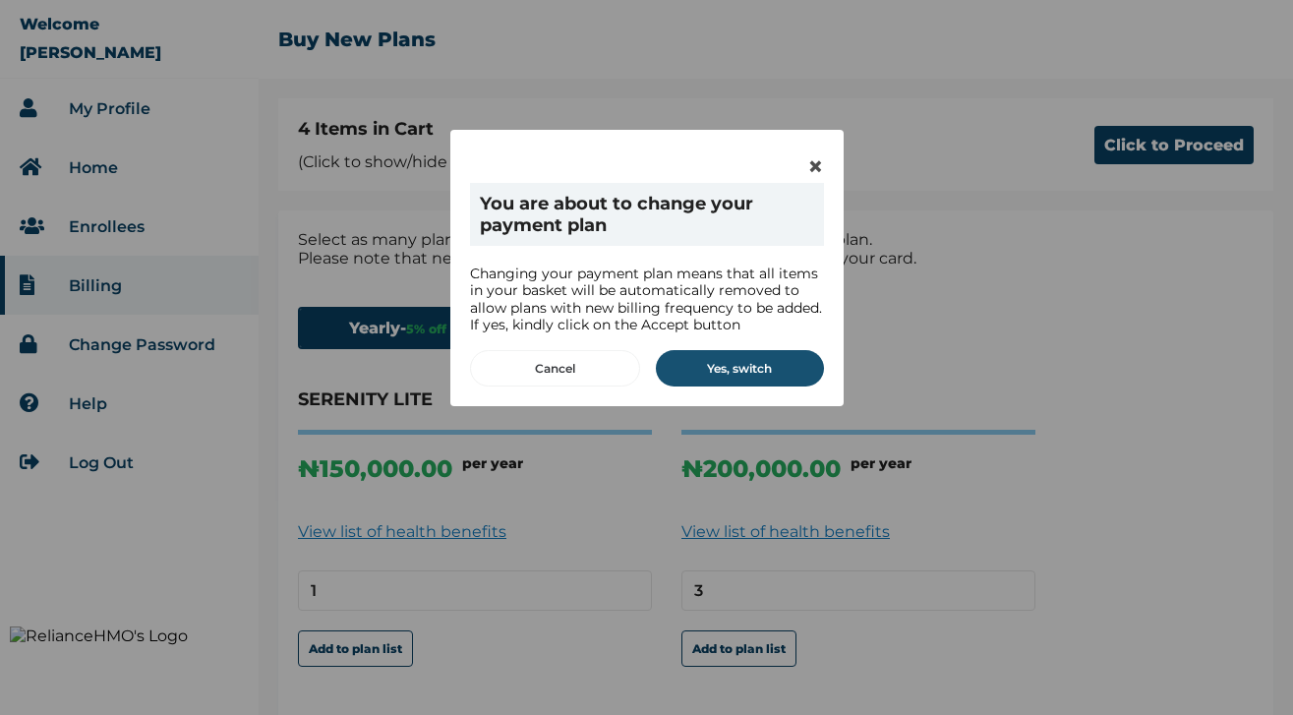
click at [712, 359] on button "Yes, switch" at bounding box center [740, 368] width 168 height 36
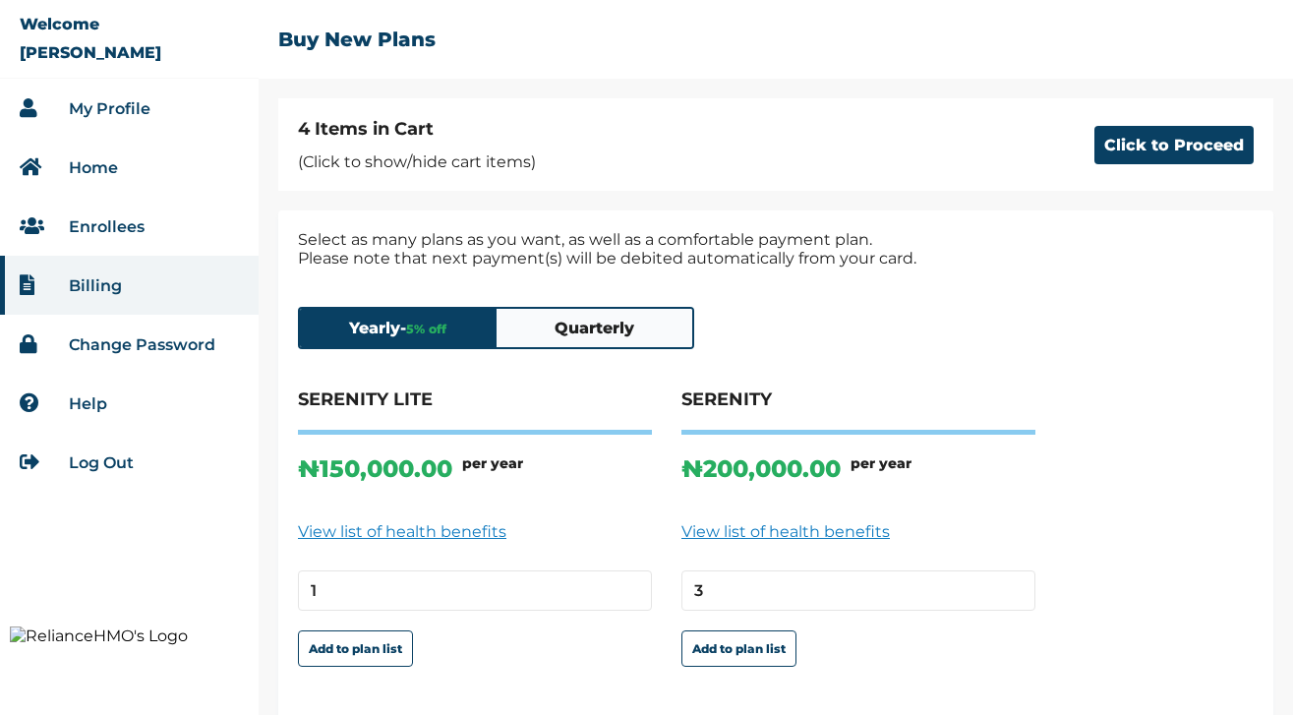
click at [459, 154] on p "(Click to show/hide cart items)" at bounding box center [417, 161] width 238 height 19
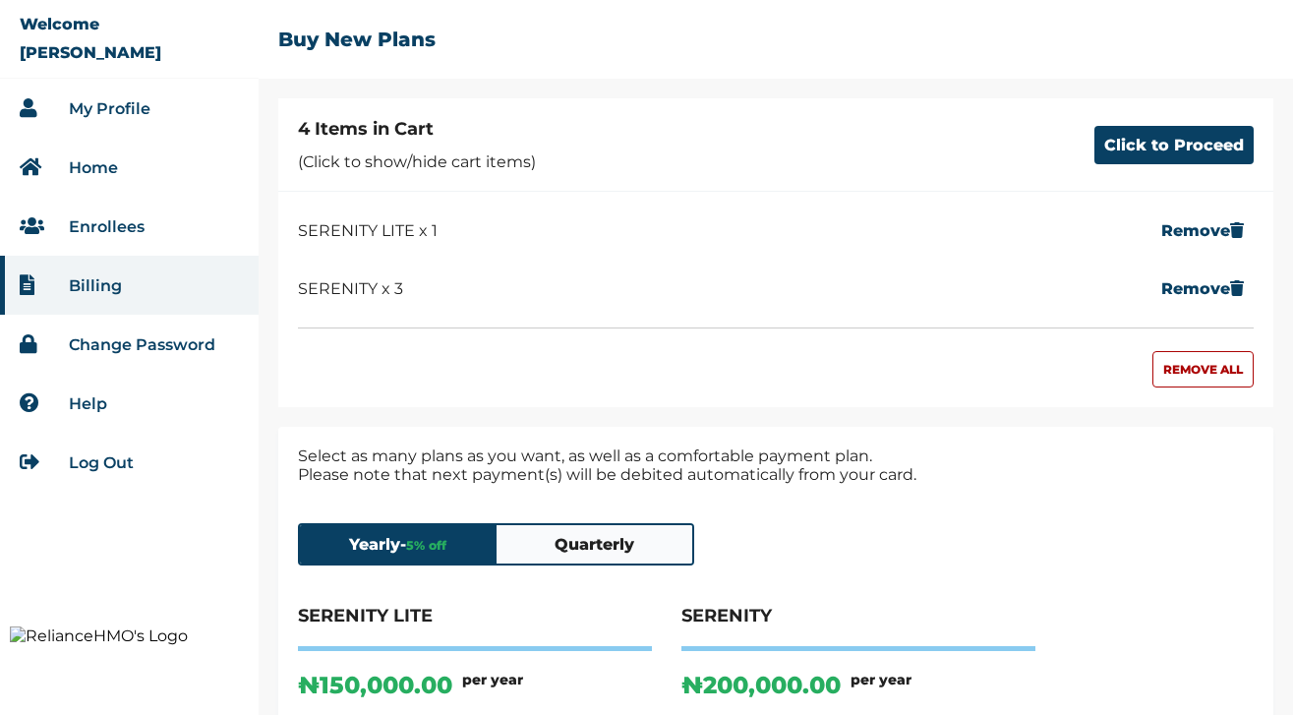
click at [470, 152] on p "(Click to show/hide cart items)" at bounding box center [417, 161] width 238 height 19
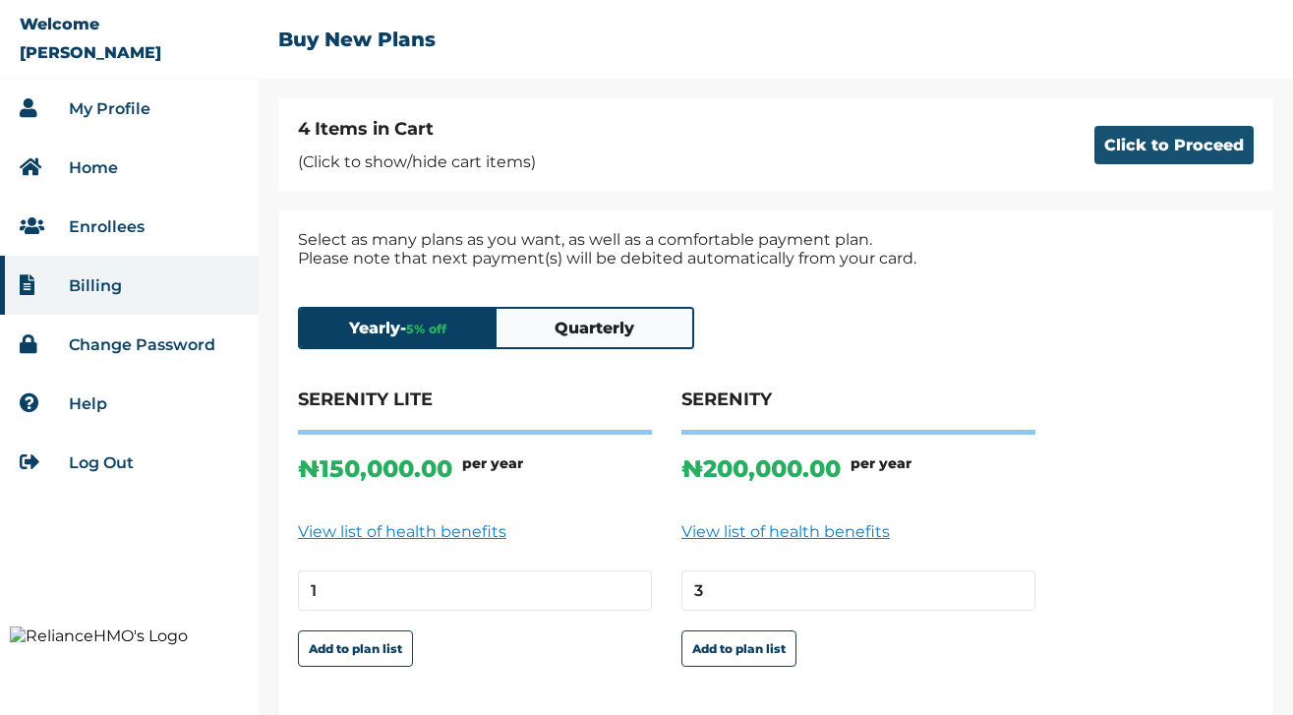
click at [1156, 162] on button "Click to Proceed" at bounding box center [1173, 145] width 159 height 38
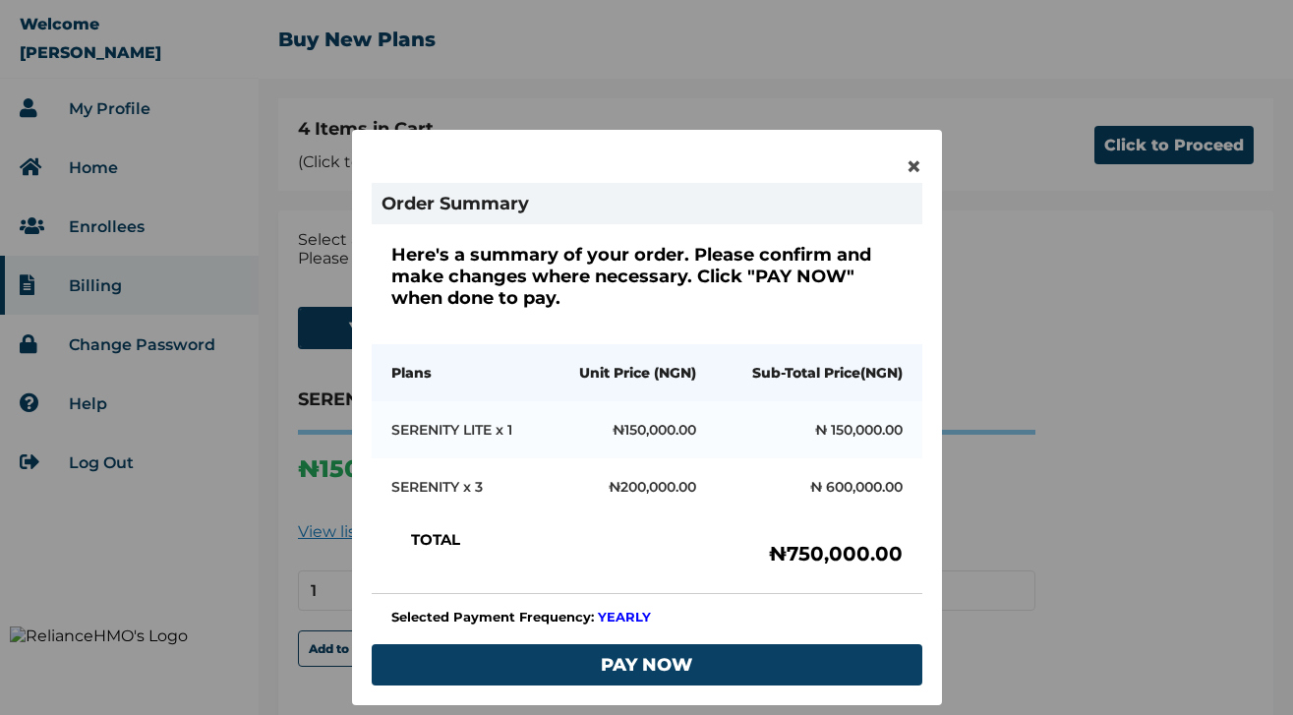
click at [895, 172] on div "× Order Summary Here's a summary of your order. Please confirm and make changes…" at bounding box center [647, 417] width 590 height 575
click at [905, 167] on span "×" at bounding box center [913, 165] width 17 height 33
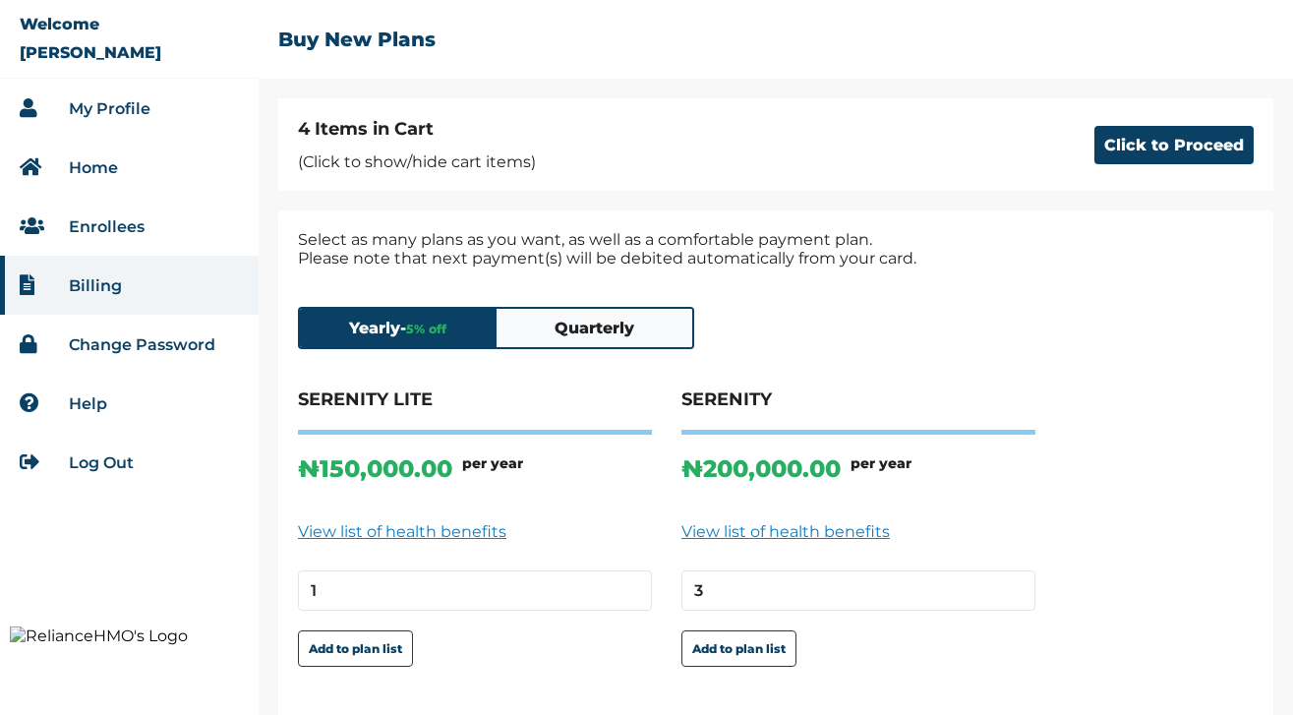
click at [630, 303] on div "Yearly - 5 % off Quarterly SERENITY LITE ₦ 150,000.00 per year View list of hea…" at bounding box center [776, 727] width 956 height 881
click at [622, 321] on button "Quarterly" at bounding box center [594, 328] width 197 height 38
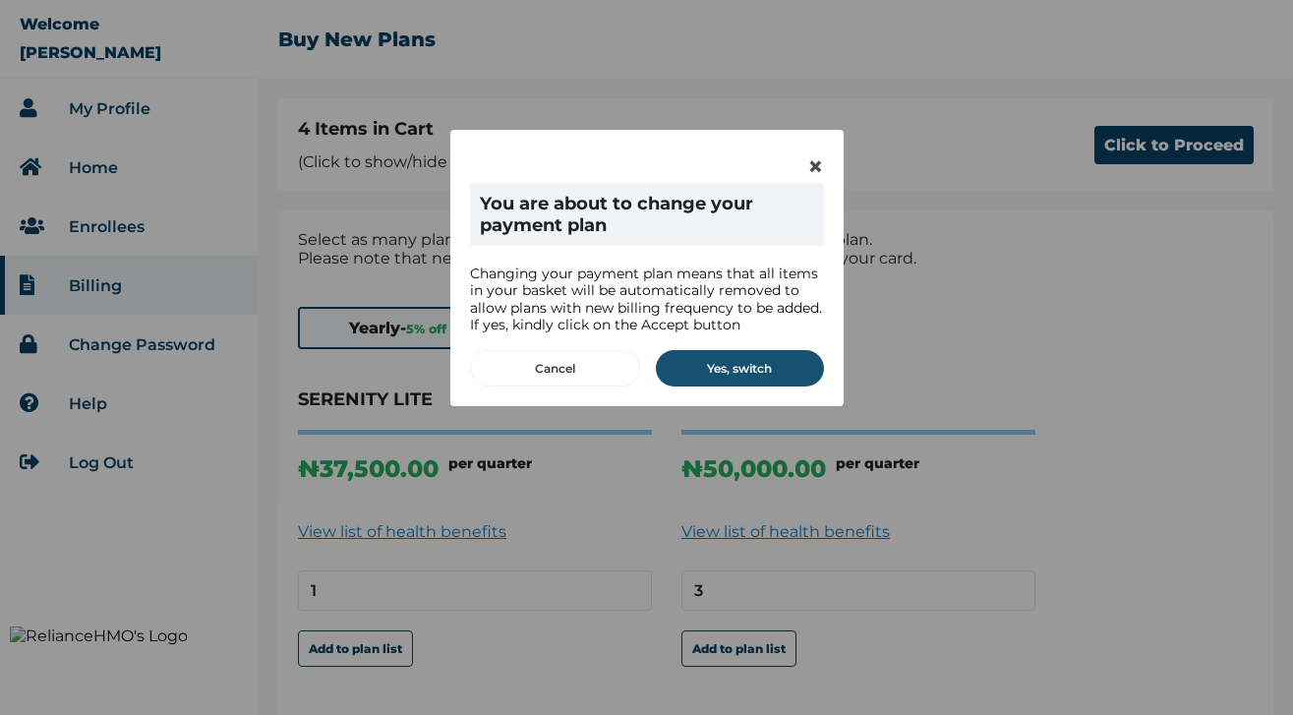
click at [717, 356] on button "Yes, switch" at bounding box center [740, 368] width 168 height 36
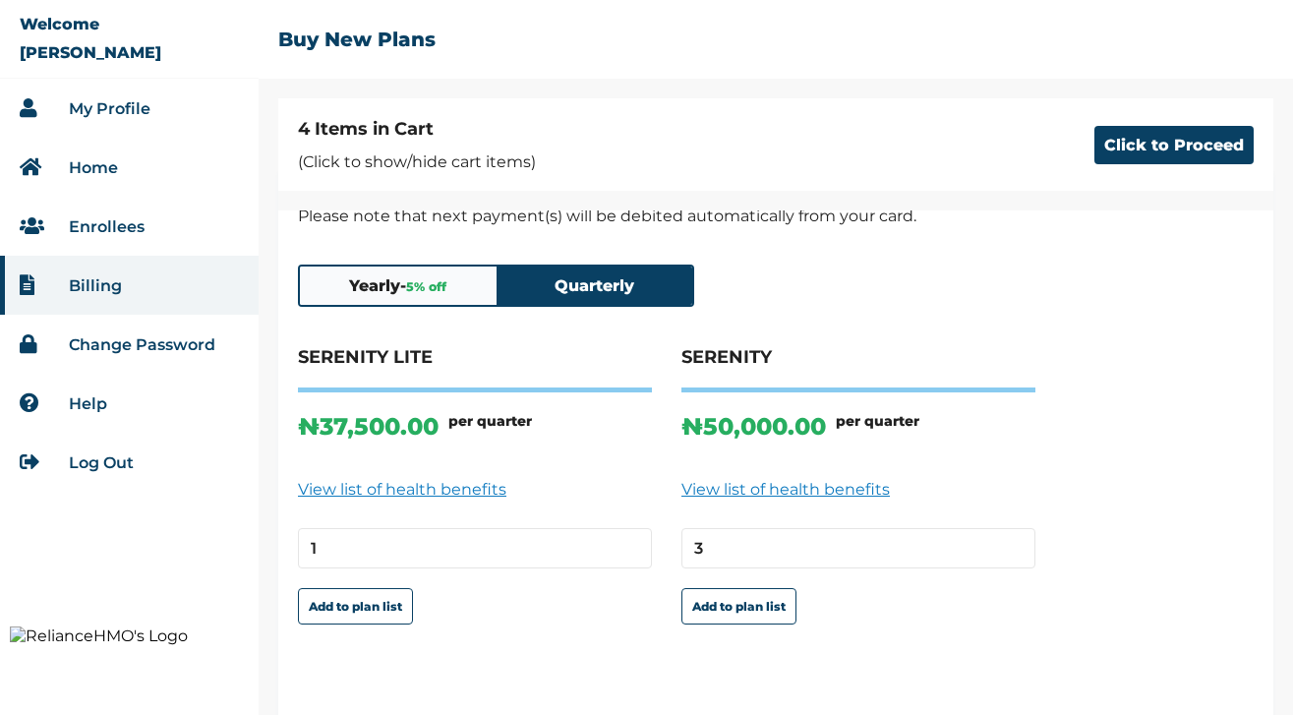
scroll to position [87, 0]
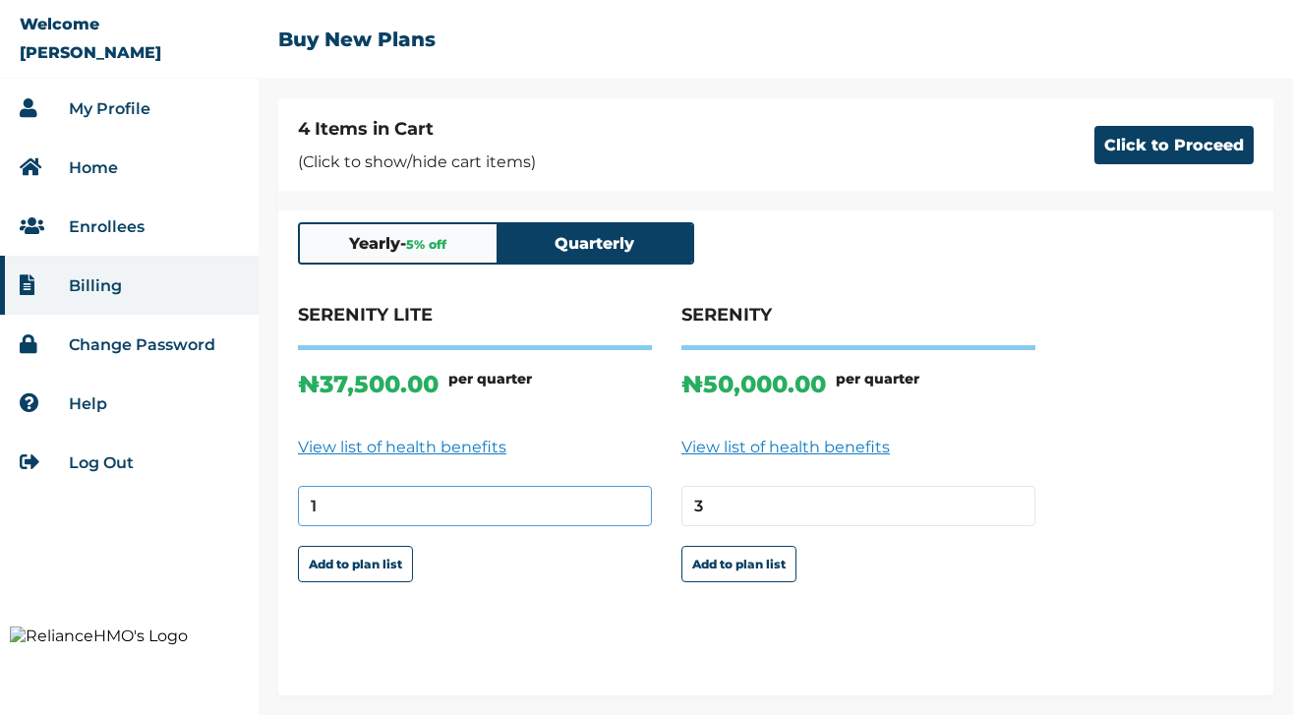
click at [420, 497] on input "1" at bounding box center [475, 506] width 354 height 40
type input "1"
click at [407, 257] on button "Yearly - 5 % off" at bounding box center [398, 243] width 197 height 38
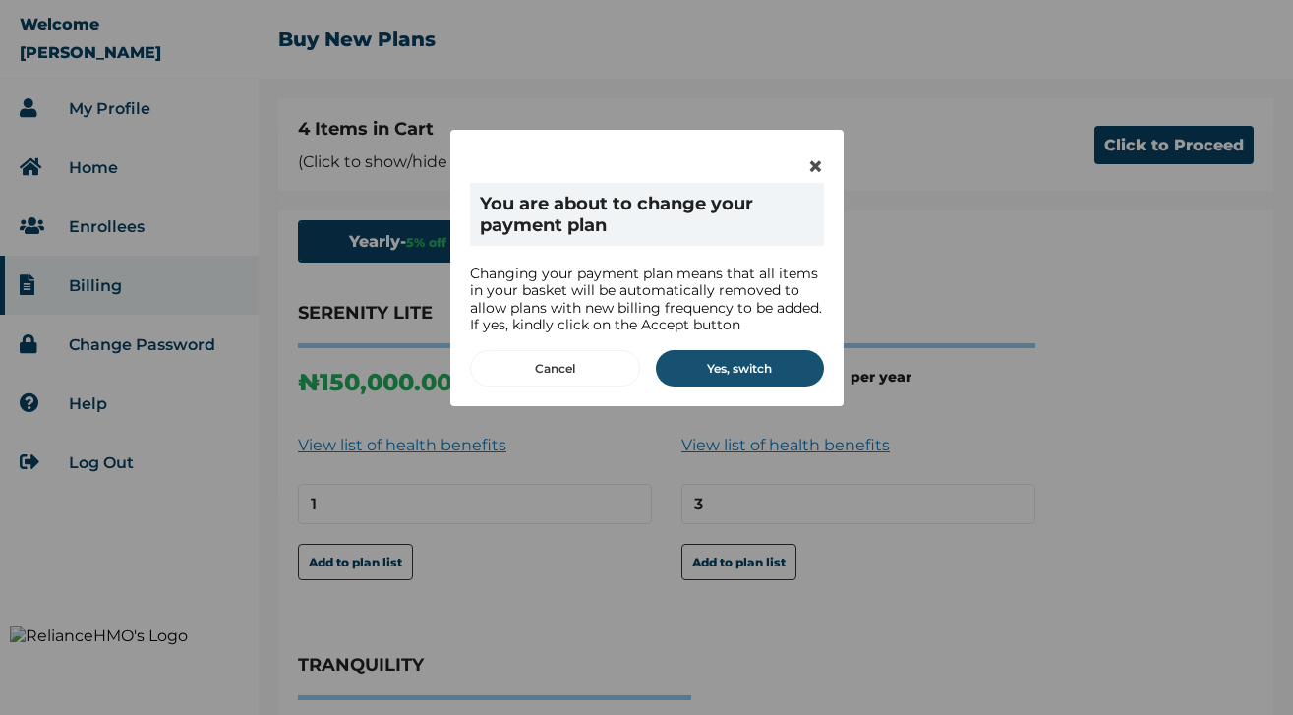
click at [706, 358] on button "Yes, switch" at bounding box center [740, 368] width 168 height 36
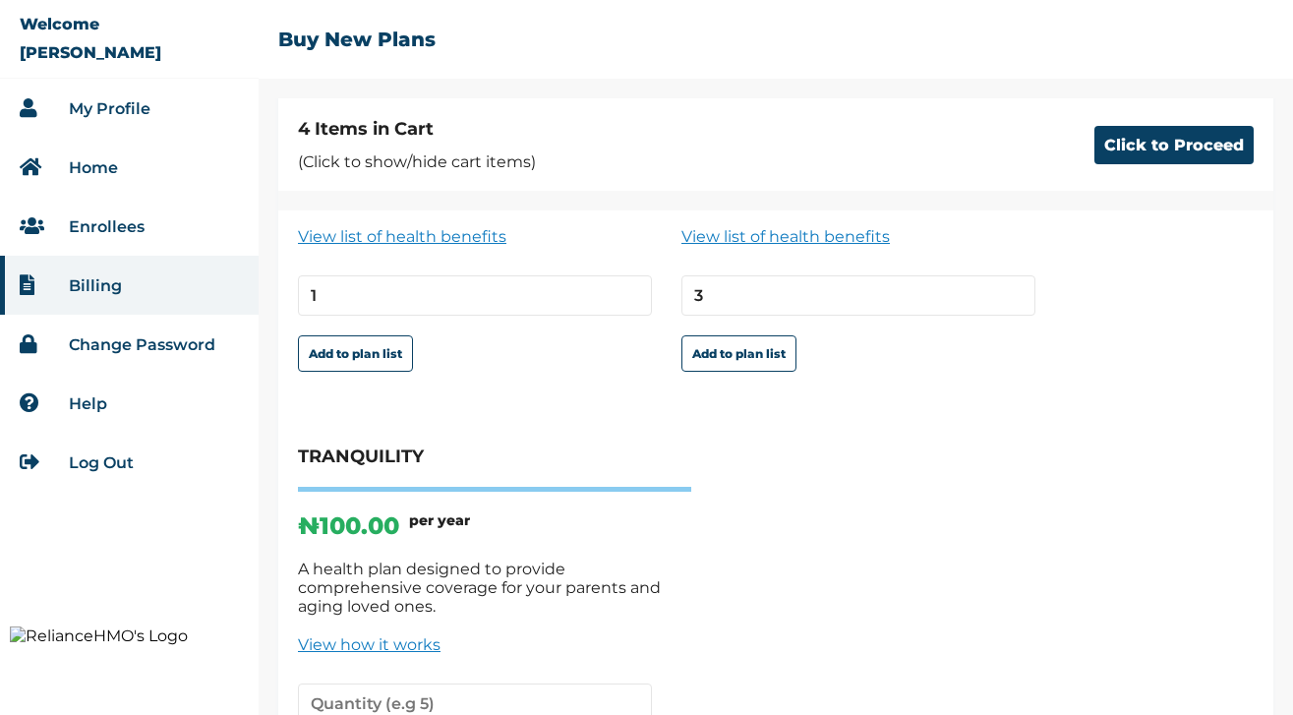
scroll to position [320, 0]
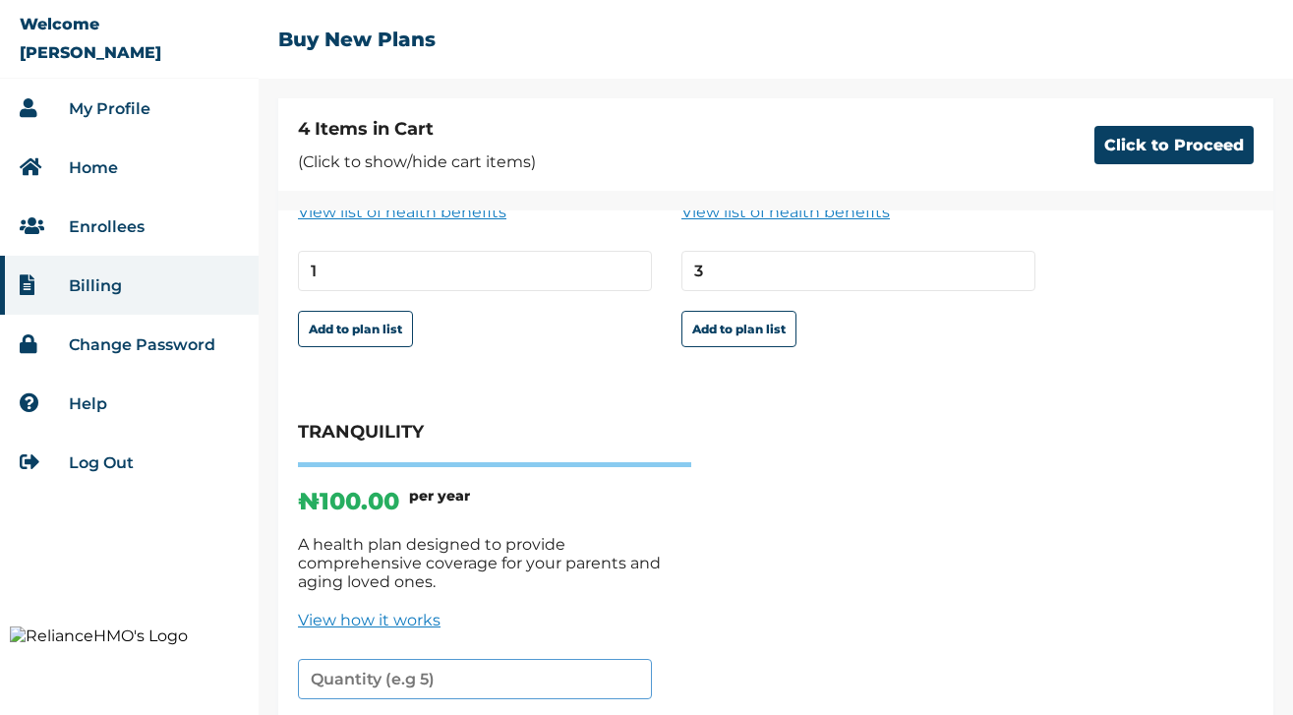
click at [381, 660] on input "number" at bounding box center [475, 679] width 354 height 40
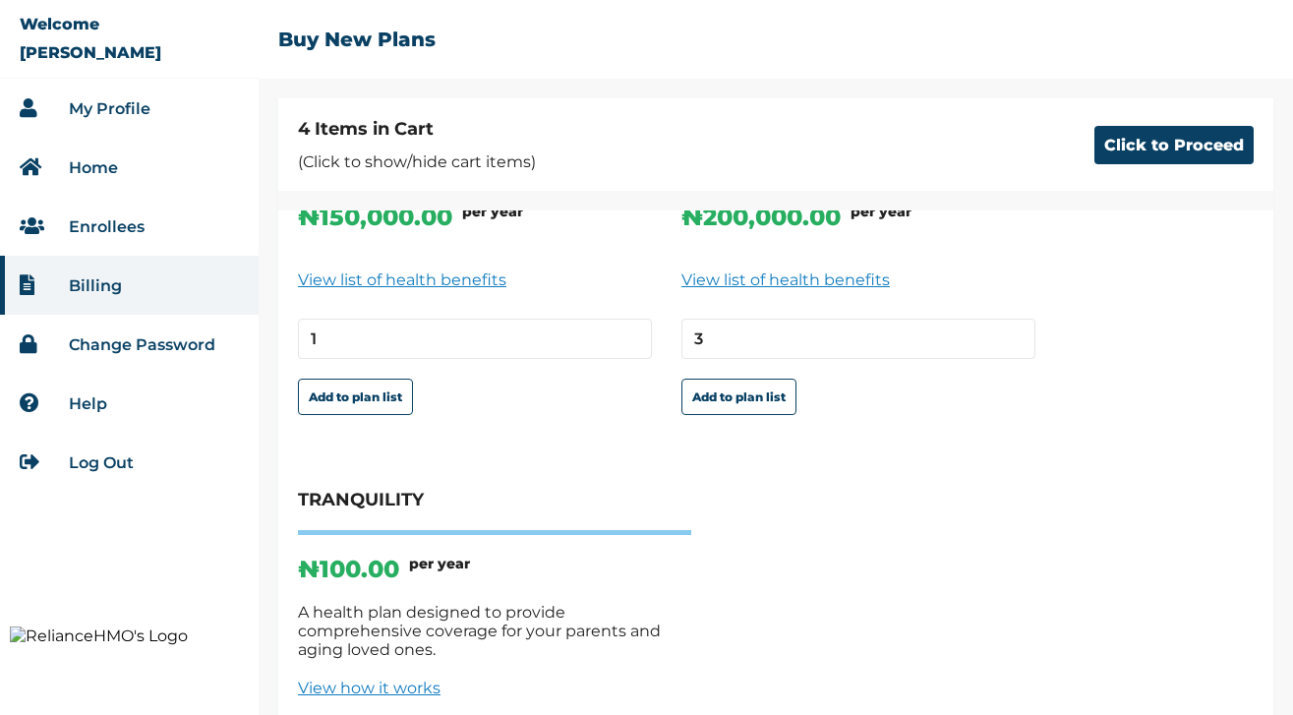
scroll to position [371, 0]
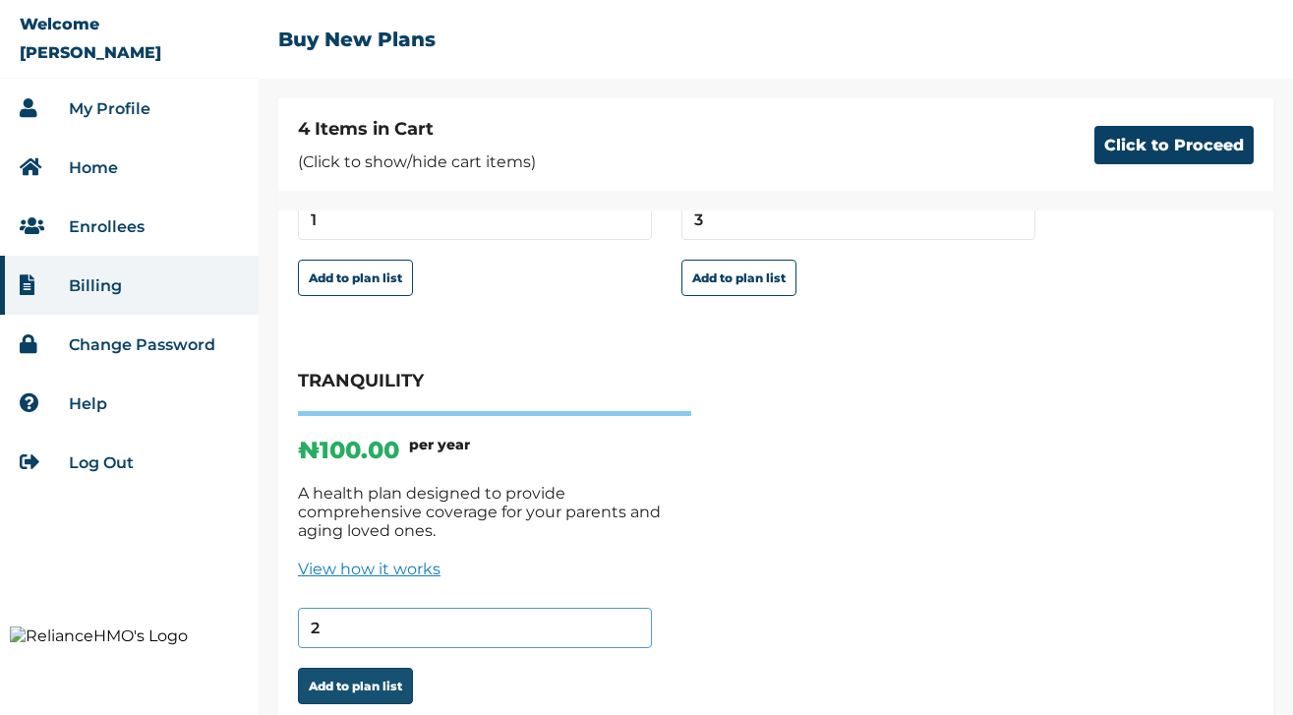
type input "2"
click at [376, 673] on button "Add to plan list" at bounding box center [355, 686] width 115 height 36
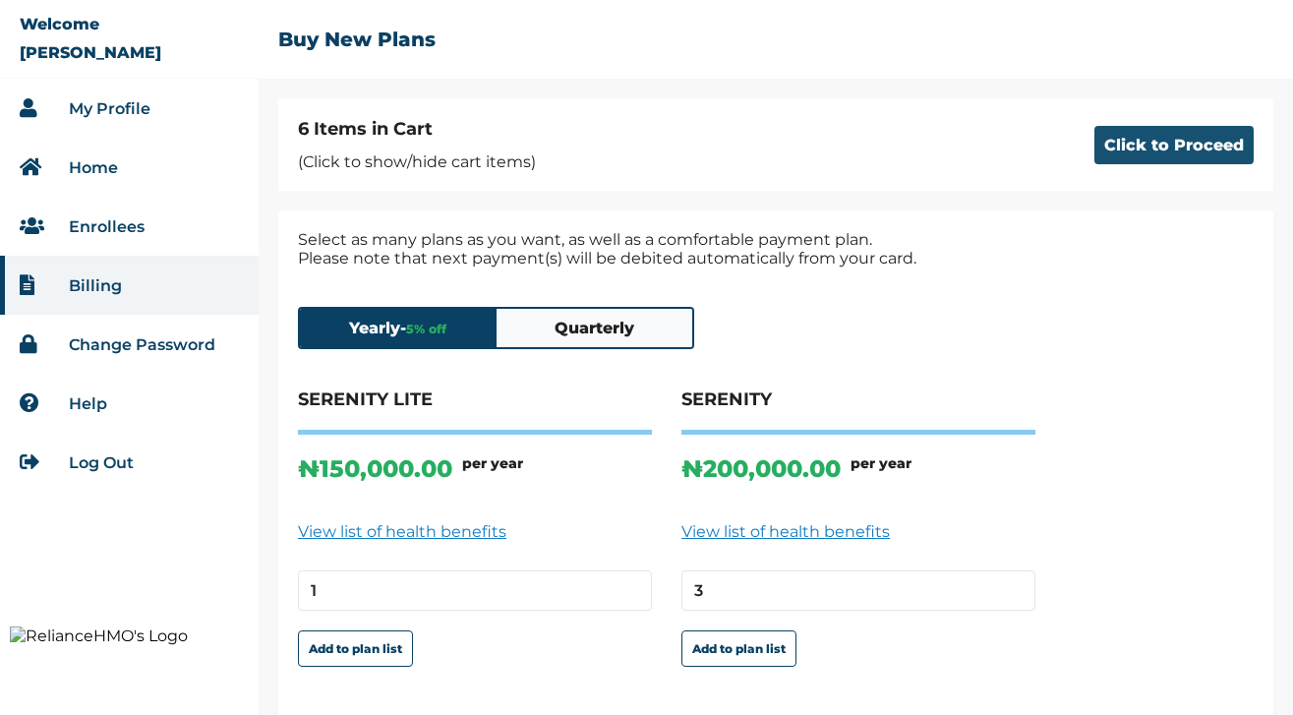
drag, startPoint x: 1071, startPoint y: 157, endPoint x: 1096, endPoint y: 150, distance: 26.5
click at [1071, 157] on div "6 Items in Cart (Click to show/hide cart items) Click to Proceed" at bounding box center [775, 144] width 995 height 92
click at [1099, 149] on button "Click to Proceed" at bounding box center [1173, 145] width 159 height 38
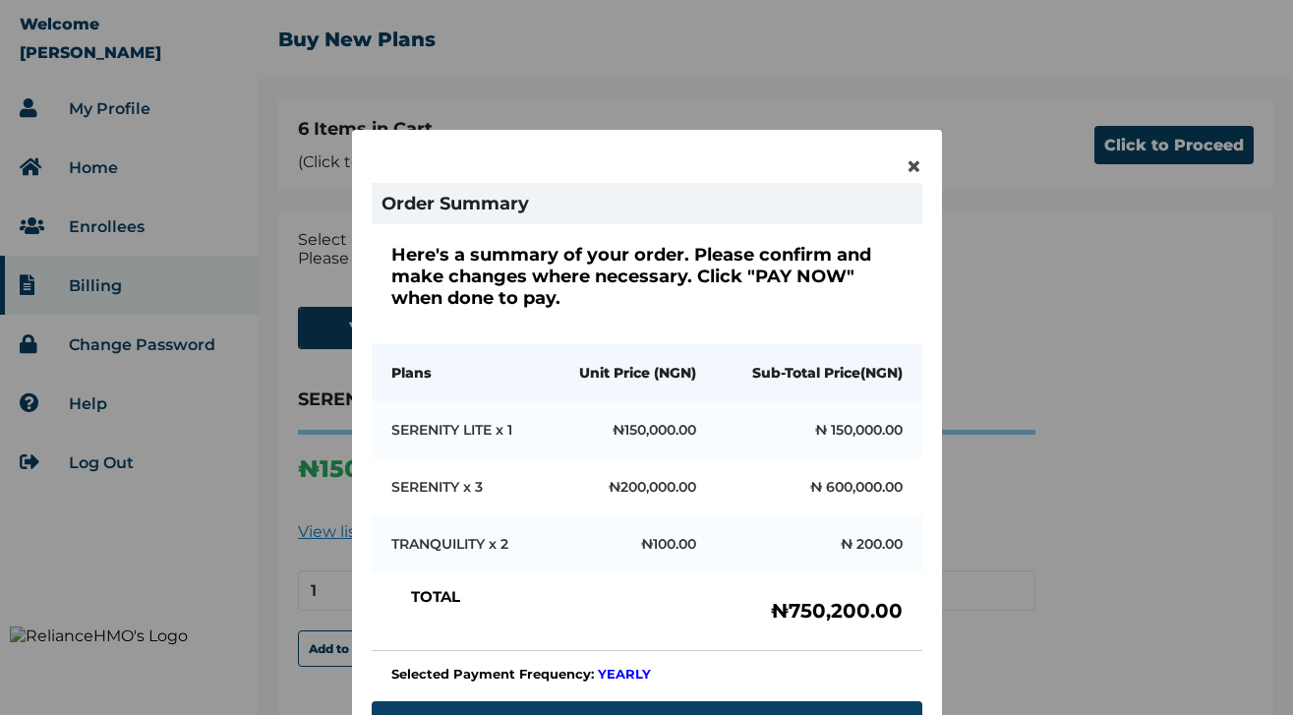
drag, startPoint x: 899, startPoint y: 165, endPoint x: 888, endPoint y: 173, distance: 13.4
click at [905, 165] on span "×" at bounding box center [913, 165] width 17 height 33
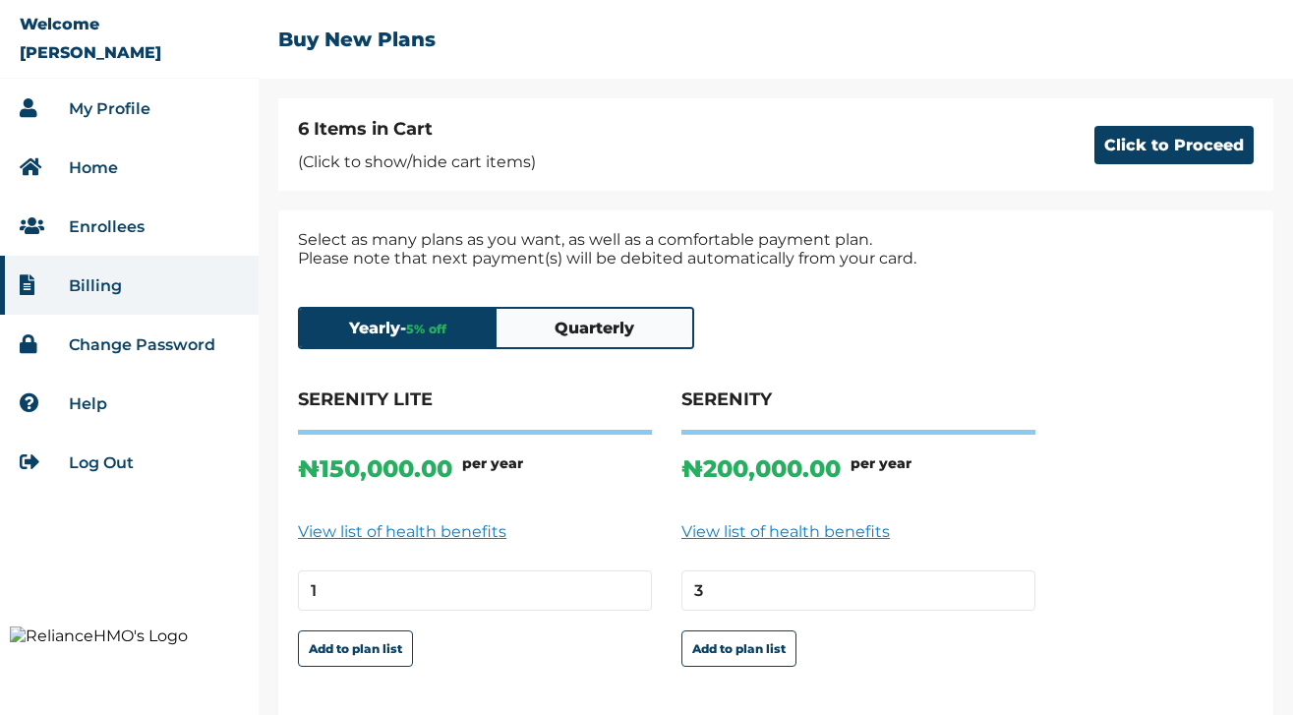
click at [592, 344] on button "Quarterly" at bounding box center [594, 328] width 197 height 38
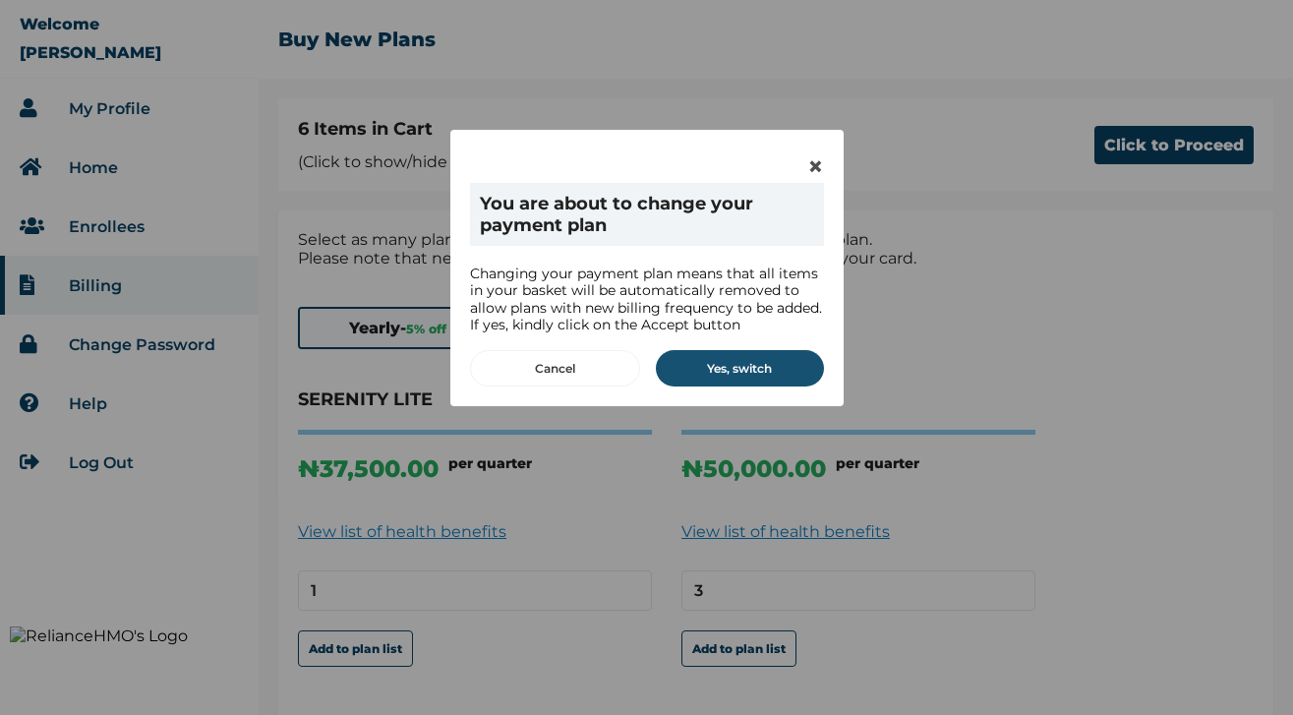
click at [743, 376] on button "Yes, switch" at bounding box center [740, 368] width 168 height 36
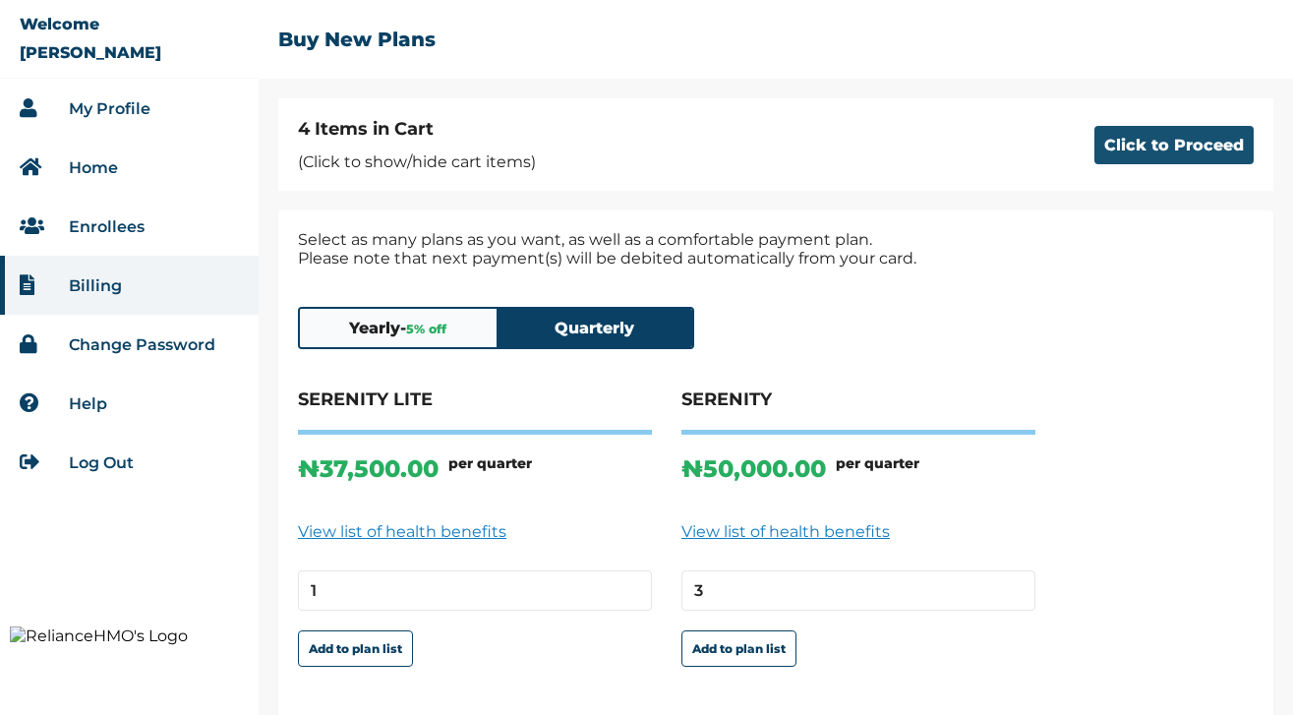
click at [1103, 143] on button "Click to Proceed" at bounding box center [1173, 145] width 159 height 38
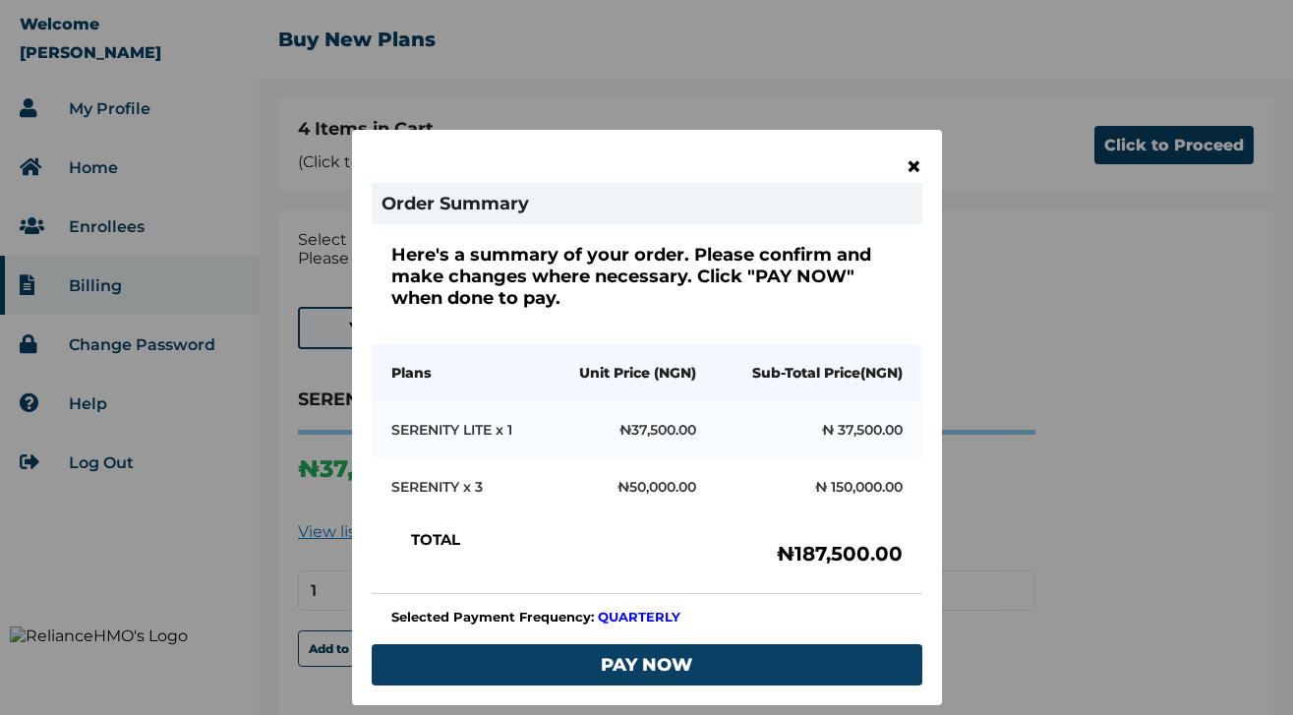
click at [908, 159] on span "×" at bounding box center [913, 165] width 17 height 33
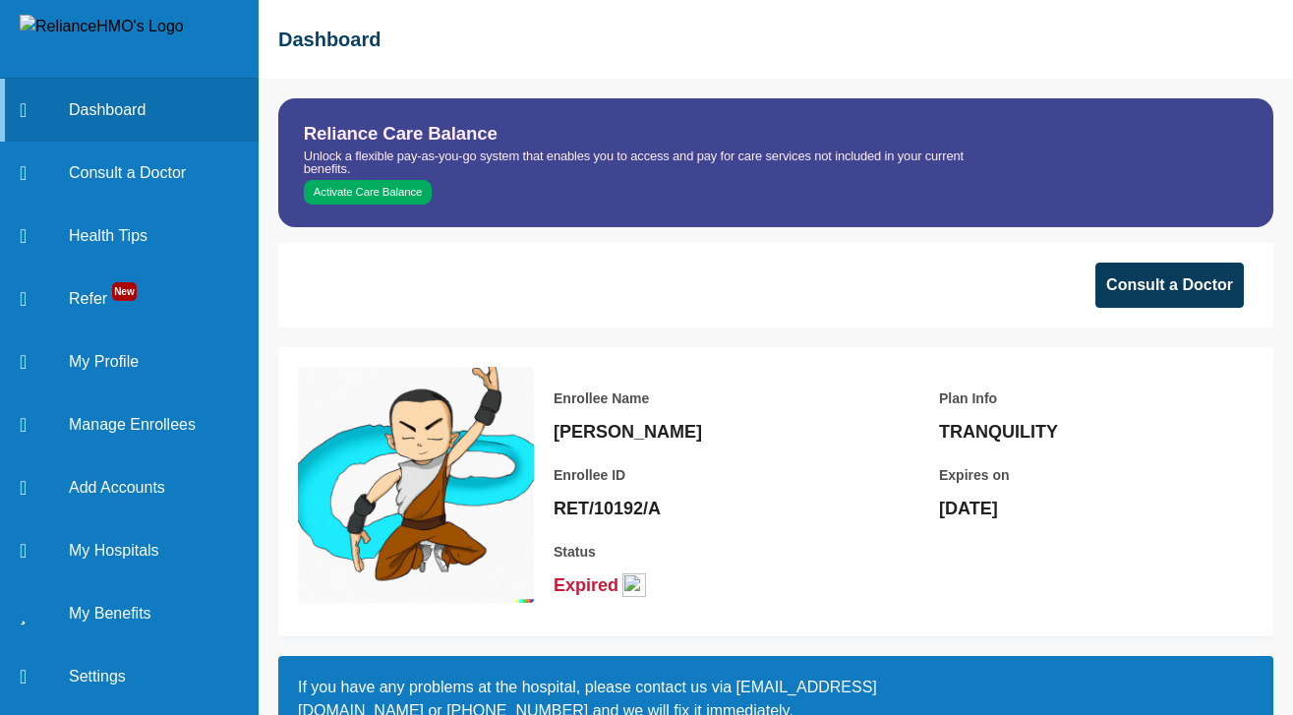
click at [1150, 287] on button "Consult a Doctor" at bounding box center [1169, 284] width 148 height 45
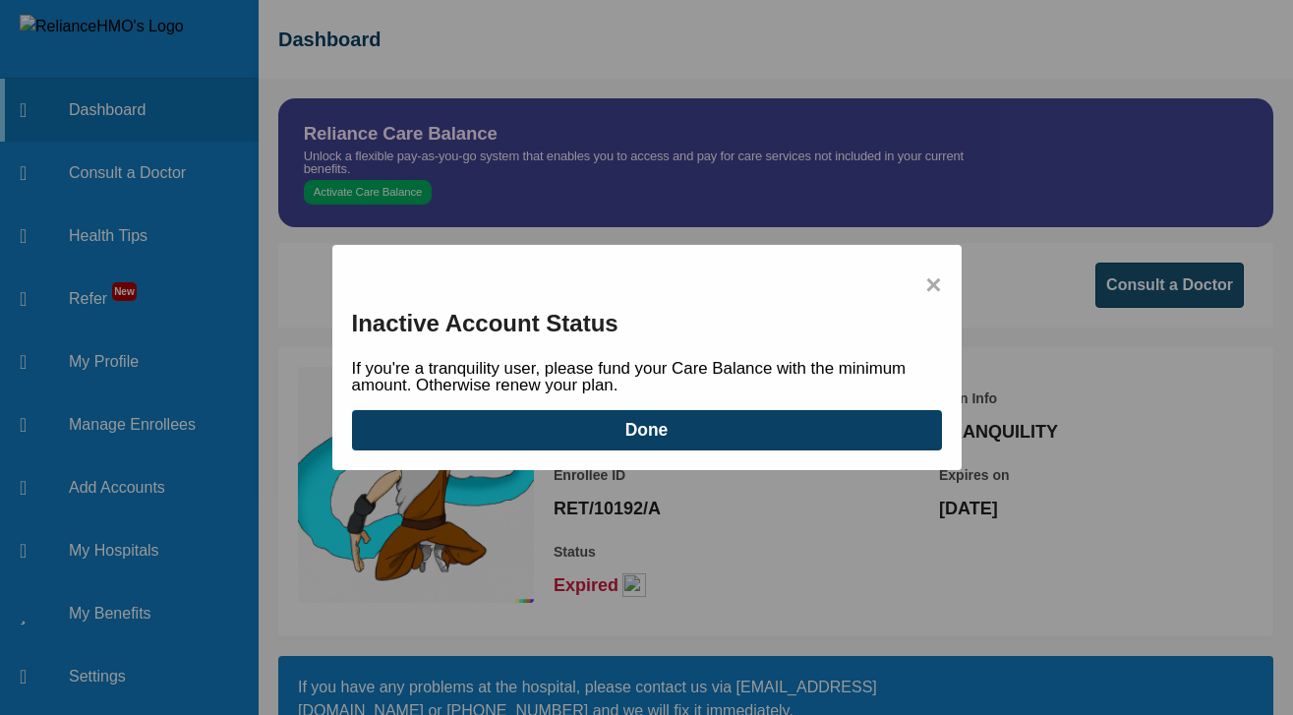
click at [930, 276] on span "×" at bounding box center [933, 284] width 16 height 41
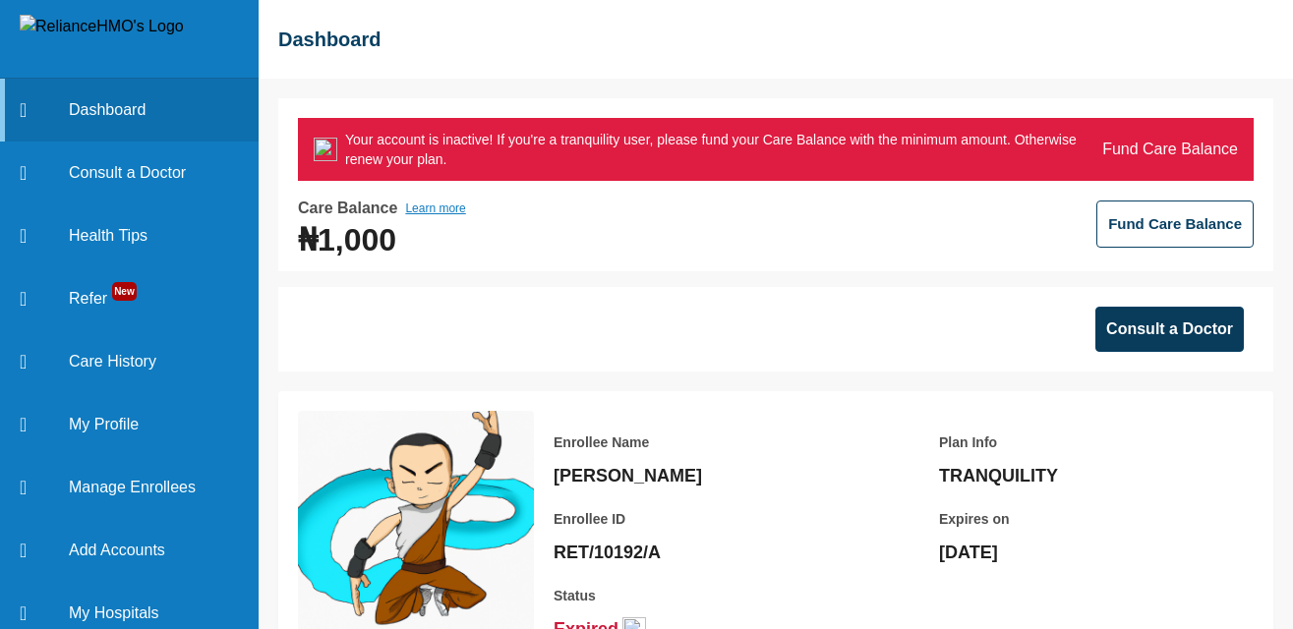
click at [1159, 335] on button "Consult a Doctor" at bounding box center [1169, 329] width 148 height 45
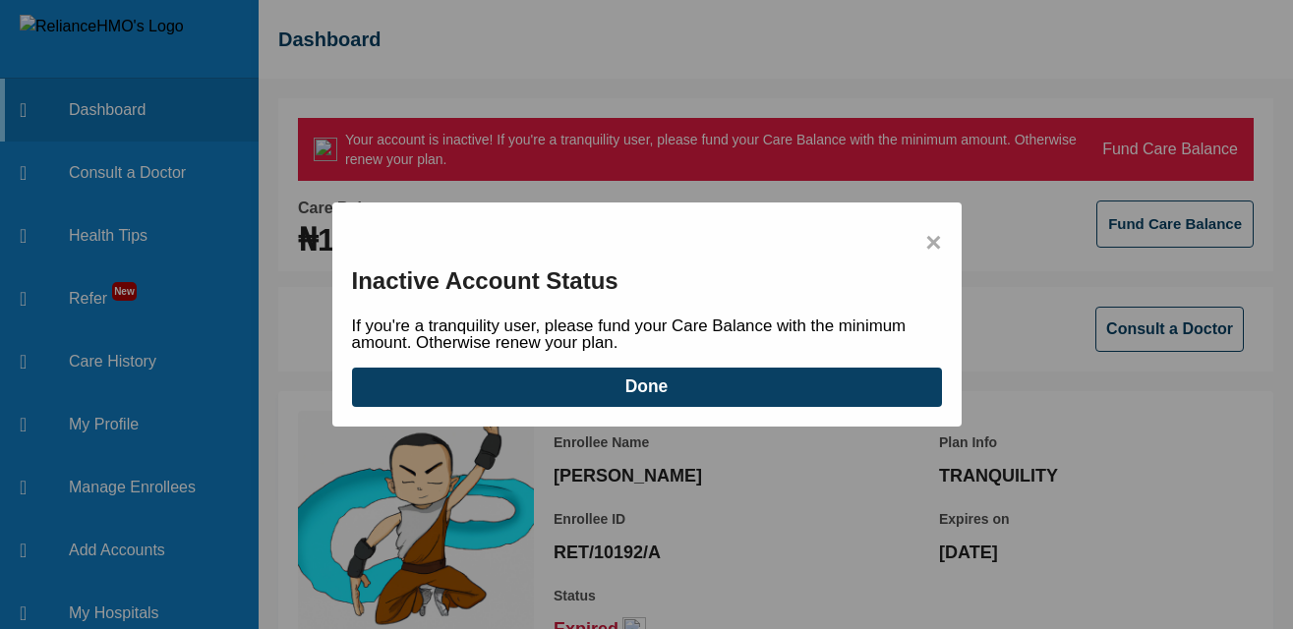
click at [939, 241] on span "×" at bounding box center [933, 242] width 16 height 41
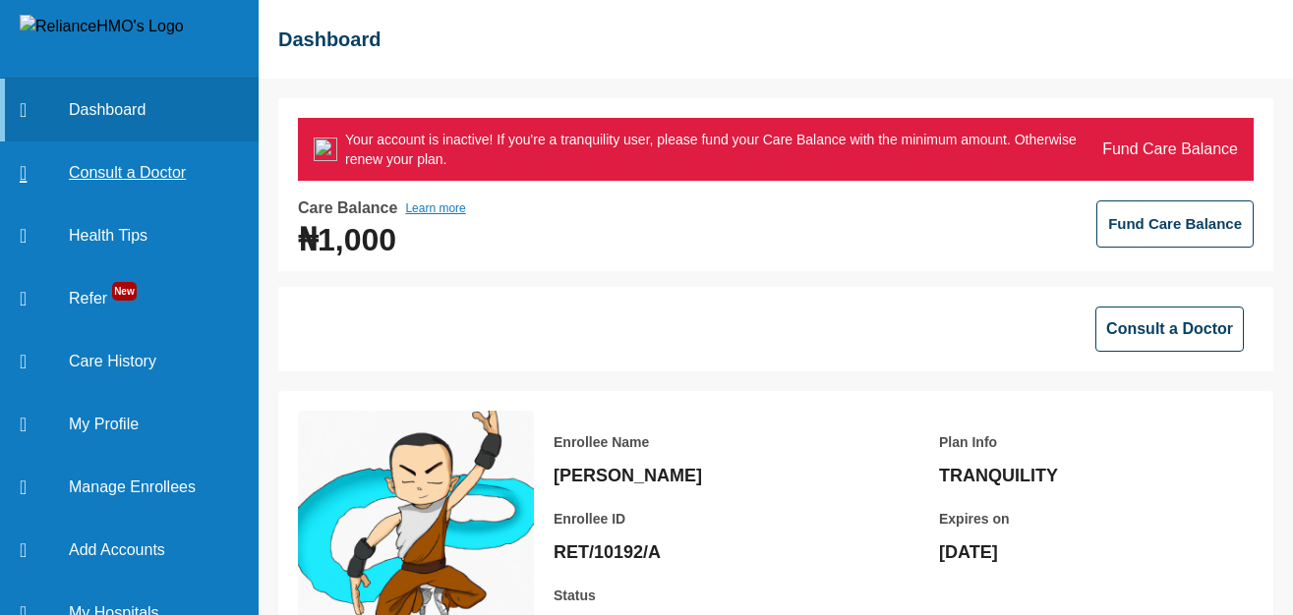
click at [97, 175] on link "Consult a Doctor" at bounding box center [129, 173] width 259 height 63
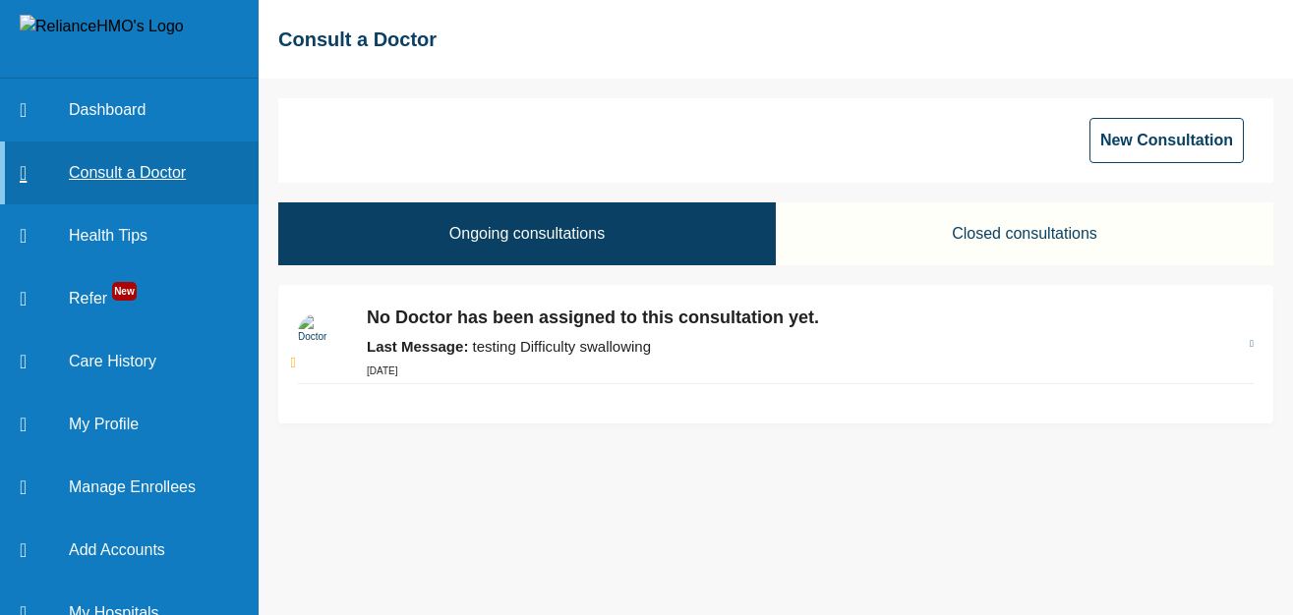
click at [146, 178] on link "Consult a Doctor" at bounding box center [129, 173] width 259 height 63
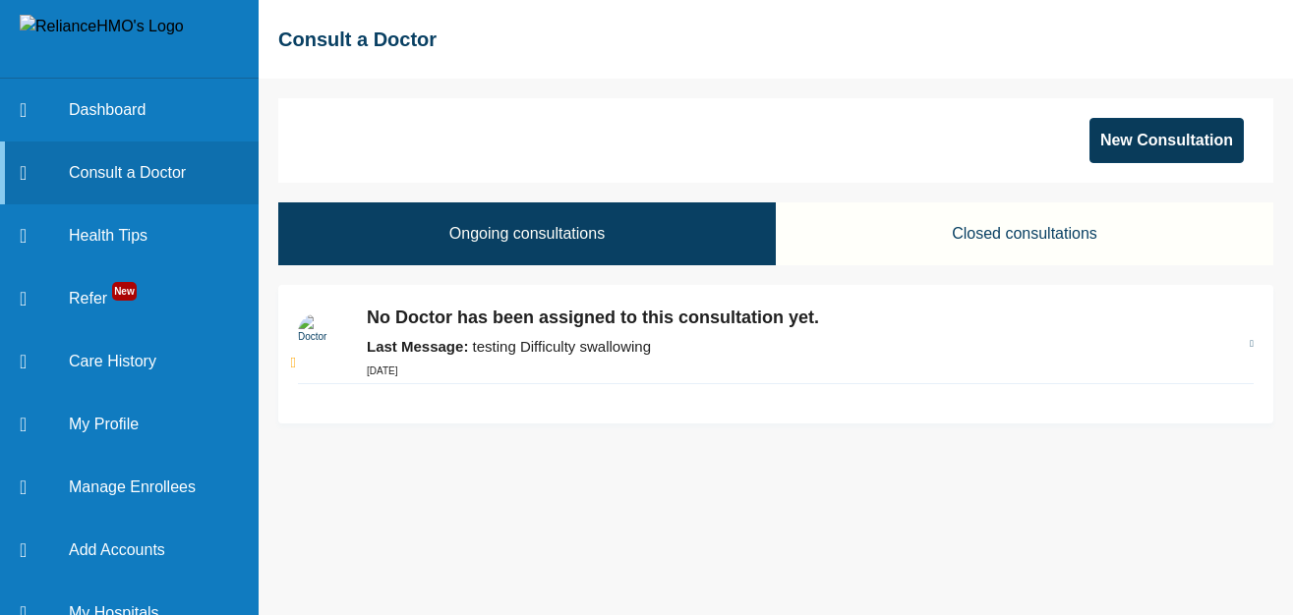
click at [1174, 140] on button "New Consultation" at bounding box center [1166, 140] width 154 height 45
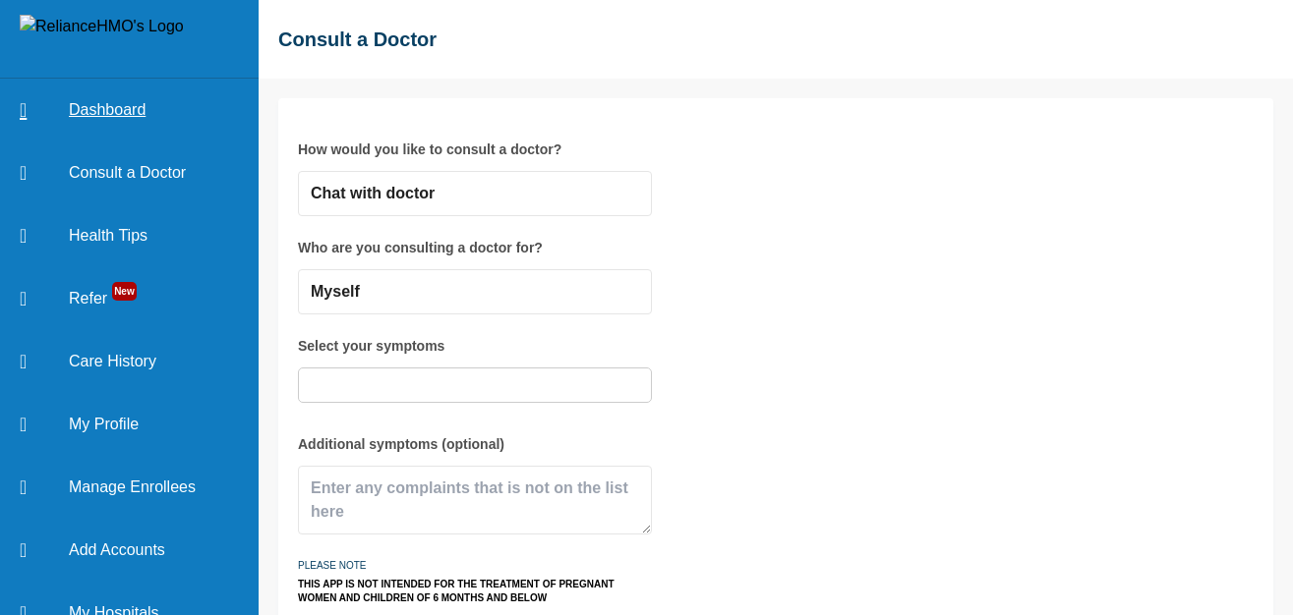
click at [129, 102] on link "Dashboard" at bounding box center [129, 110] width 259 height 63
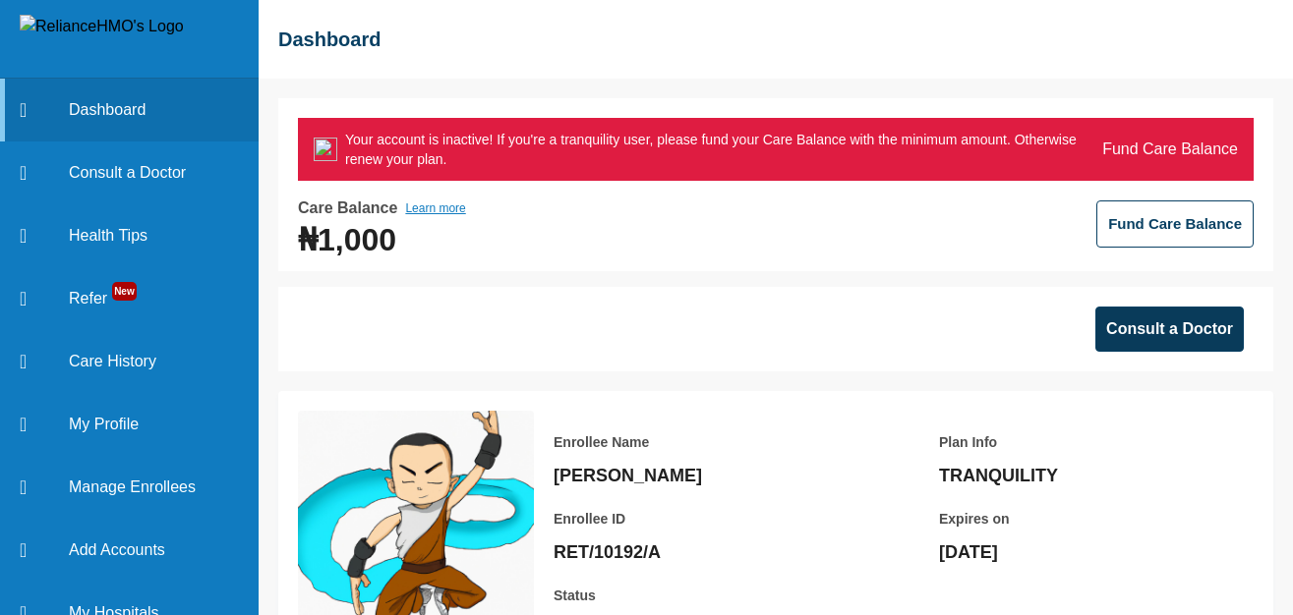
click at [1151, 331] on button "Consult a Doctor" at bounding box center [1169, 329] width 148 height 45
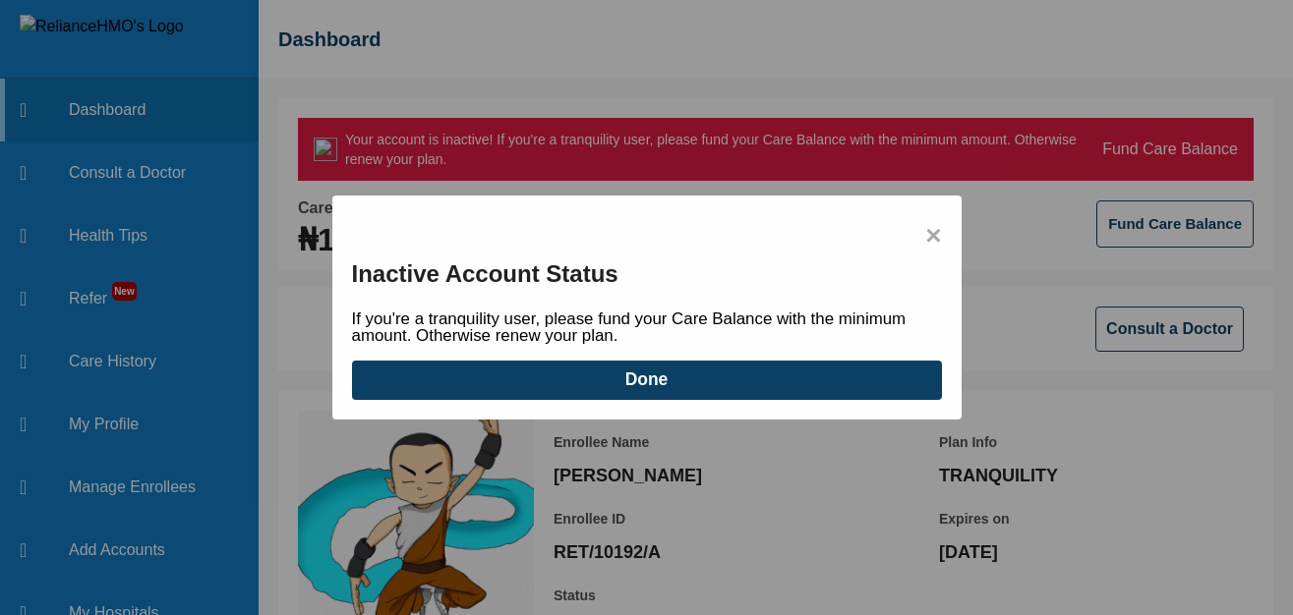
click at [919, 239] on div "× Inactive Account Status If you're a tranquility user, please fund your Care B…" at bounding box center [646, 308] width 629 height 224
click at [935, 239] on span "×" at bounding box center [933, 235] width 16 height 41
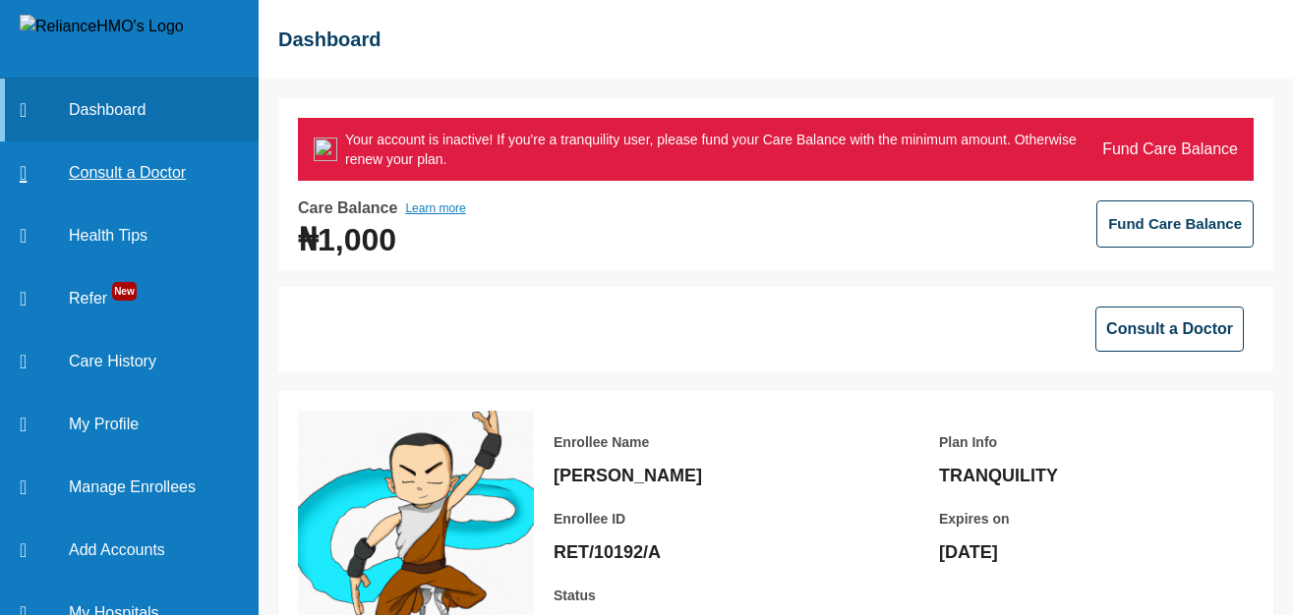
click at [161, 171] on link "Consult a Doctor" at bounding box center [129, 173] width 259 height 63
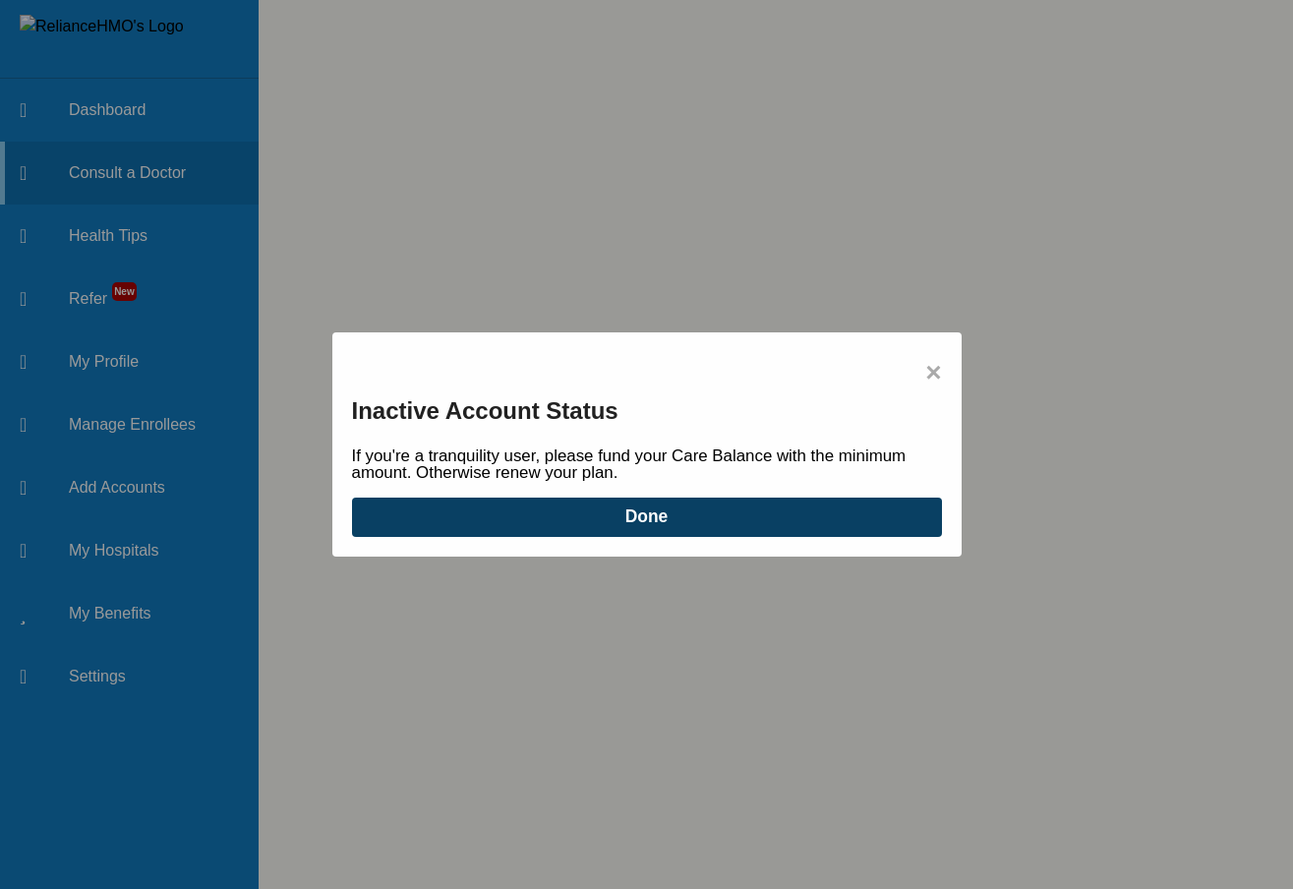
click at [929, 373] on span "×" at bounding box center [933, 372] width 16 height 41
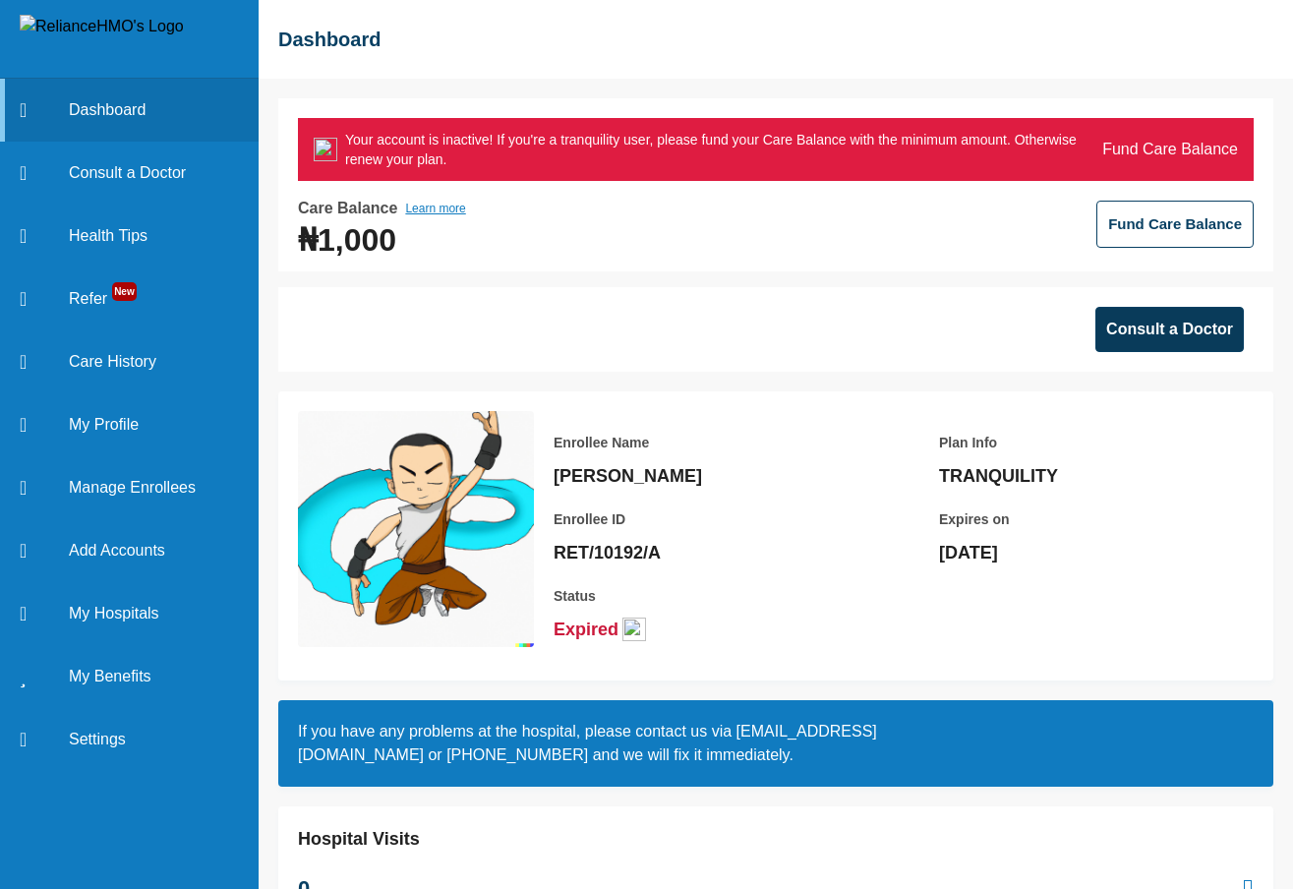
click at [1168, 338] on button "Consult a Doctor" at bounding box center [1169, 329] width 148 height 45
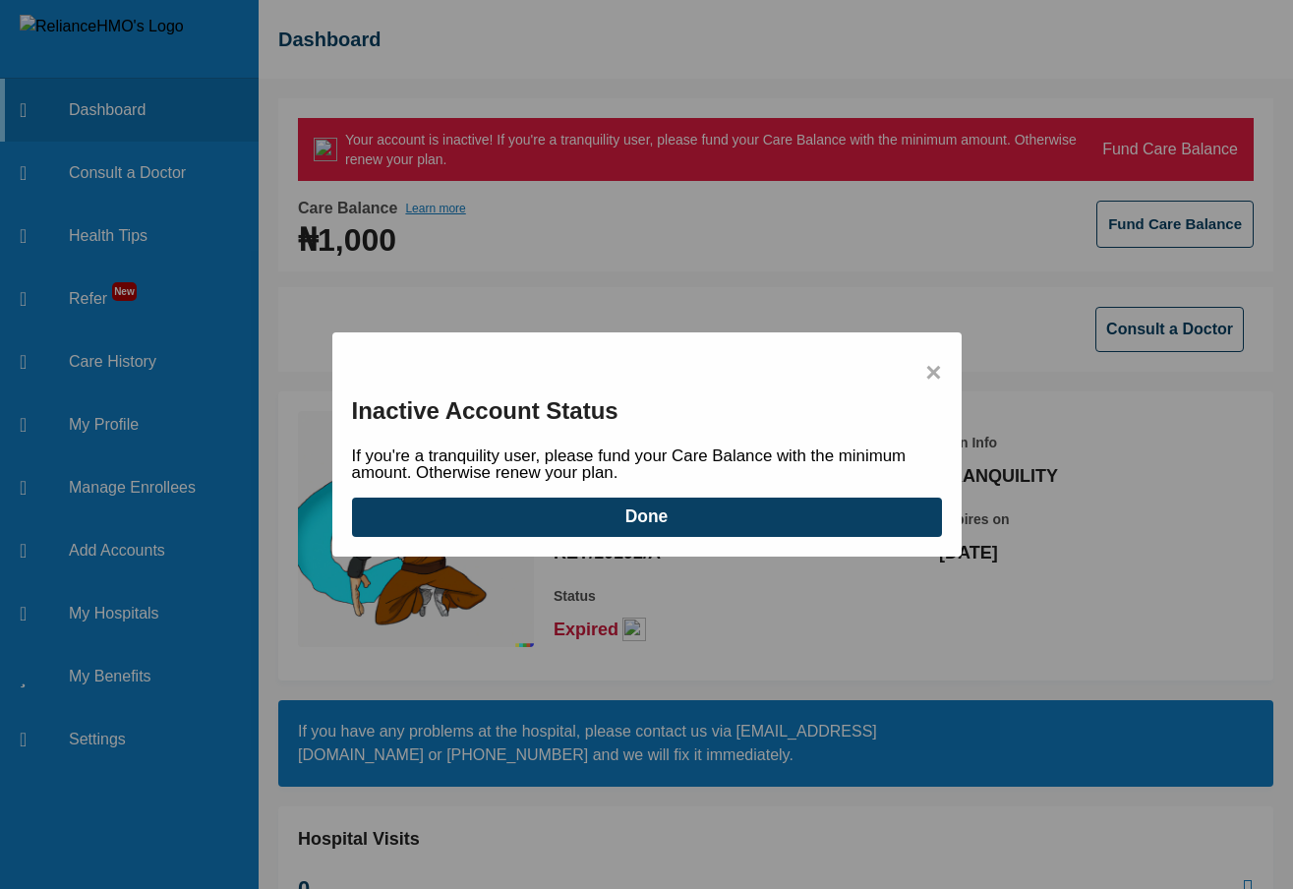
click at [935, 362] on span "×" at bounding box center [933, 372] width 16 height 41
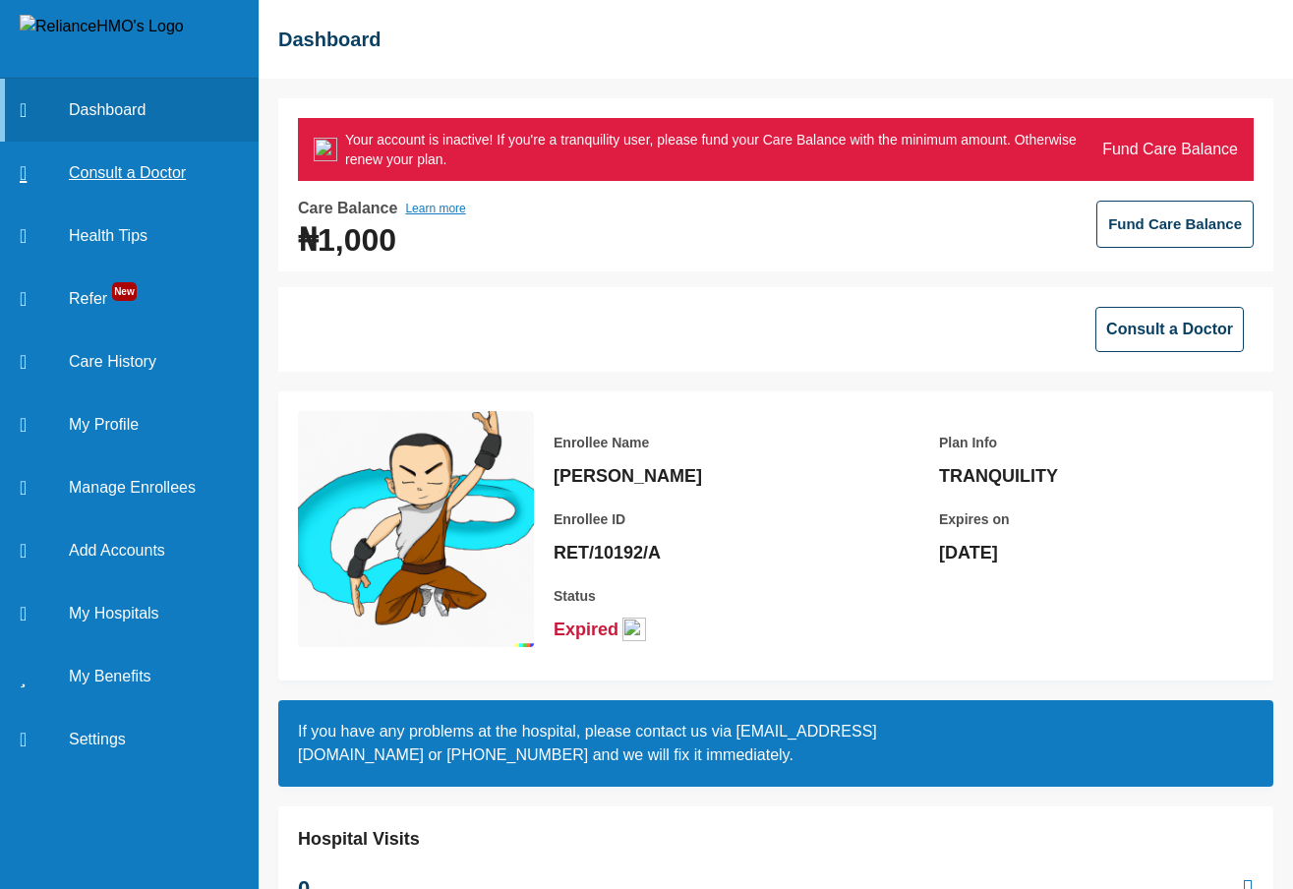
click at [143, 171] on link "Consult a Doctor" at bounding box center [129, 173] width 259 height 63
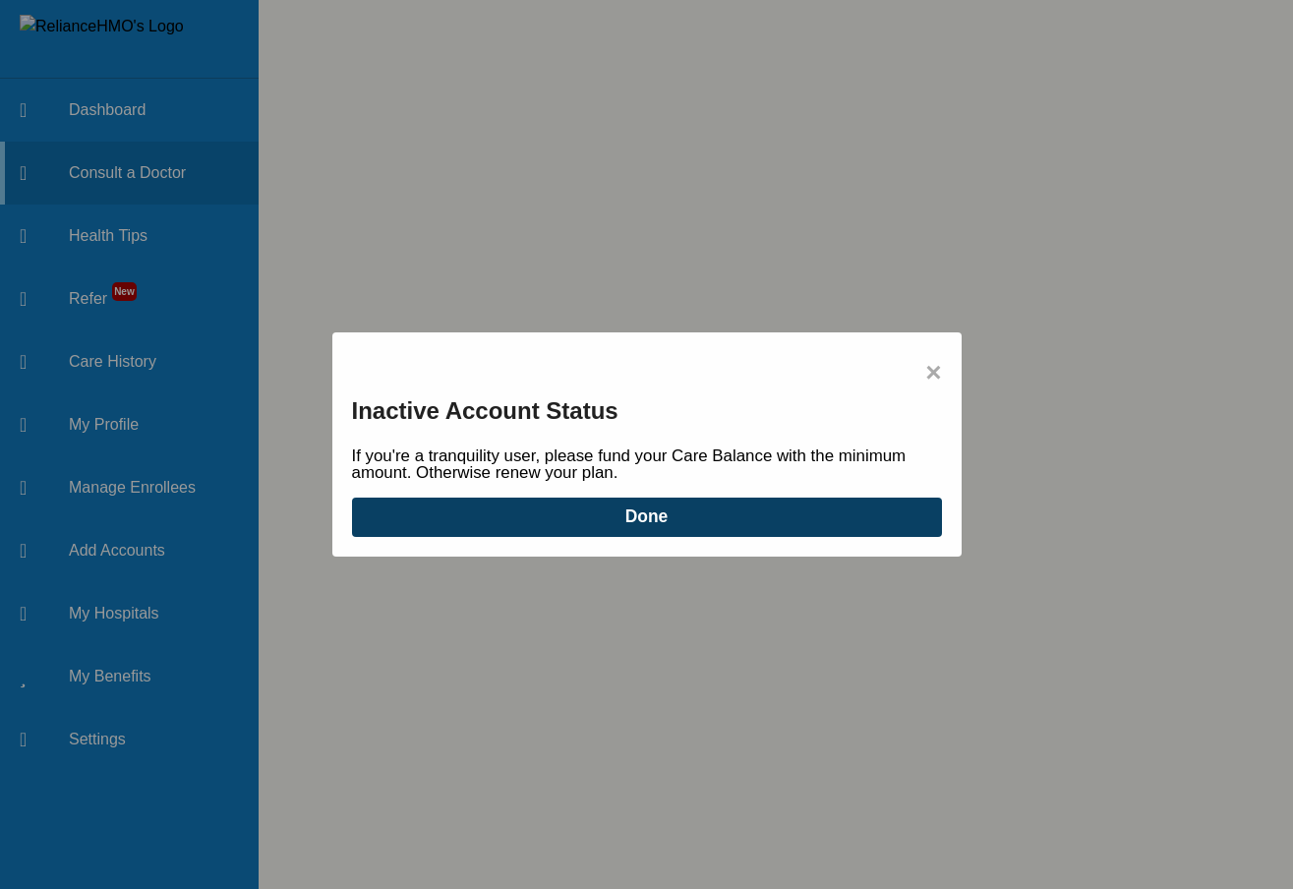
click at [934, 380] on span "×" at bounding box center [933, 372] width 16 height 41
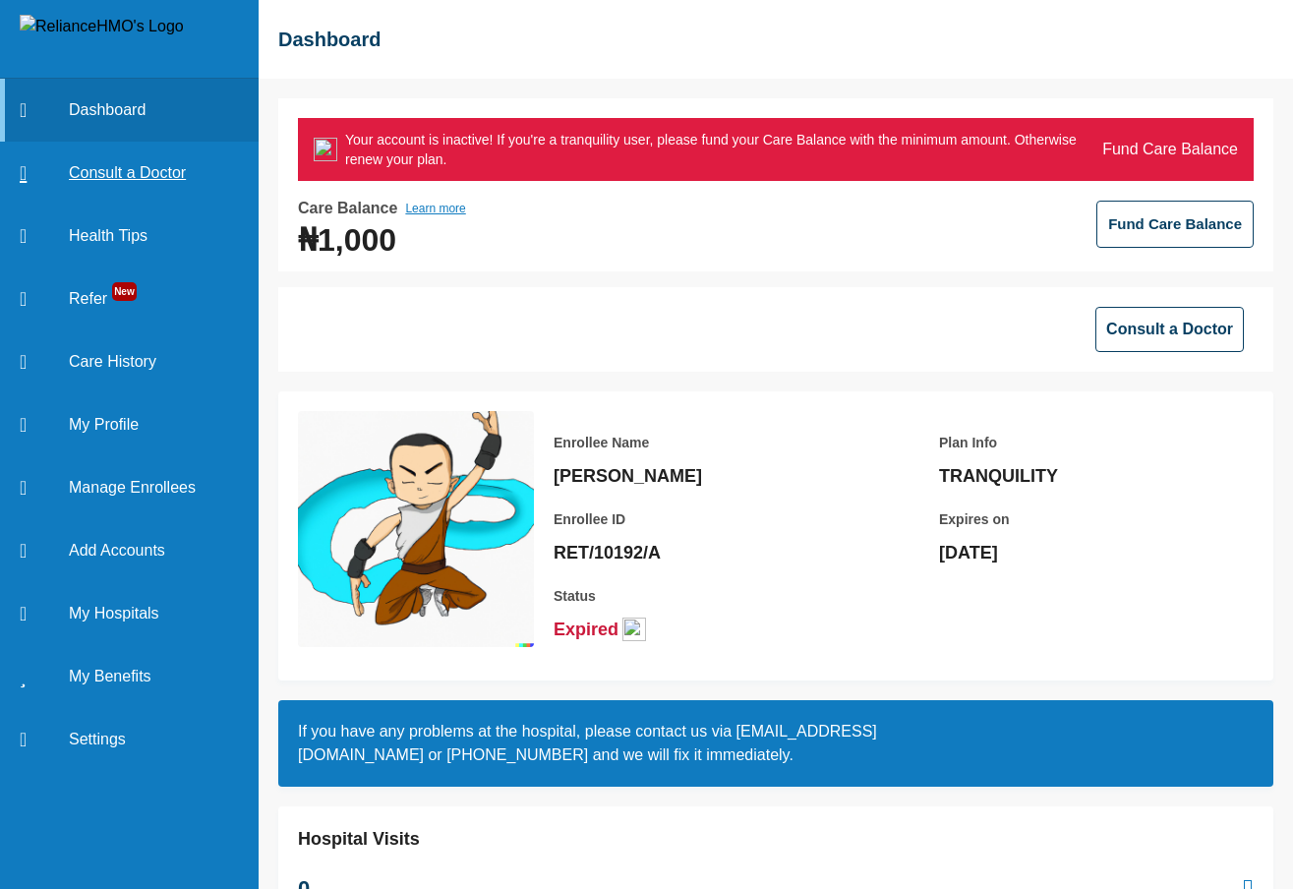
click at [172, 184] on link "Consult a Doctor" at bounding box center [129, 173] width 259 height 63
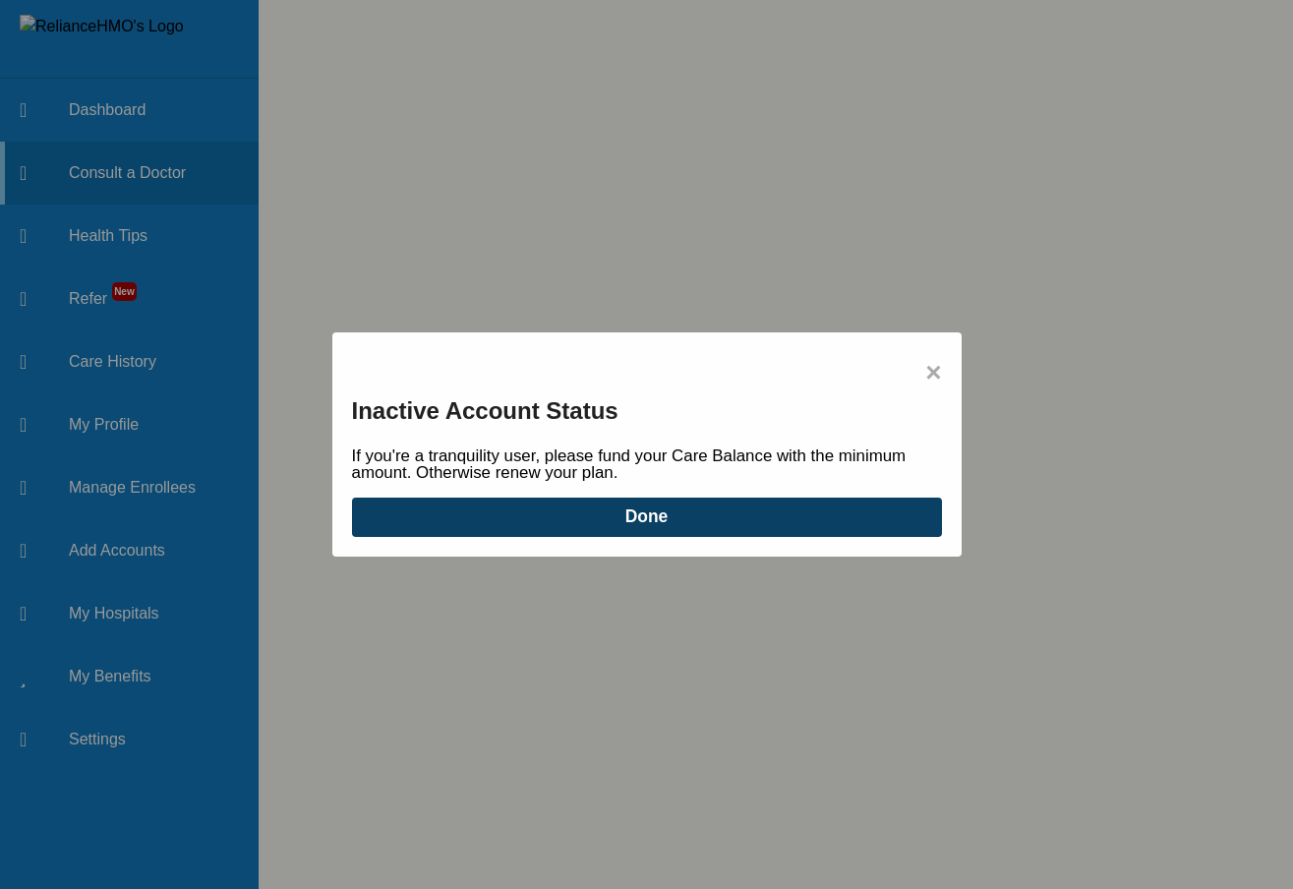
click at [520, 521] on button "Done" at bounding box center [647, 516] width 590 height 39
